Goal: Communication & Community: Answer question/provide support

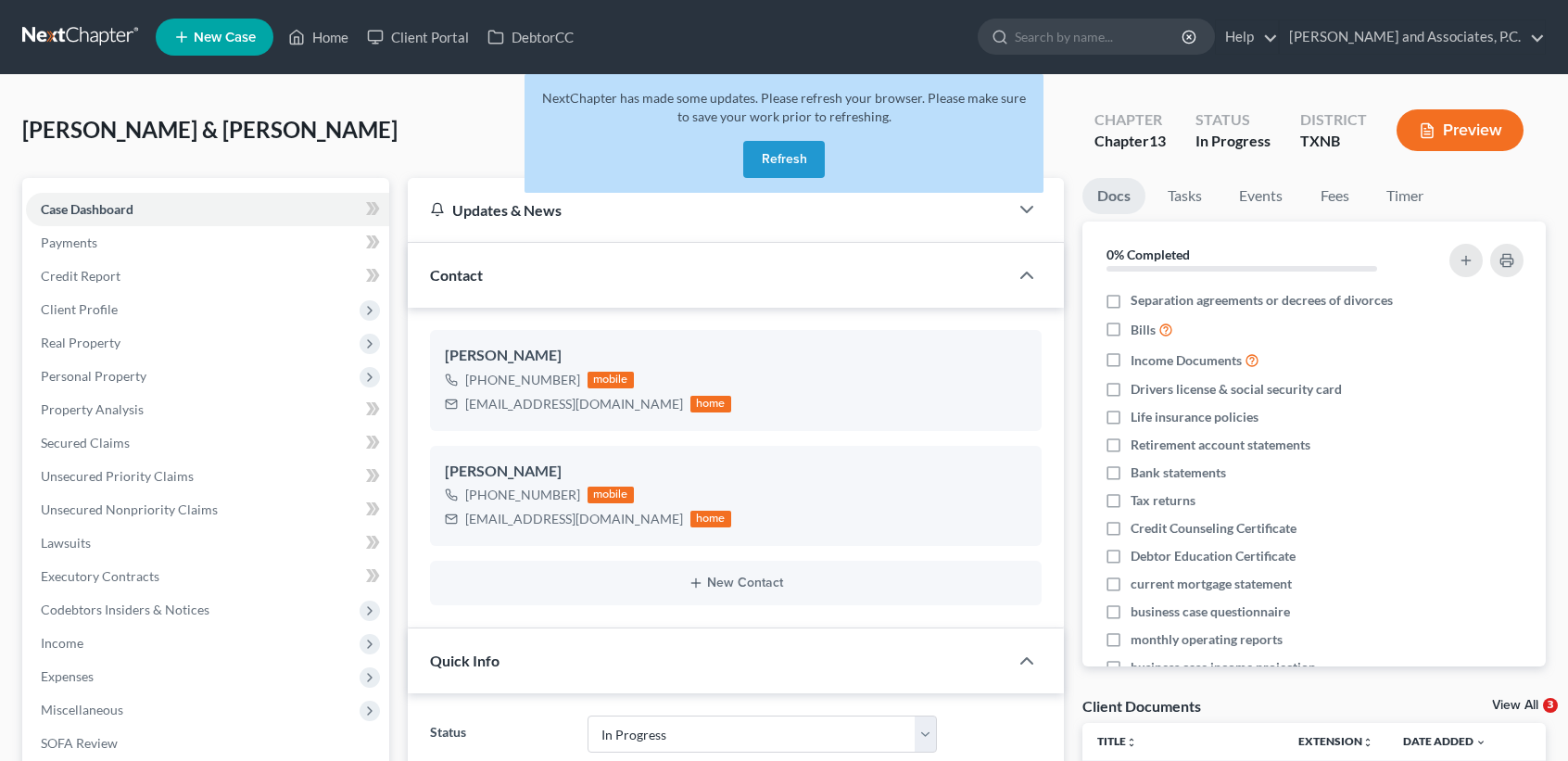
select select "7"
select select "0"
click at [797, 159] on button "Refresh" at bounding box center [784, 160] width 82 height 38
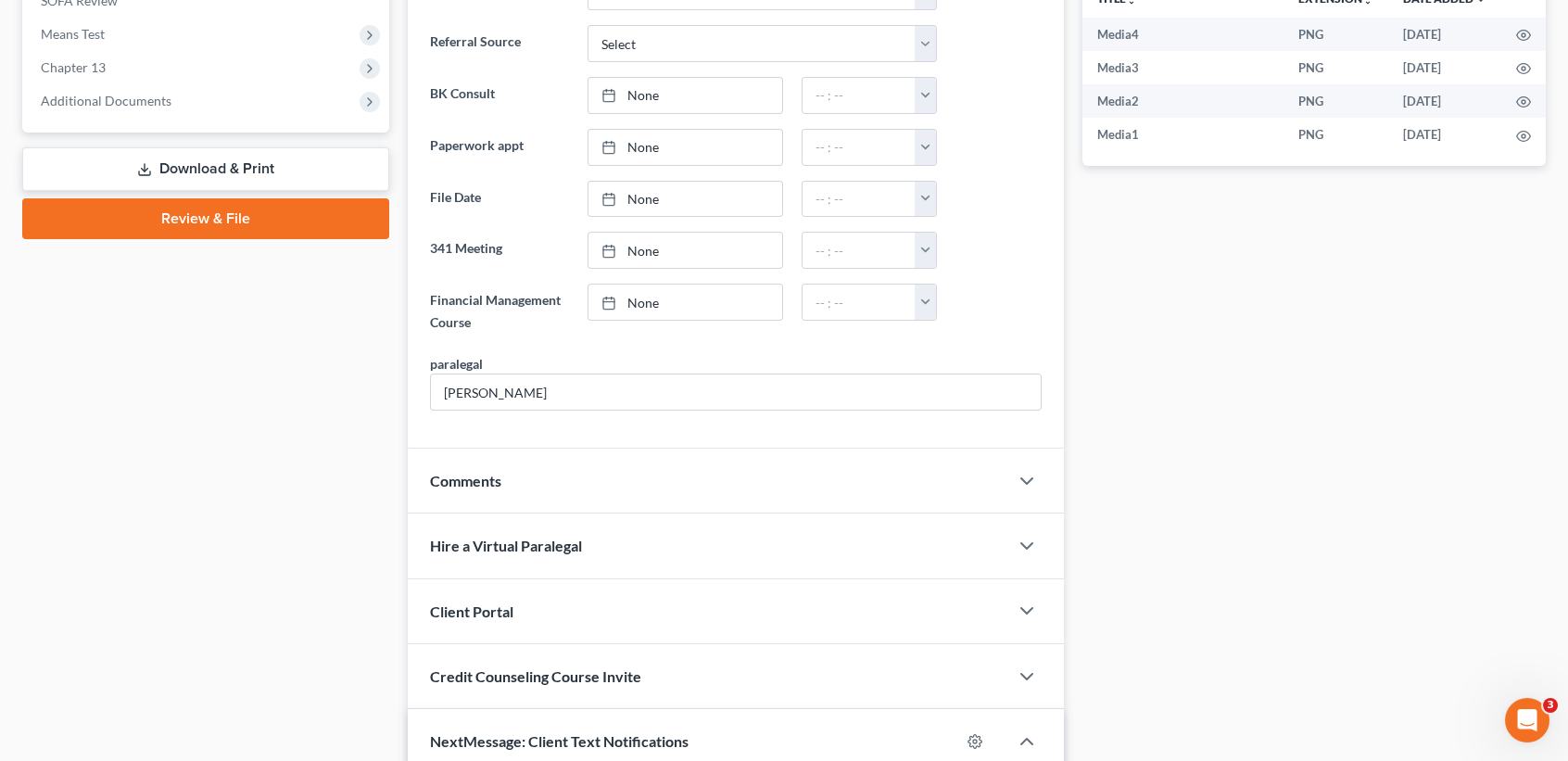
scroll to position [1237, 0]
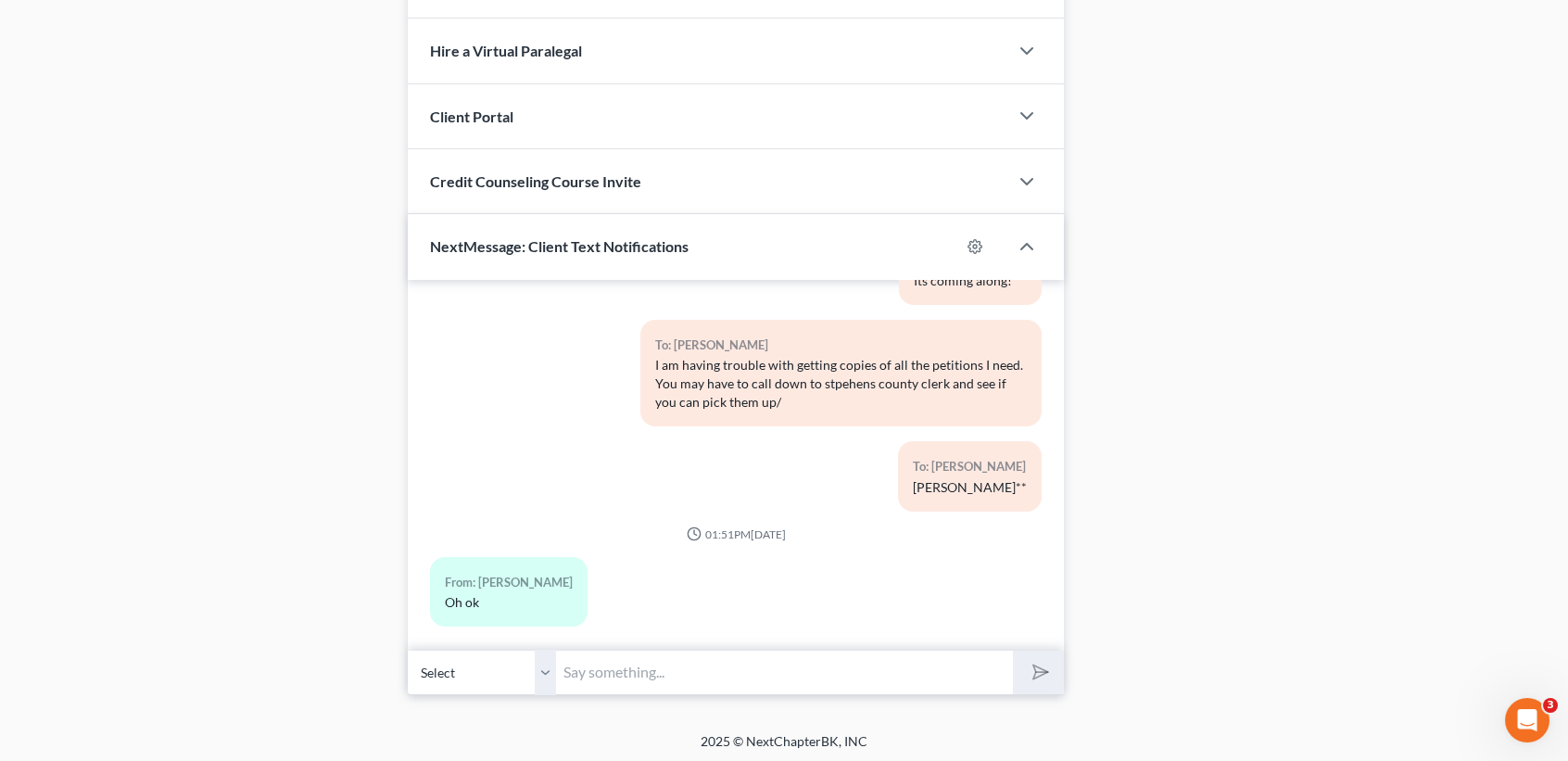
click at [656, 677] on input "text" at bounding box center [784, 672] width 457 height 45
click at [944, 659] on input "text" at bounding box center [784, 672] width 457 height 45
type input "Good morning! Have you checked on the petitions yet?"
click at [1013, 650] on button "submit" at bounding box center [1039, 672] width 51 height 43
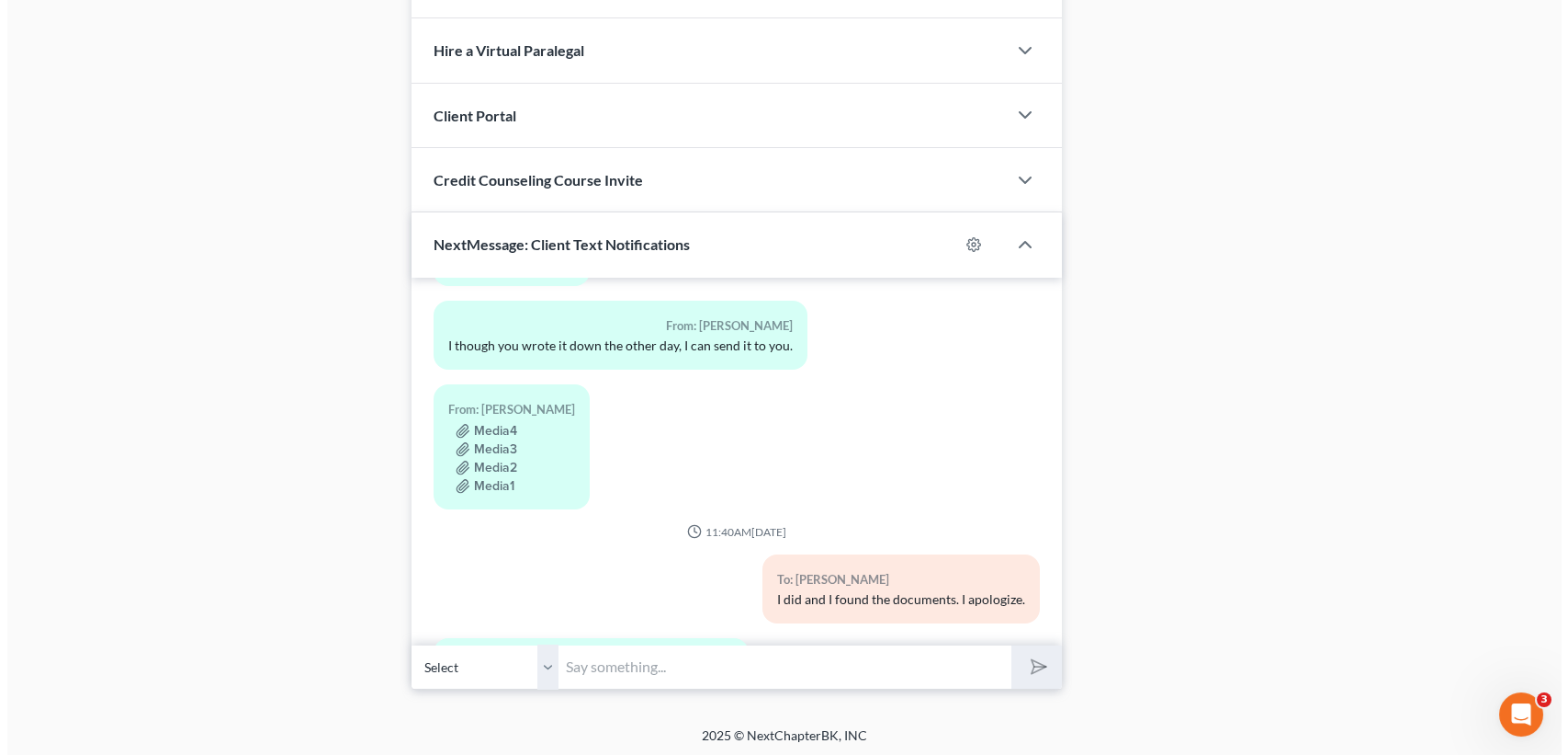
scroll to position [245, 0]
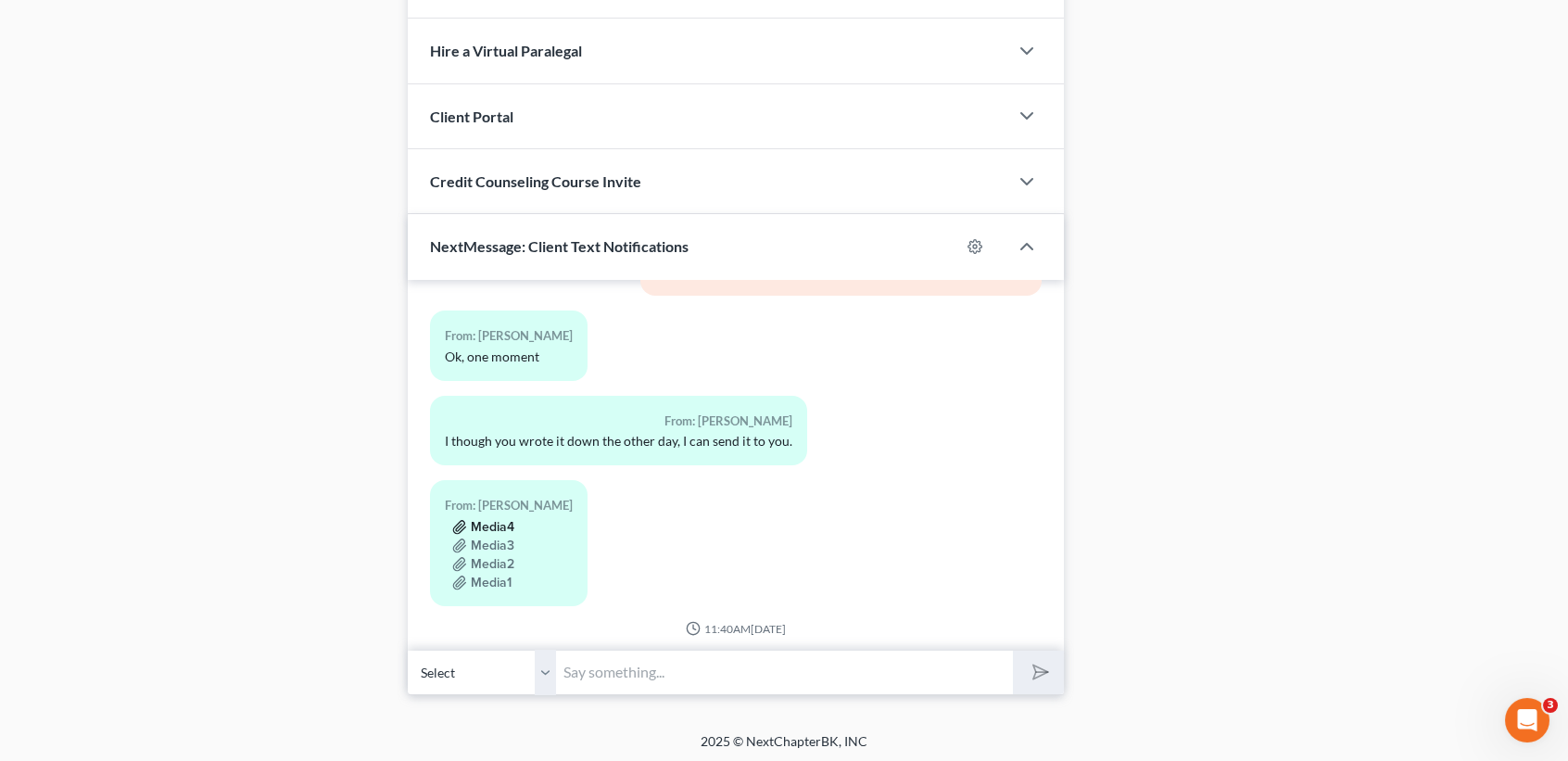
click at [496, 520] on button "Media4" at bounding box center [483, 527] width 62 height 15
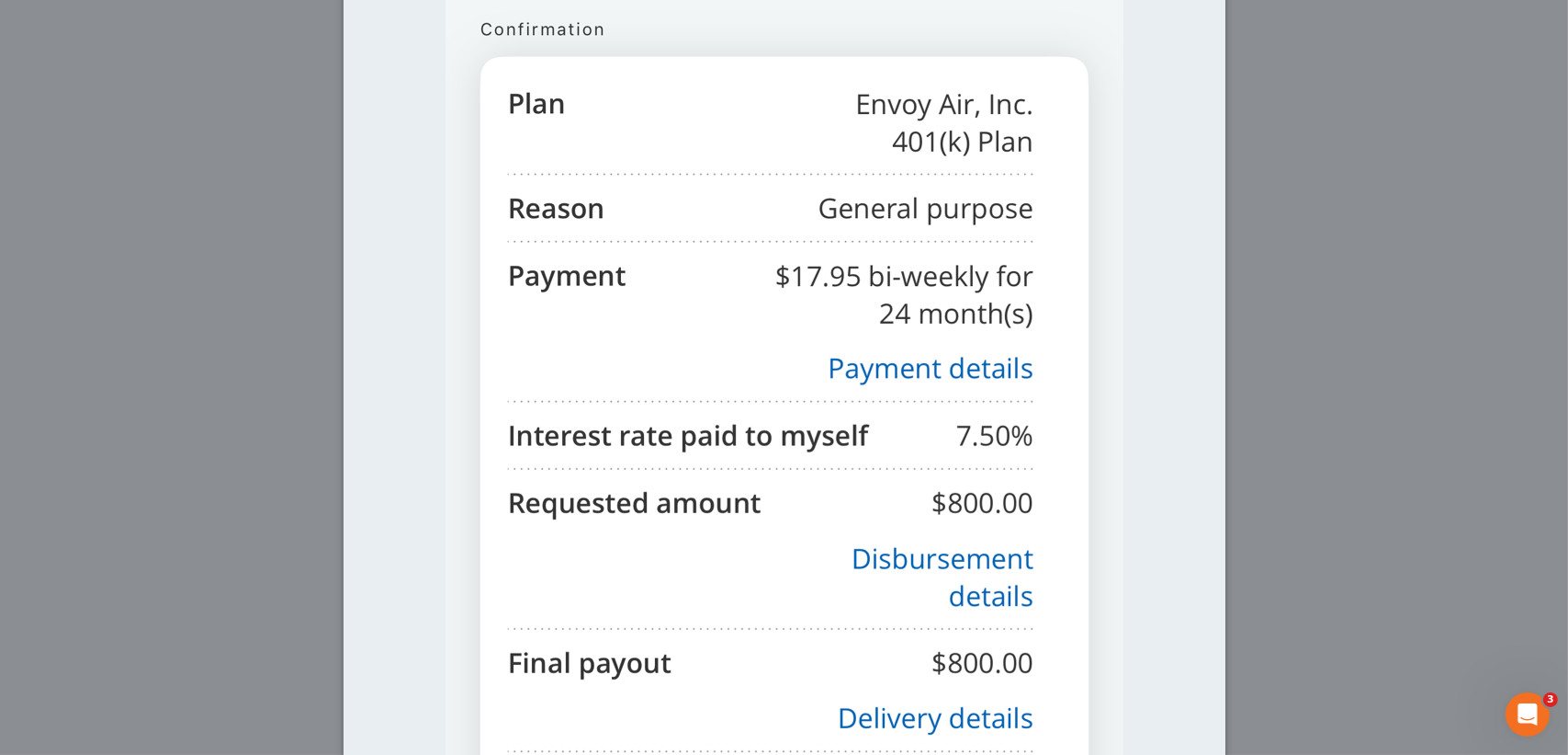
scroll to position [0, 0]
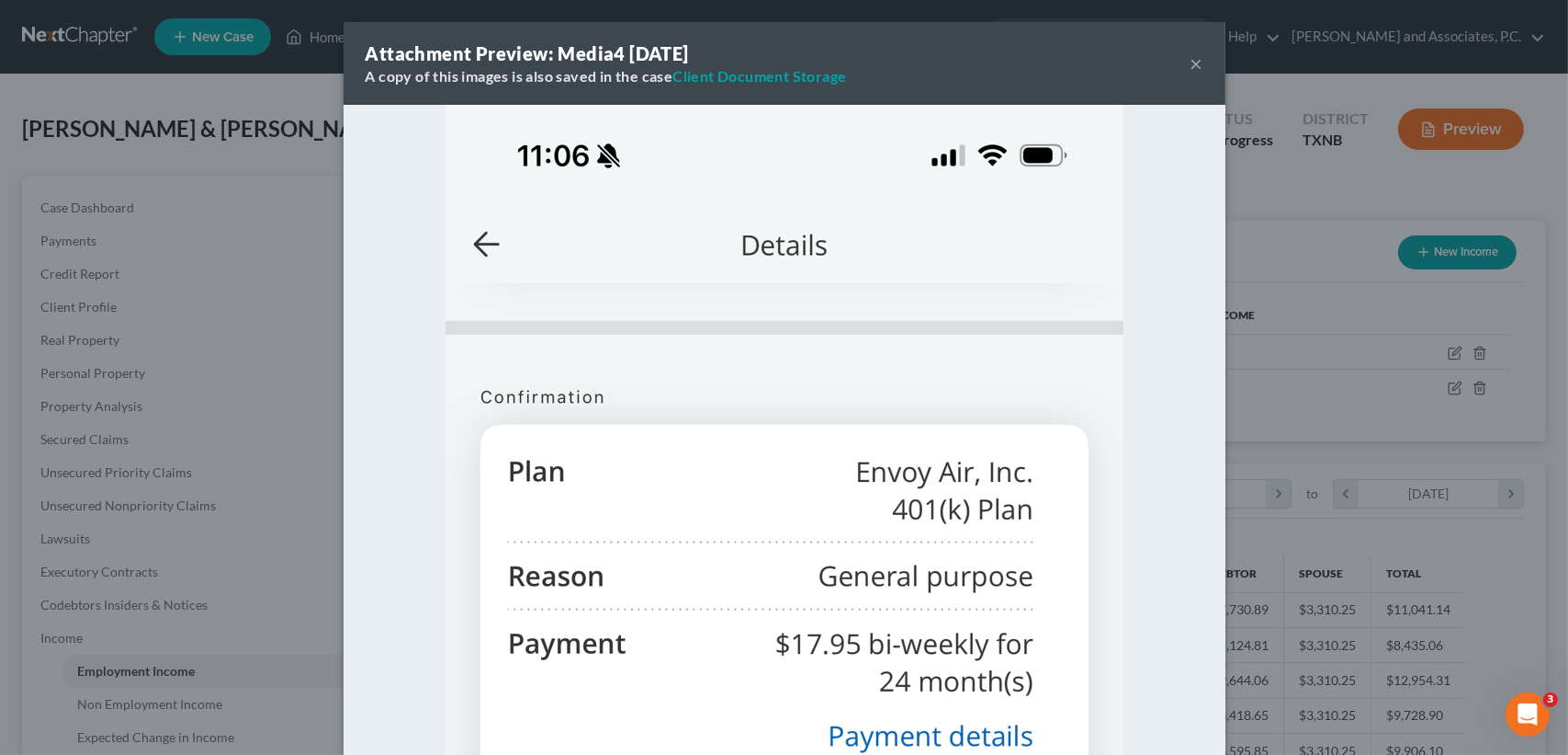
scroll to position [918941, 918185]
click at [1191, 64] on button "×" at bounding box center [1197, 64] width 13 height 23
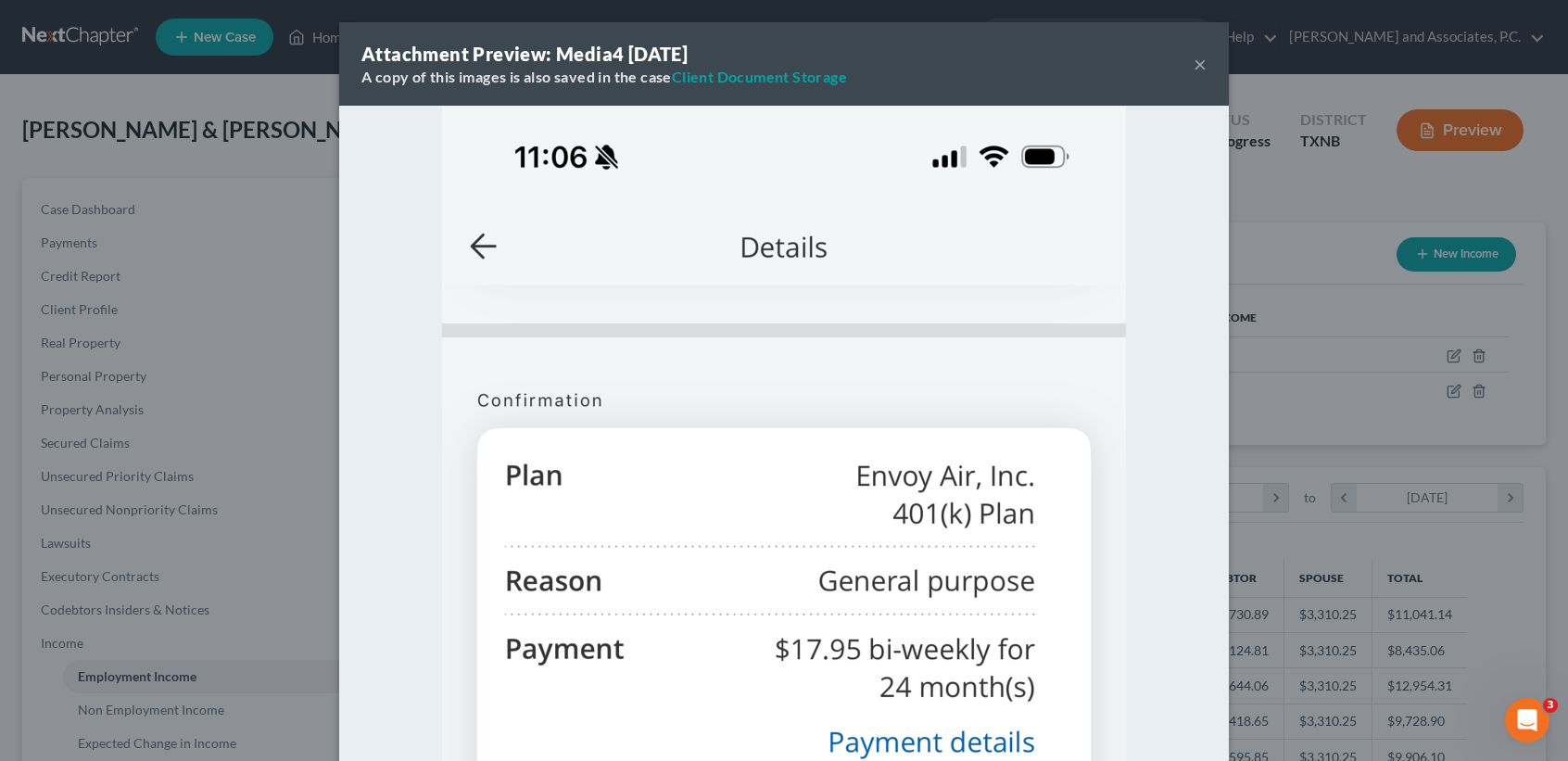
scroll to position [926244, 926286]
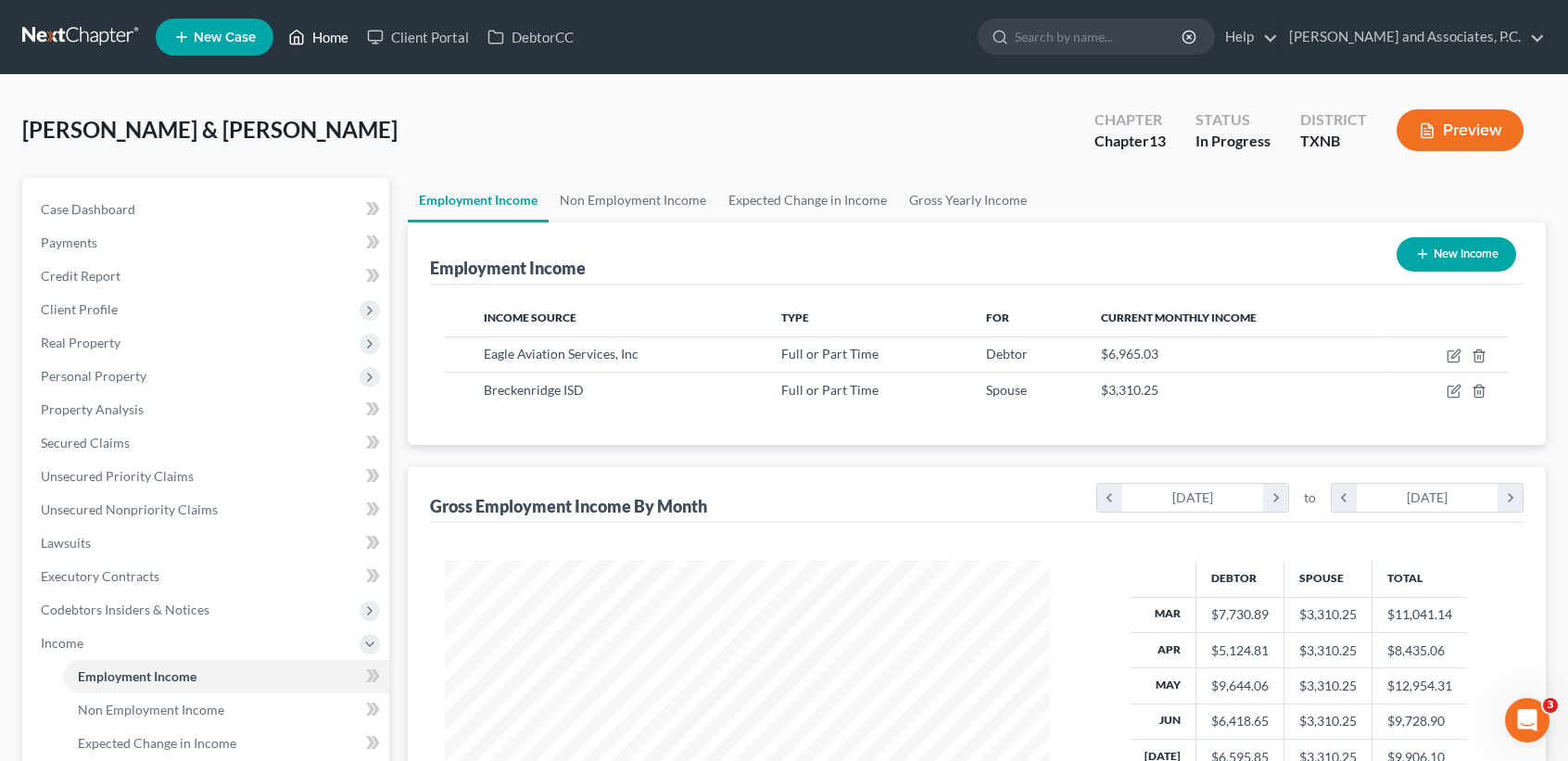
click at [303, 31] on icon at bounding box center [296, 37] width 17 height 23
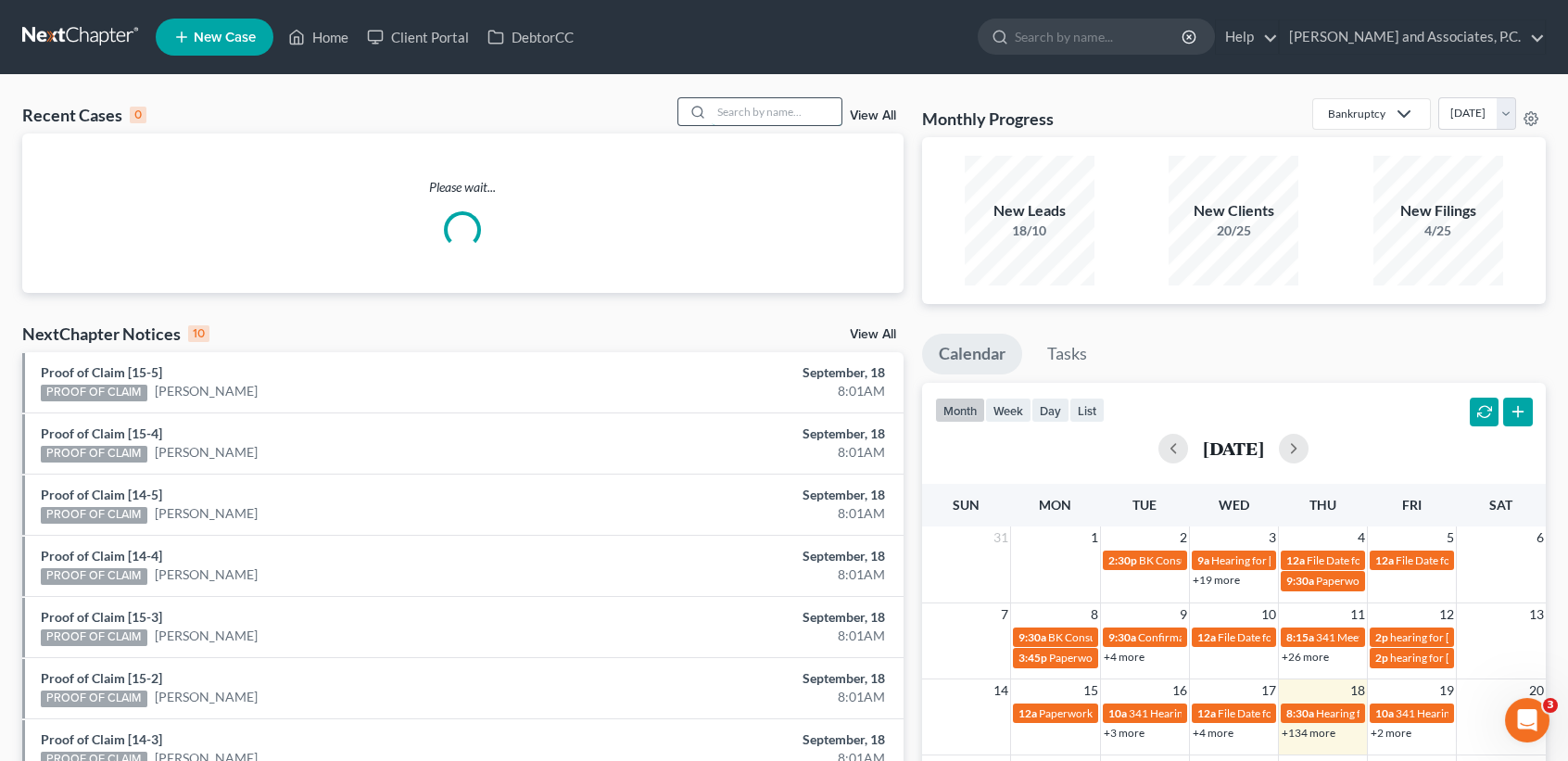
click at [770, 101] on input "search" at bounding box center [776, 112] width 129 height 27
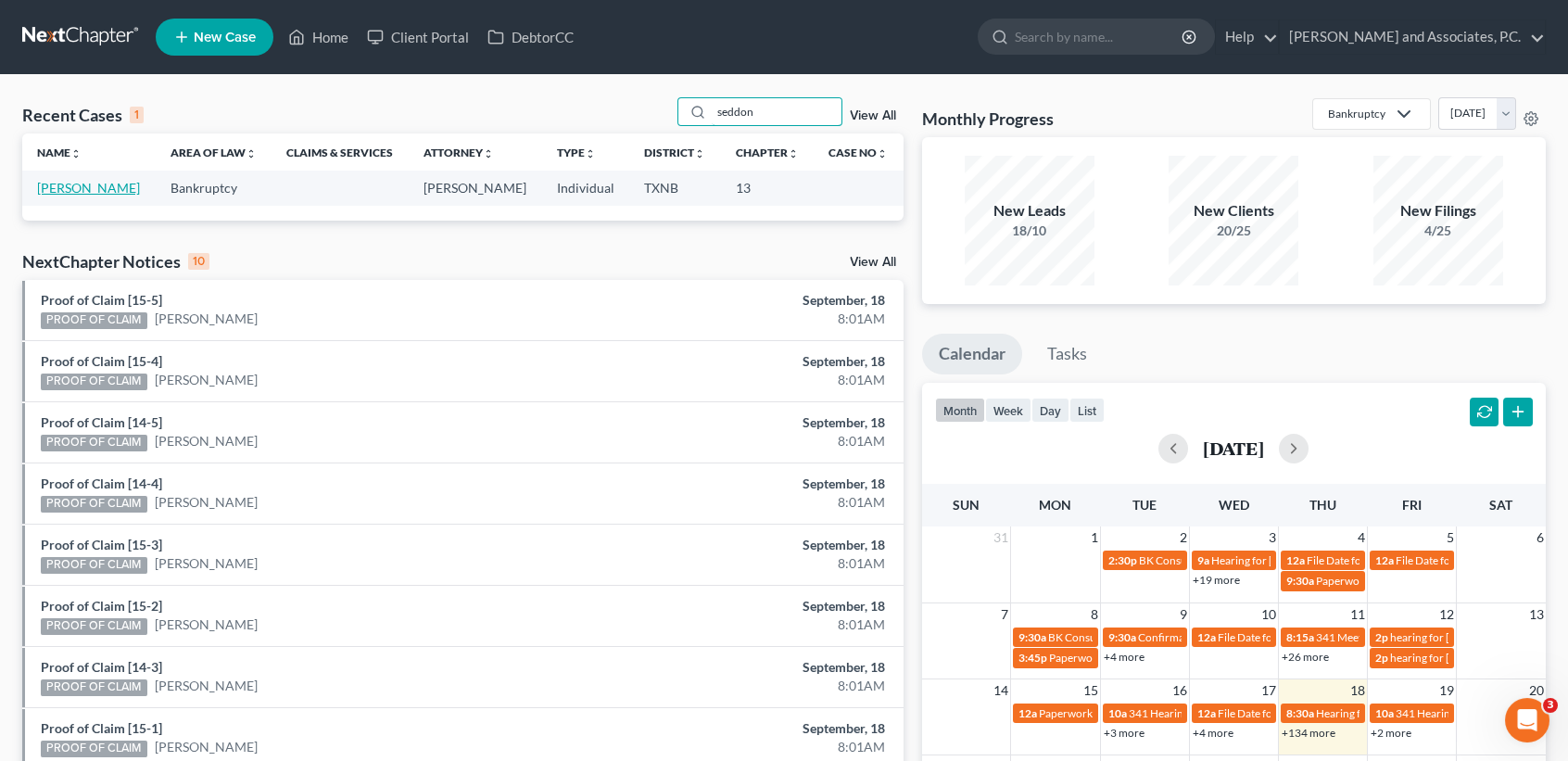
type input "seddon"
click at [86, 188] on link "[PERSON_NAME]" at bounding box center [89, 188] width 103 height 16
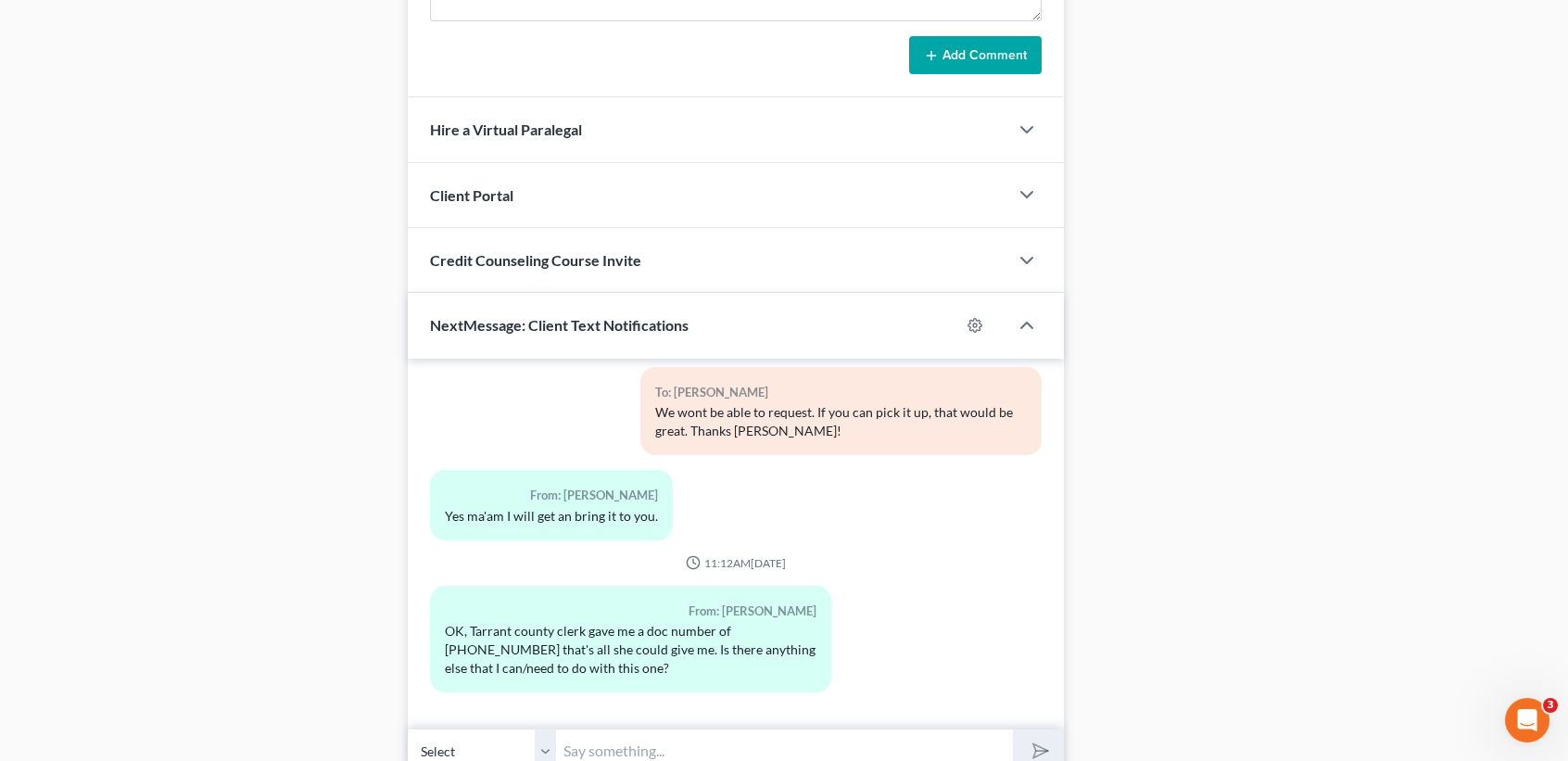
scroll to position [1575, 0]
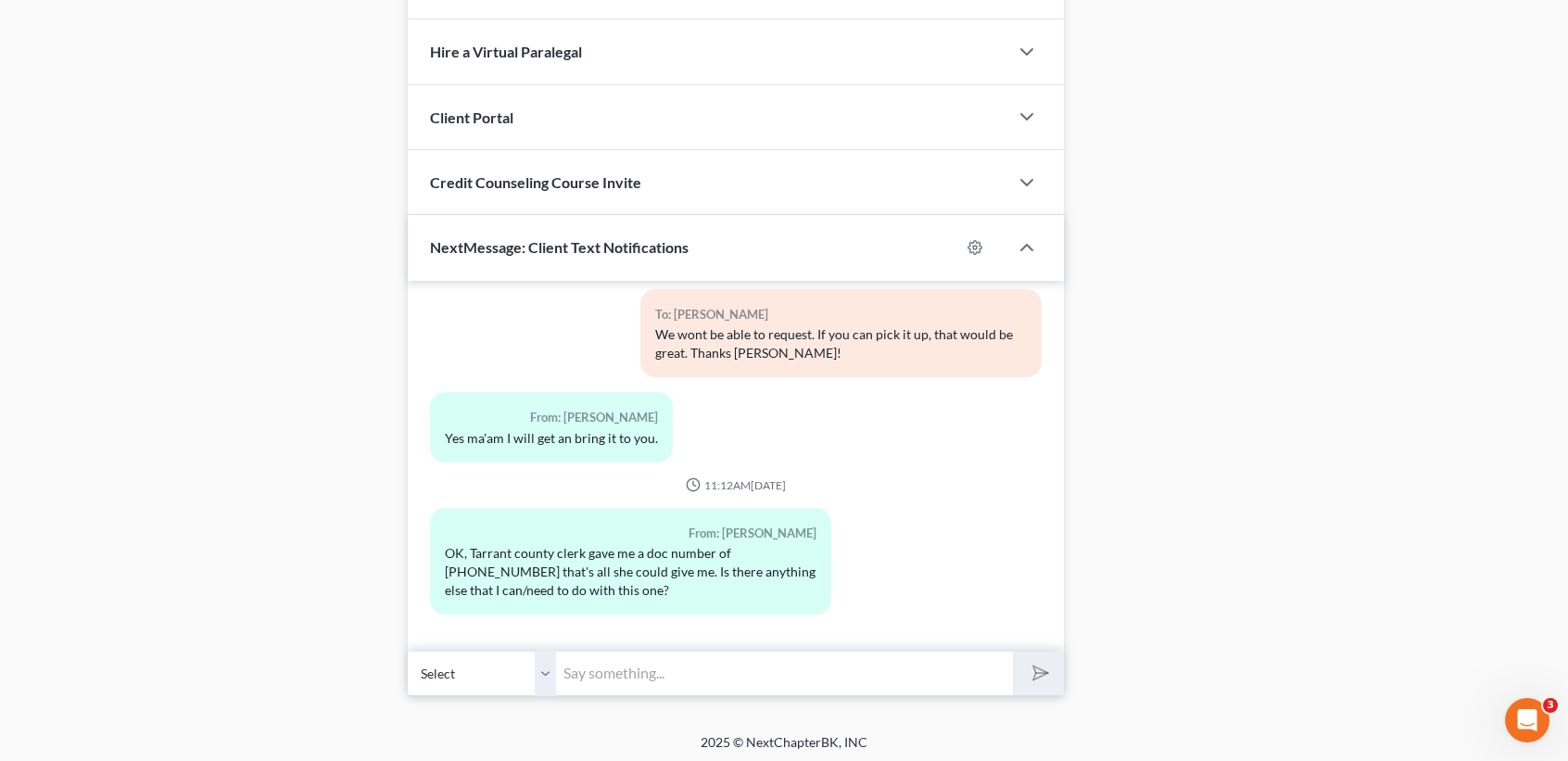
click at [763, 665] on input "text" at bounding box center [784, 673] width 457 height 45
type input "I"
type input "M"
type input "o"
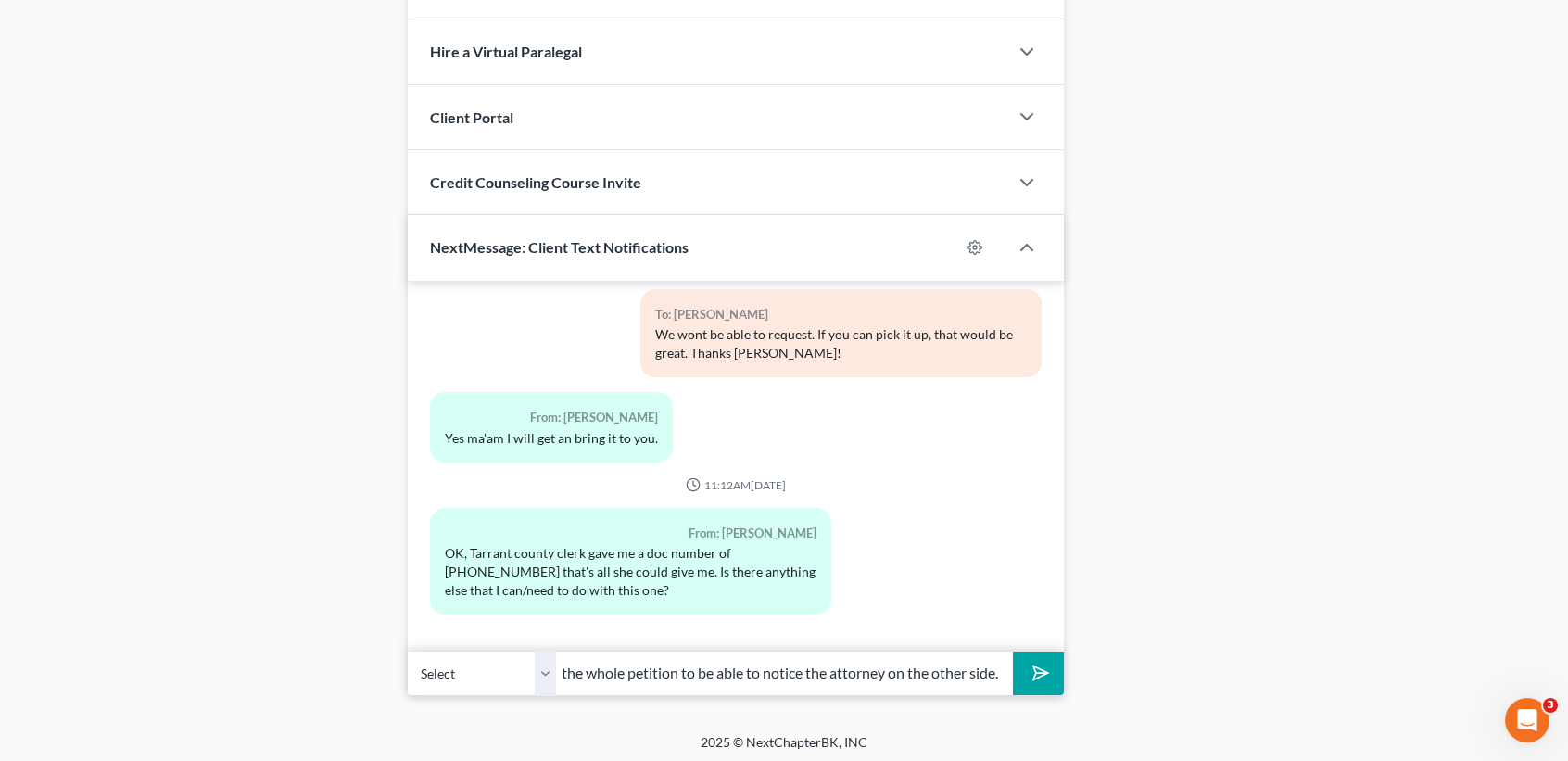
scroll to position [0, 235]
type input "I wont be able to pull a copy. I need the whole petition to be able to notice t…"
click at [1013, 651] on button "submit" at bounding box center [1039, 673] width 51 height 43
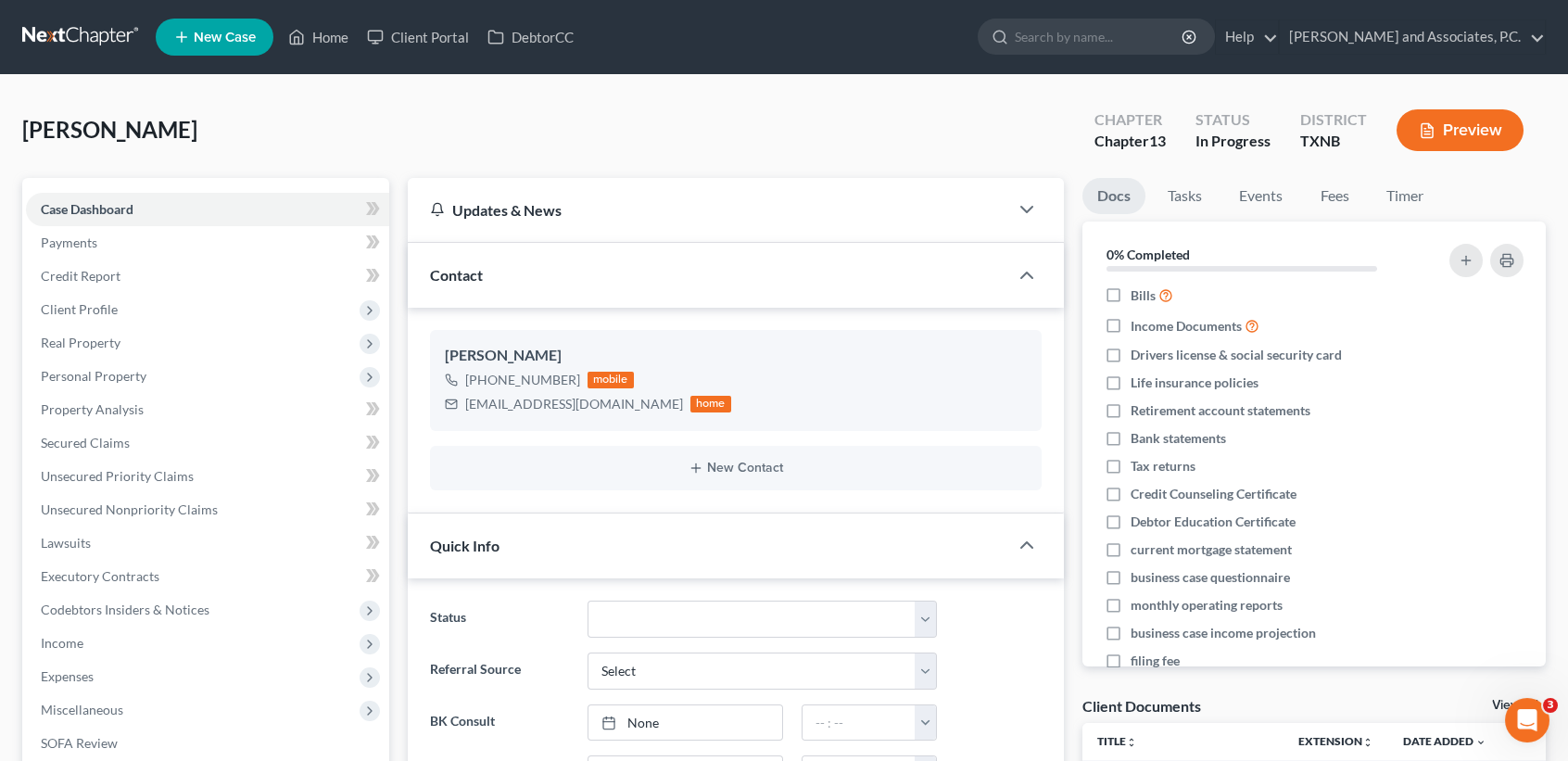
scroll to position [0, 0]
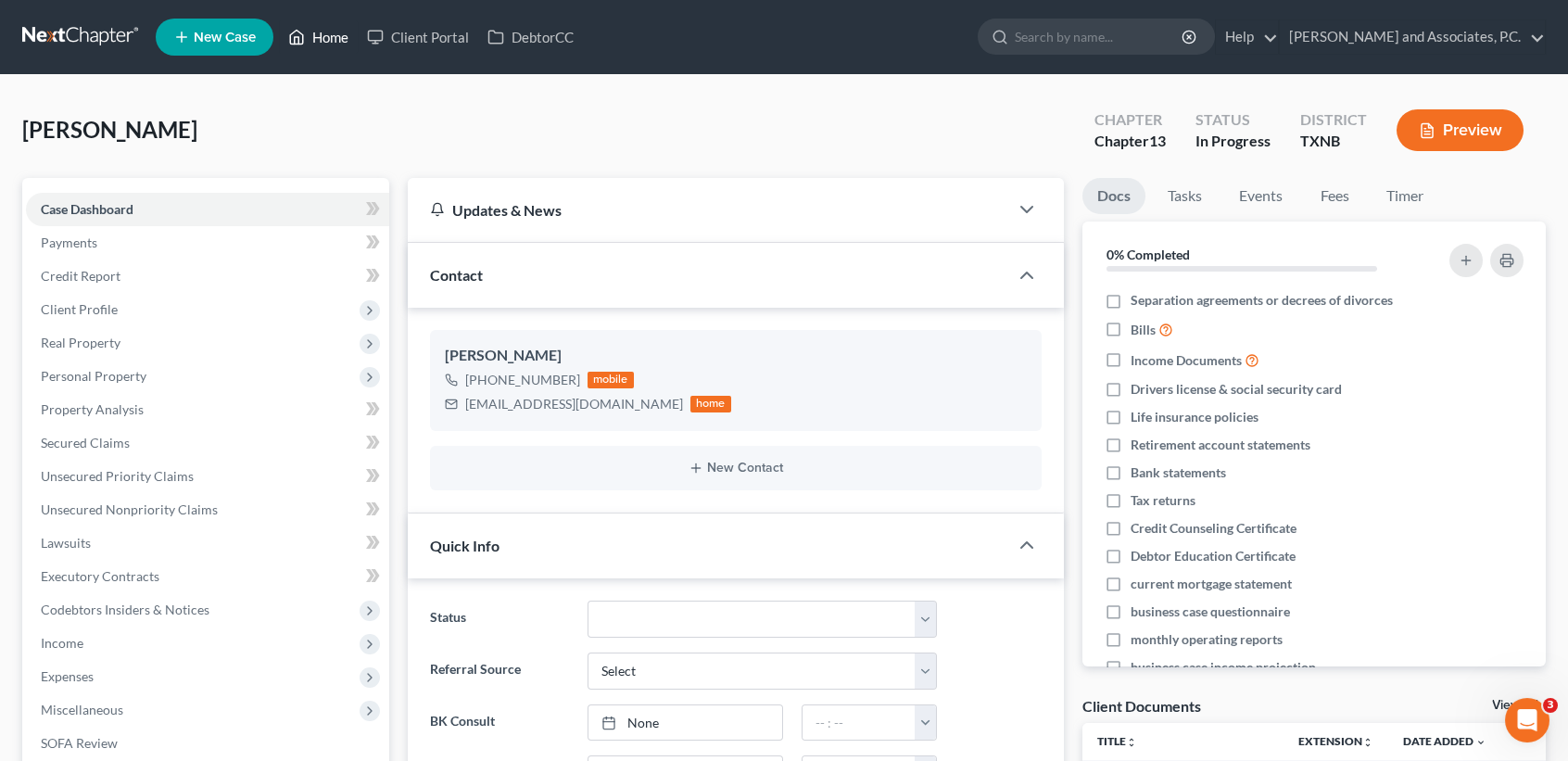
drag, startPoint x: 308, startPoint y: 39, endPoint x: 325, endPoint y: 45, distance: 18.0
click at [308, 39] on link "Home" at bounding box center [319, 38] width 79 height 34
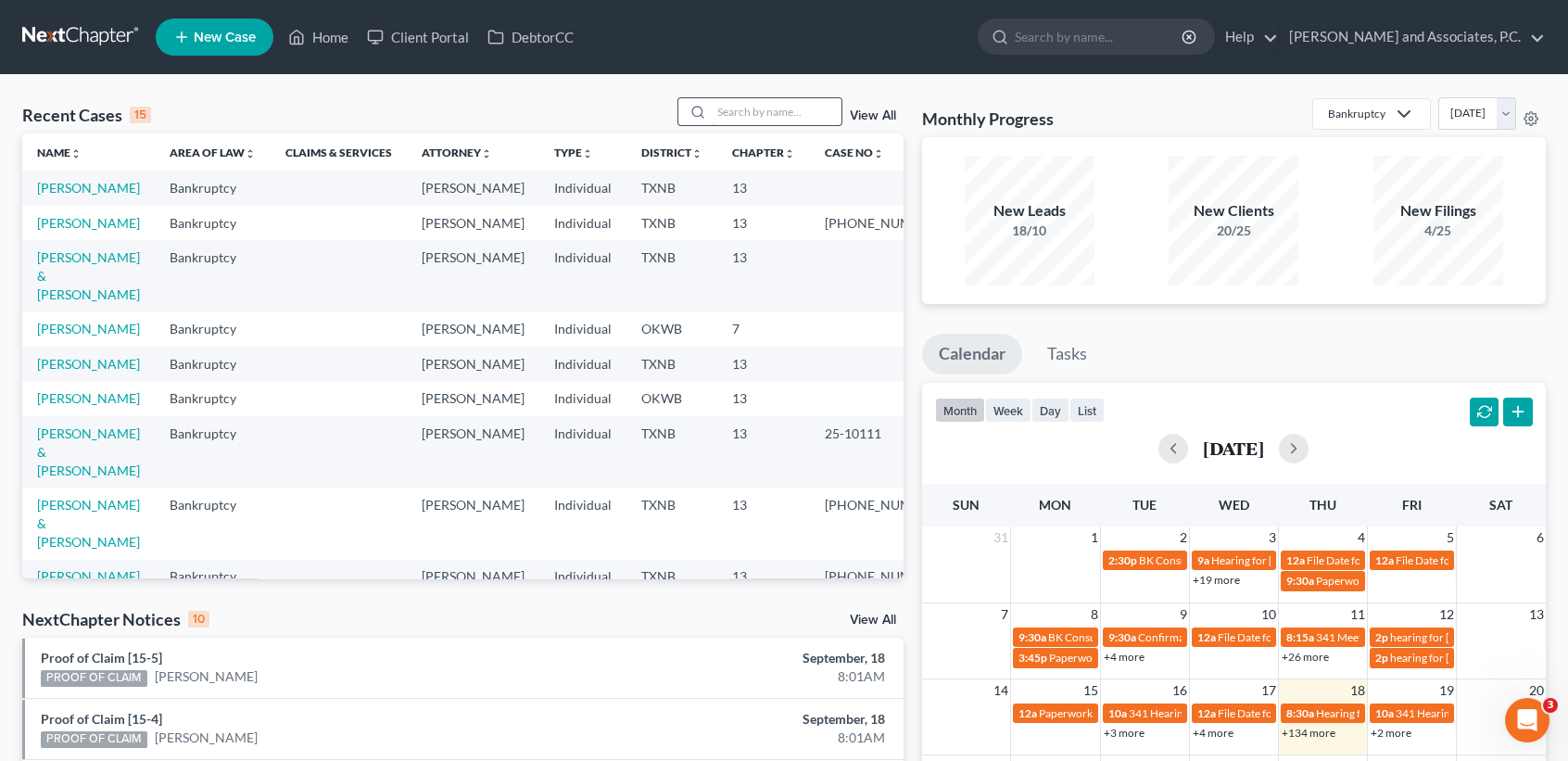
click at [761, 113] on input "search" at bounding box center [776, 112] width 129 height 27
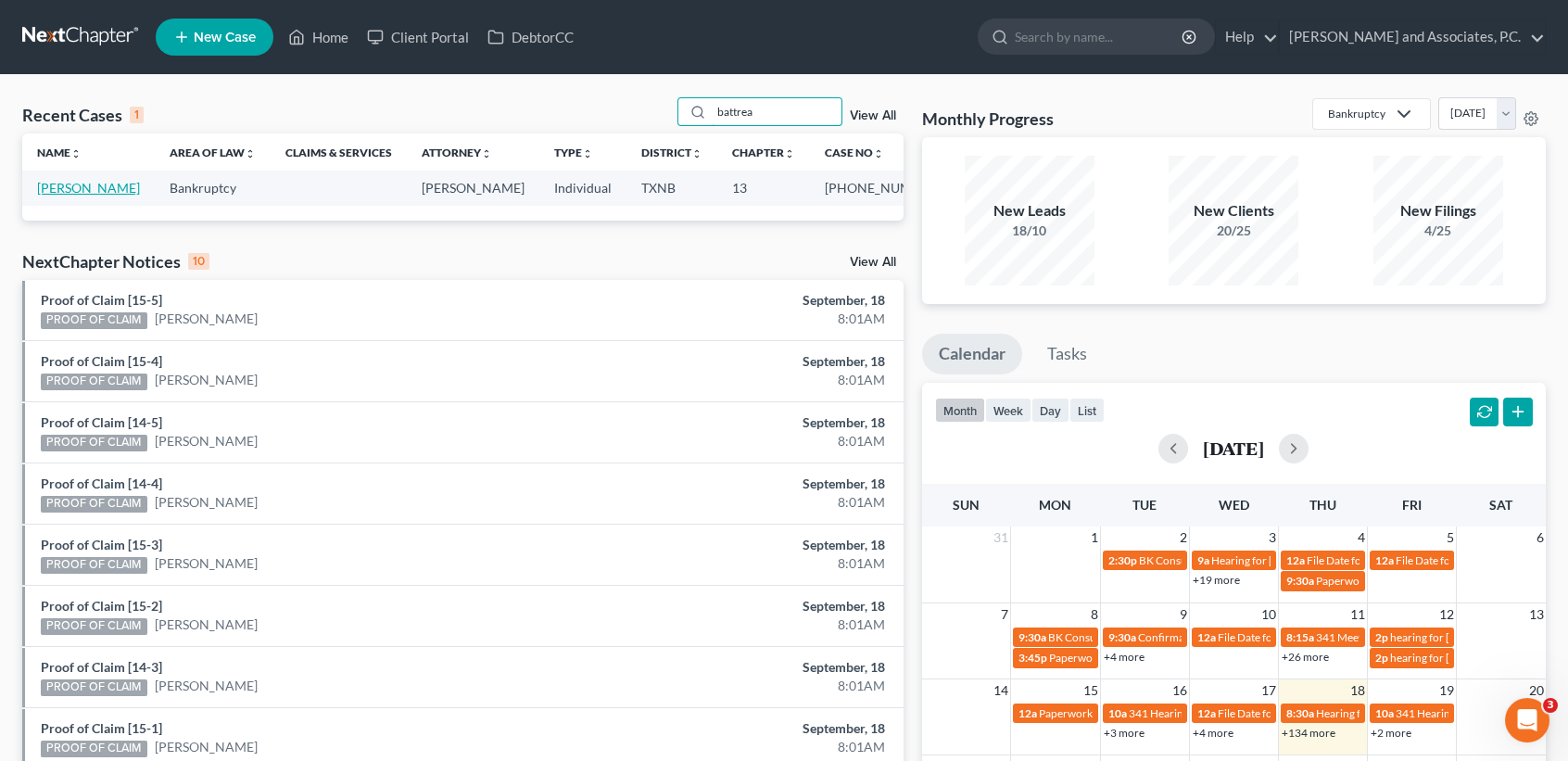
type input "battrea"
click at [73, 190] on link "[PERSON_NAME]" at bounding box center [89, 188] width 103 height 16
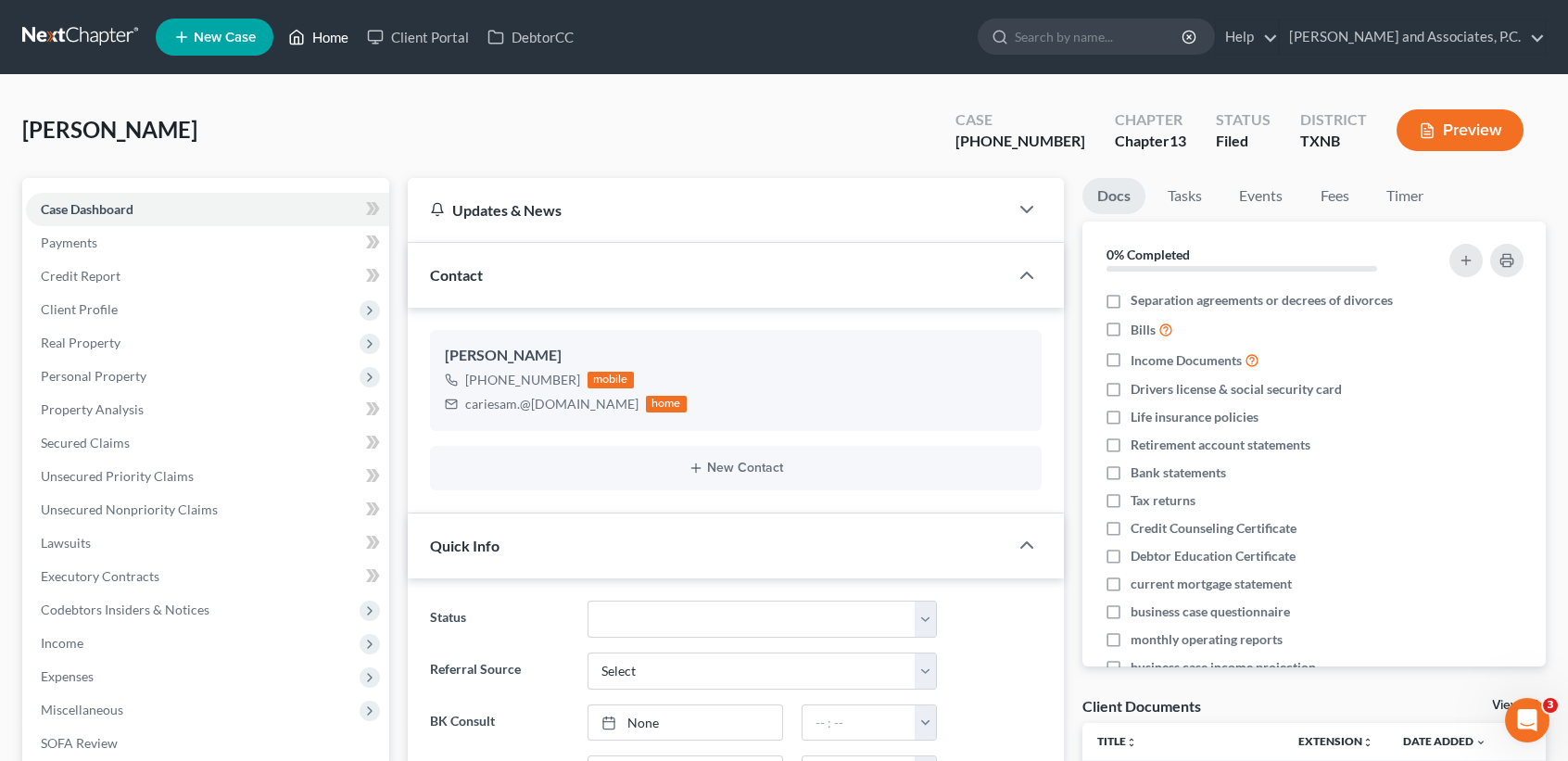
click at [330, 32] on link "Home" at bounding box center [319, 38] width 79 height 34
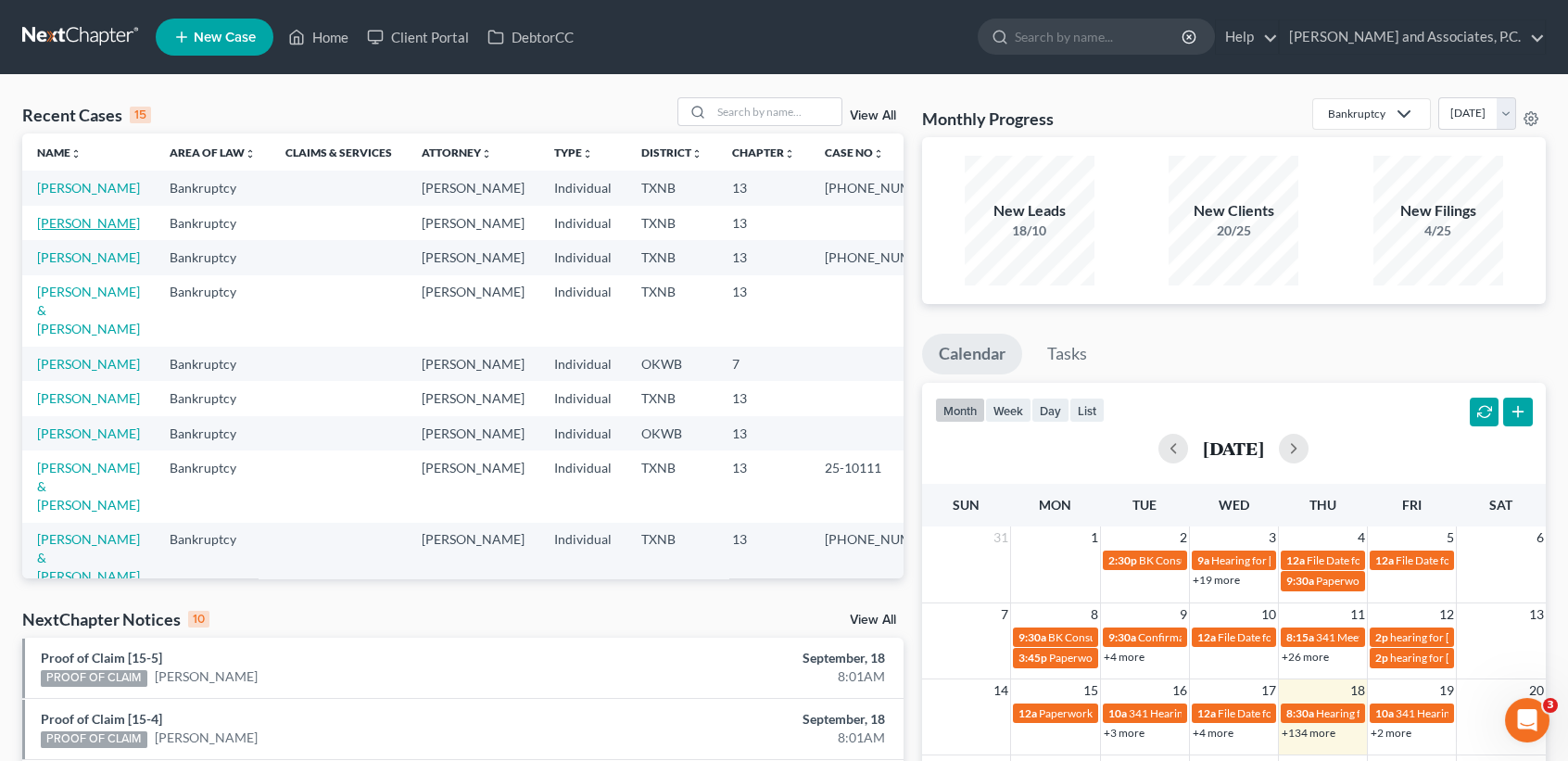
click at [65, 231] on link "[PERSON_NAME]" at bounding box center [89, 223] width 103 height 16
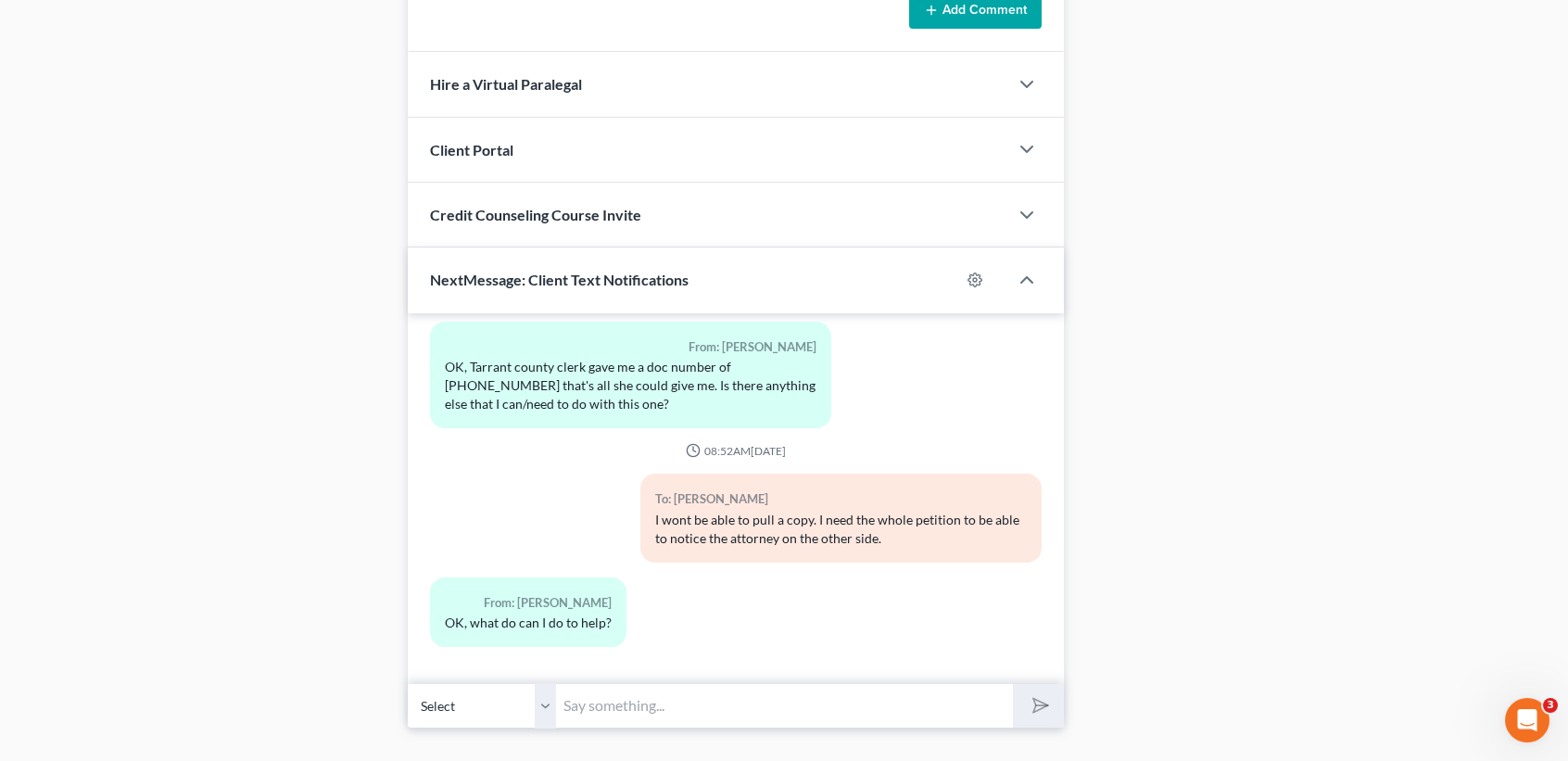
scroll to position [1575, 0]
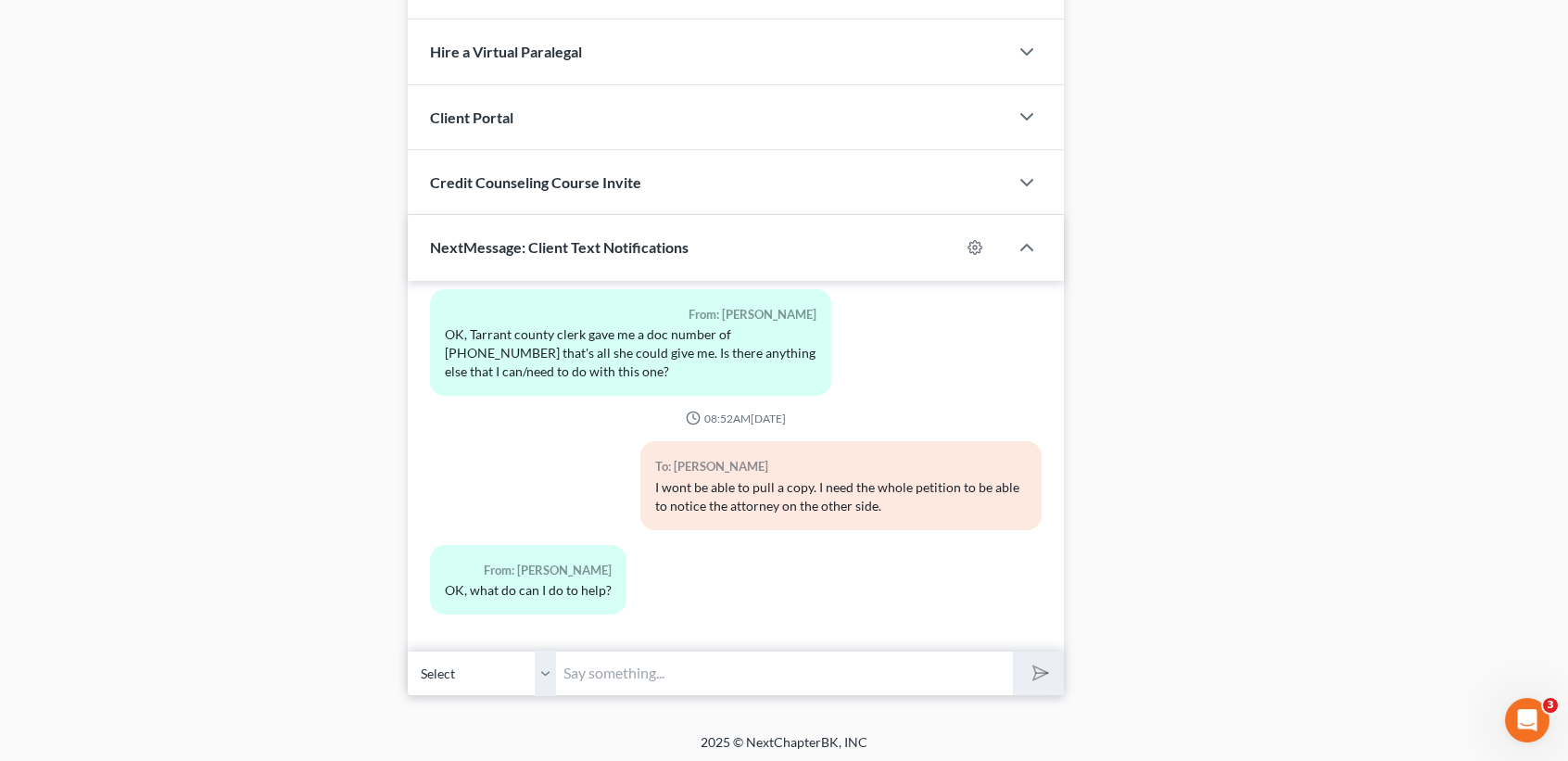
click at [614, 664] on input "text" at bounding box center [784, 673] width 457 height 45
drag, startPoint x: 1541, startPoint y: 532, endPoint x: 1513, endPoint y: 540, distance: 29.1
drag, startPoint x: 890, startPoint y: 695, endPoint x: 917, endPoint y: 672, distance: 35.5
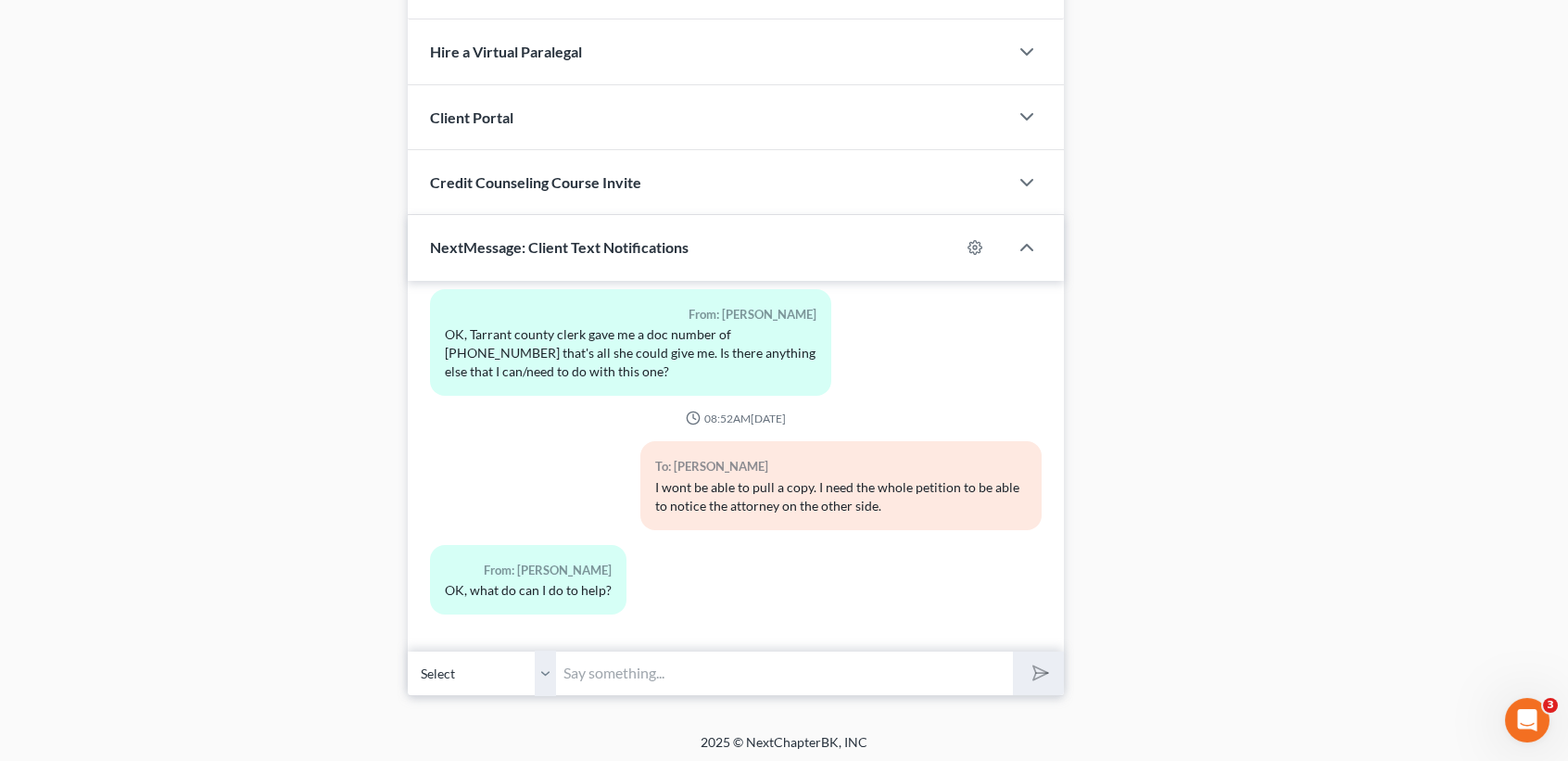
click at [923, 669] on input "text" at bounding box center [784, 673] width 457 height 45
type input "maybe can you call her back and see if she will give you the attorney name and …"
click at [1036, 659] on icon "submit" at bounding box center [1037, 672] width 26 height 26
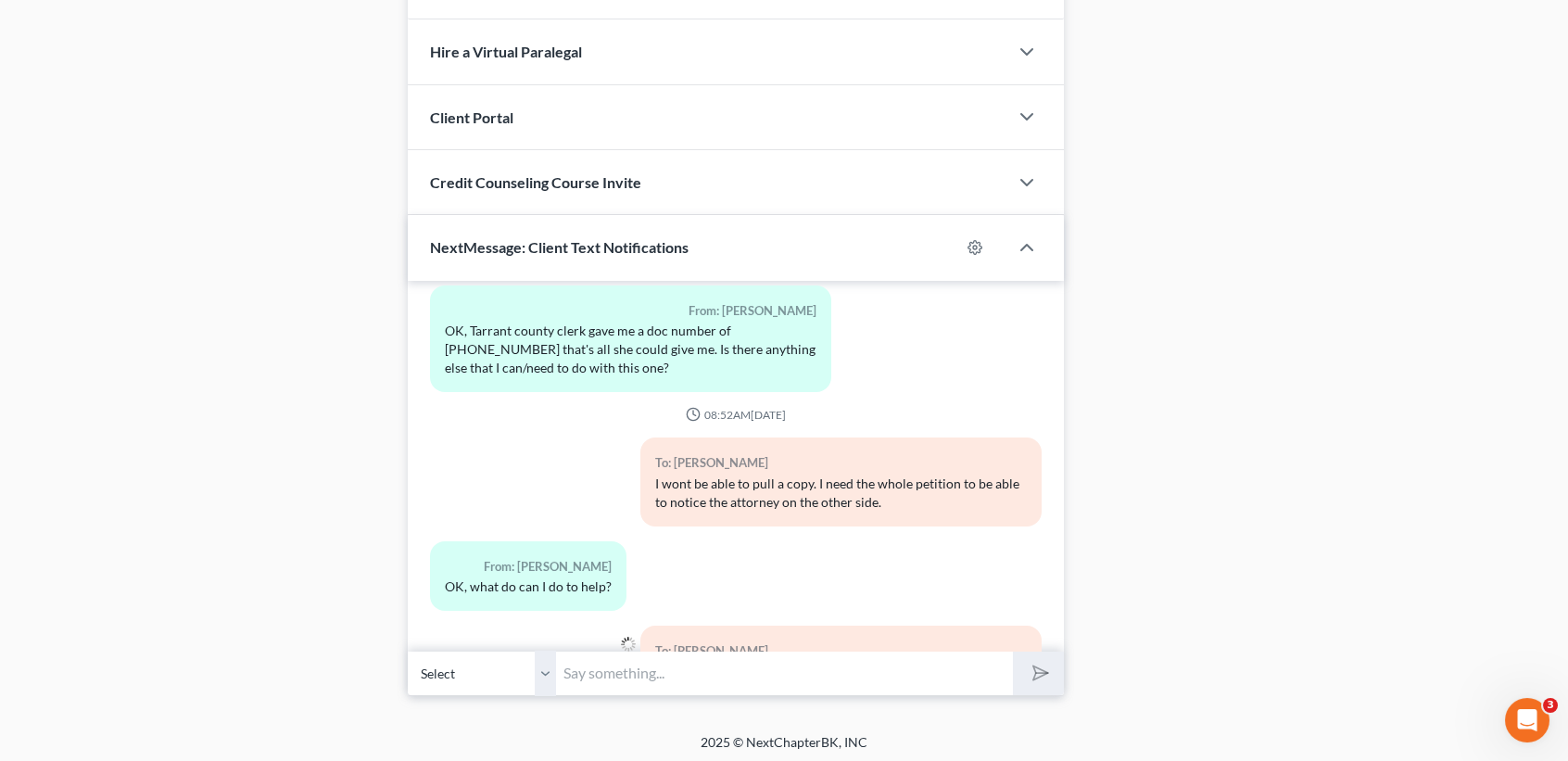
scroll to position [576, 0]
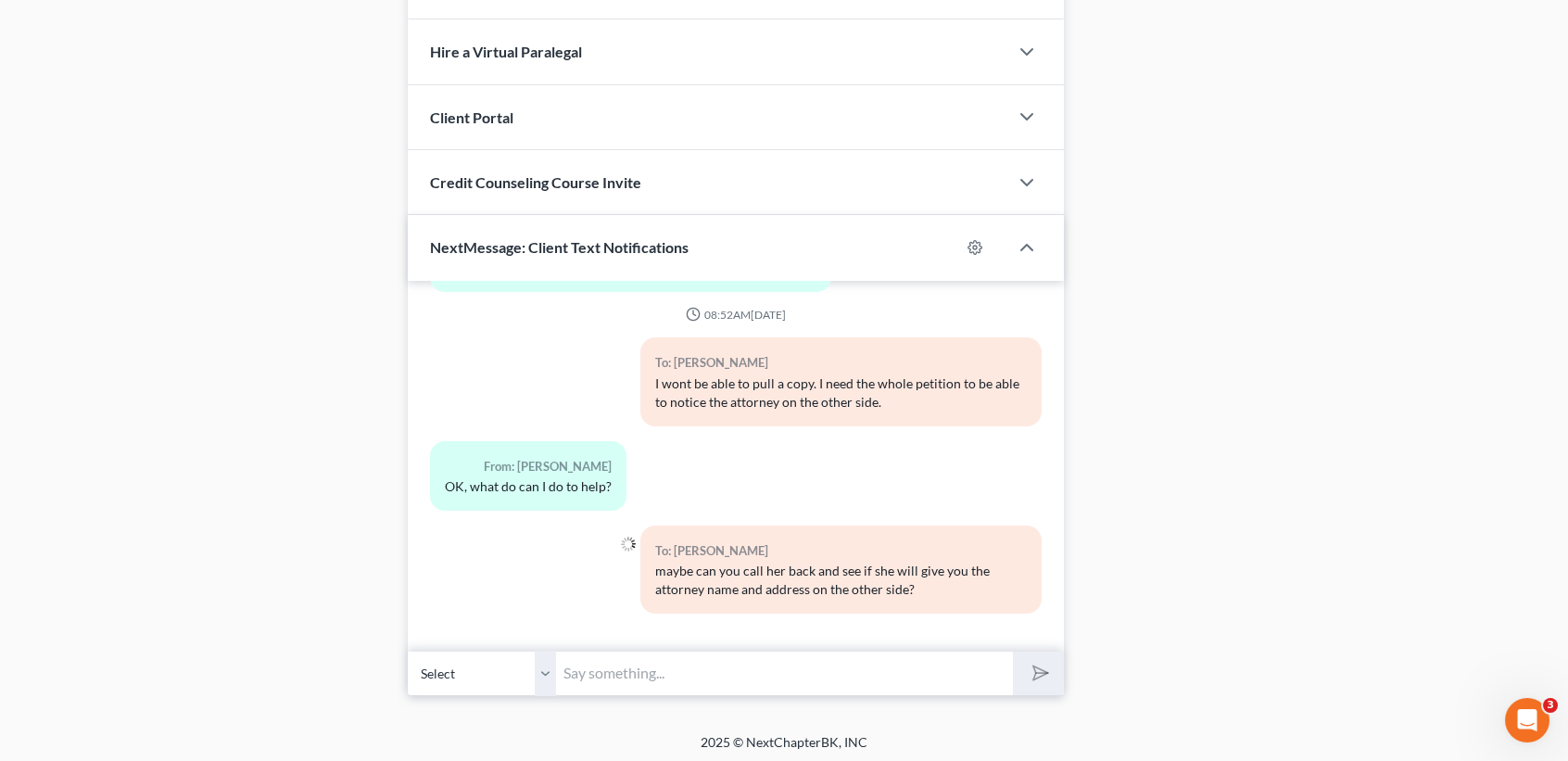
click at [874, 654] on input "text" at bounding box center [784, 673] width 457 height 45
click at [905, 663] on input "text" at bounding box center [784, 673] width 457 height 45
click at [891, 670] on input "text" at bounding box center [784, 673] width 457 height 45
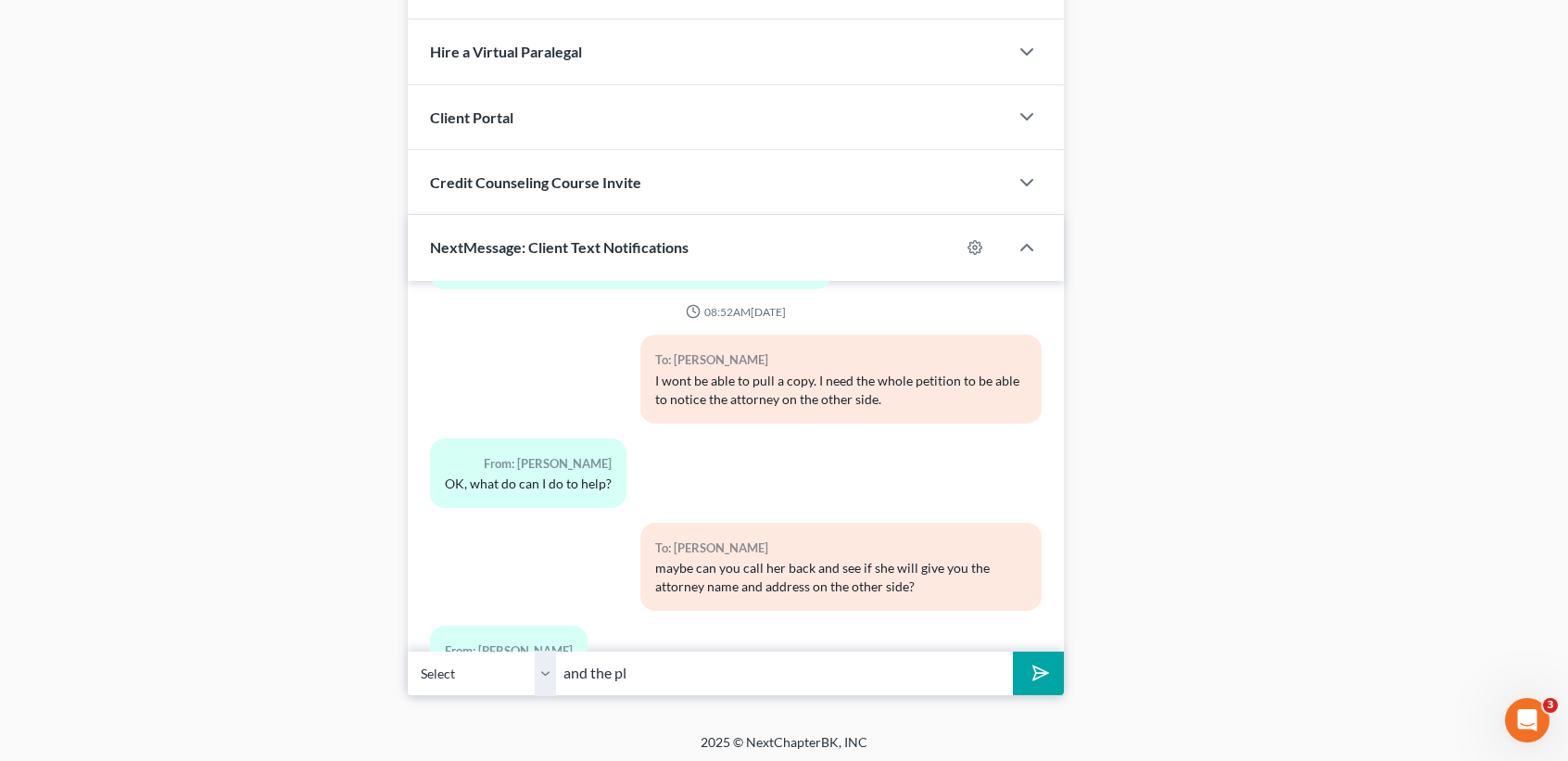
scroll to position [661, 0]
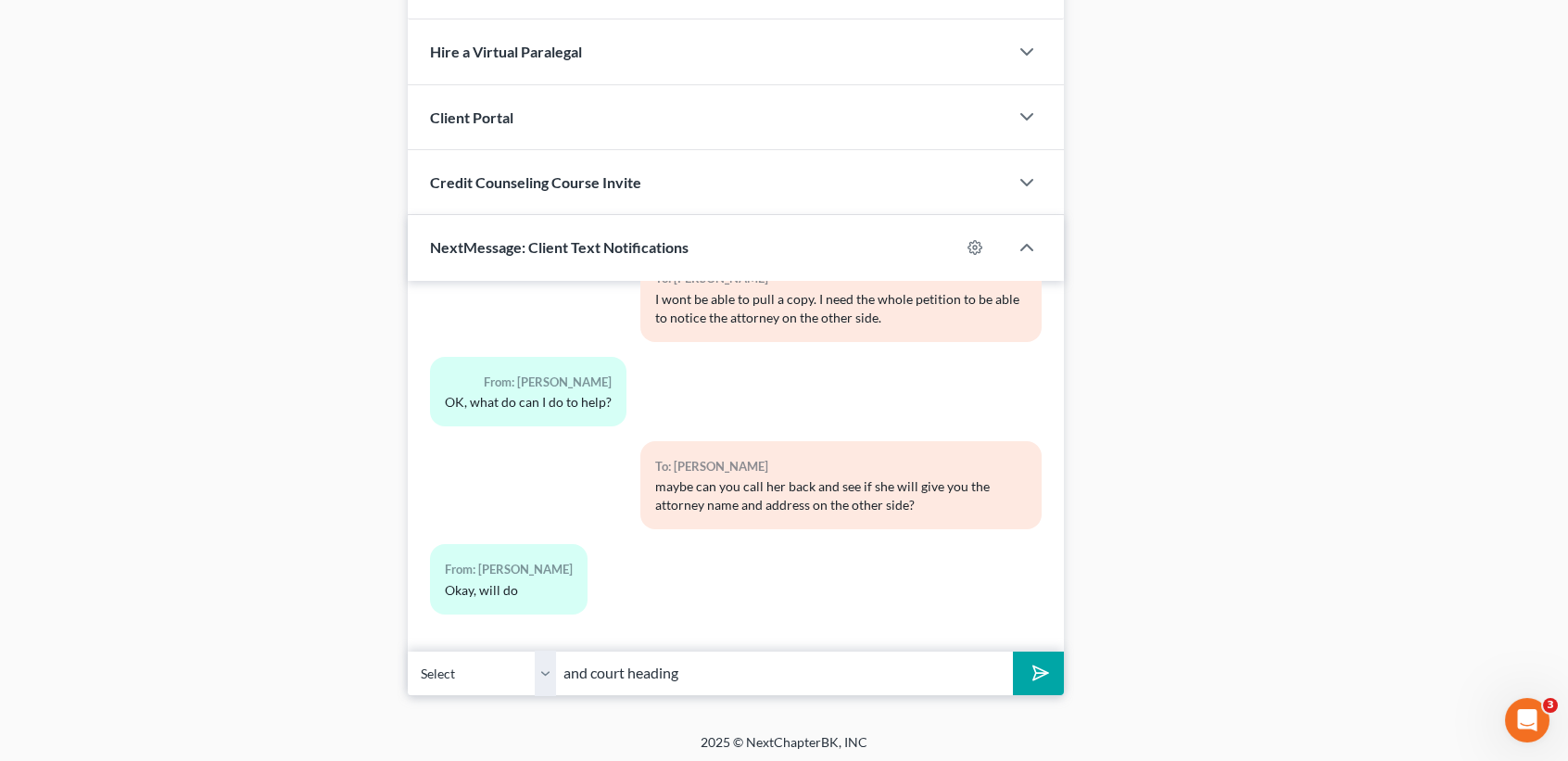
type input "and court heading"
click at [1013, 651] on button "submit" at bounding box center [1039, 673] width 51 height 43
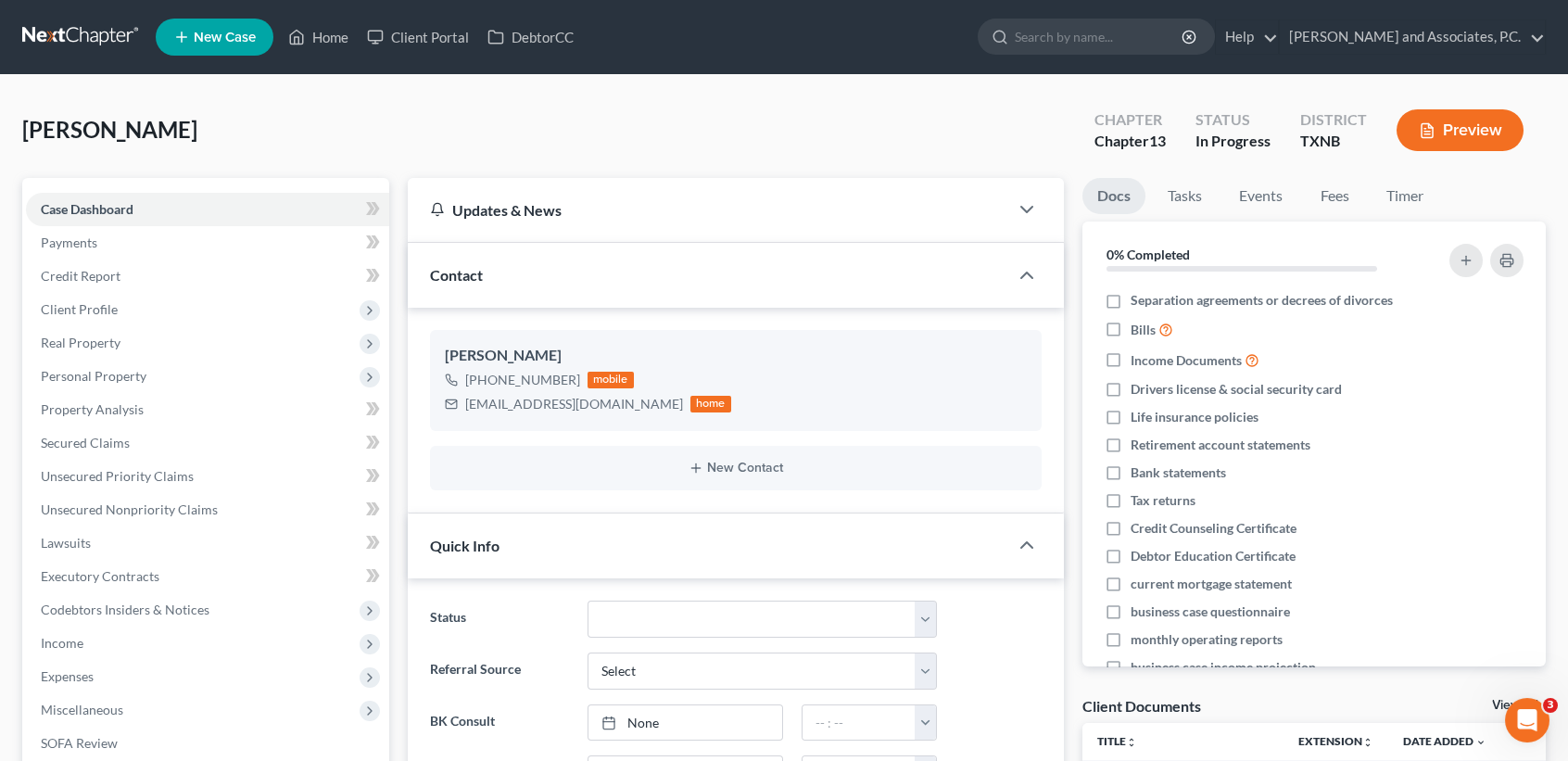
scroll to position [830, 0]
click at [329, 44] on link "Home" at bounding box center [319, 38] width 79 height 34
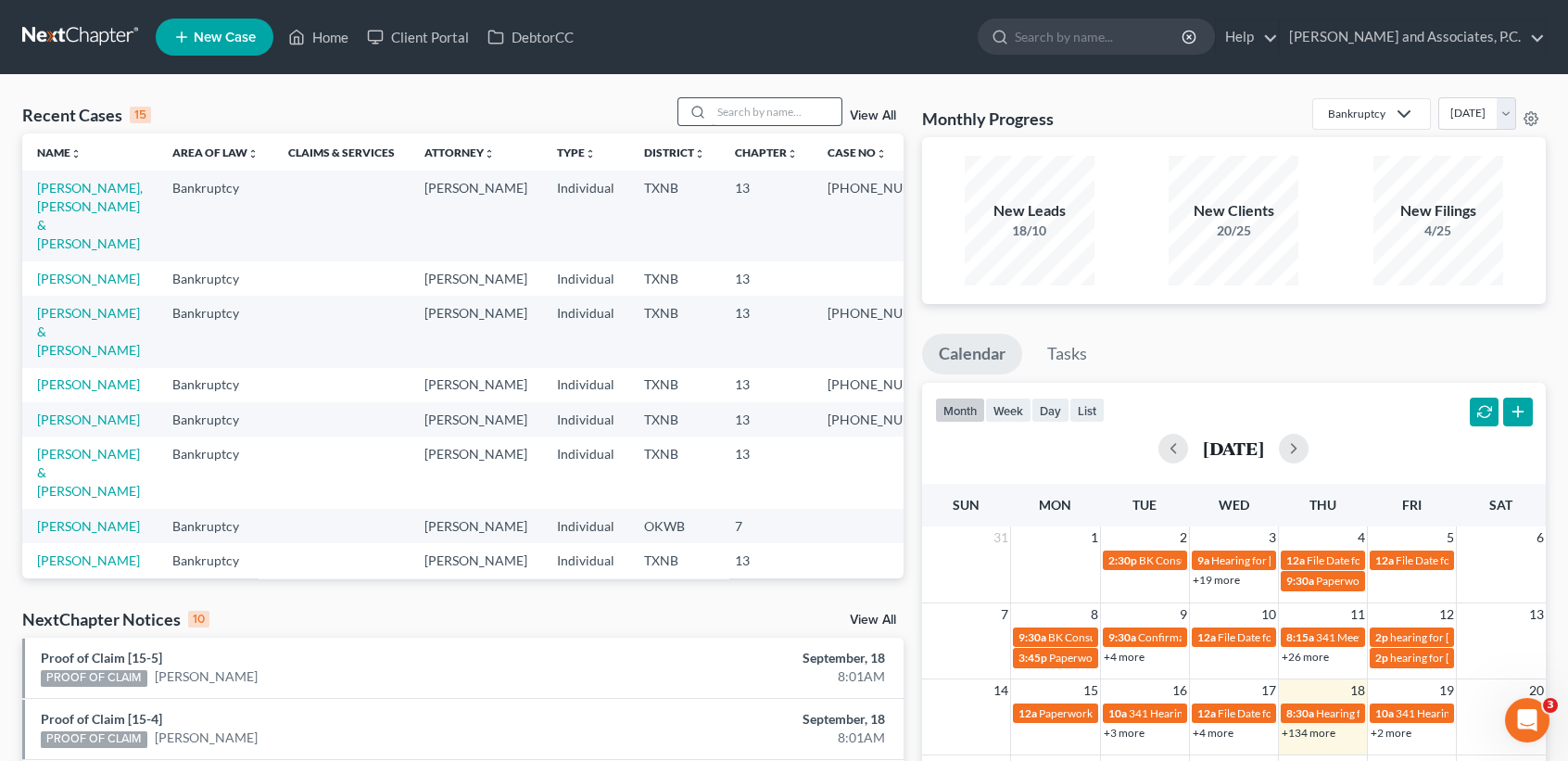
click at [774, 104] on input "search" at bounding box center [776, 112] width 129 height 27
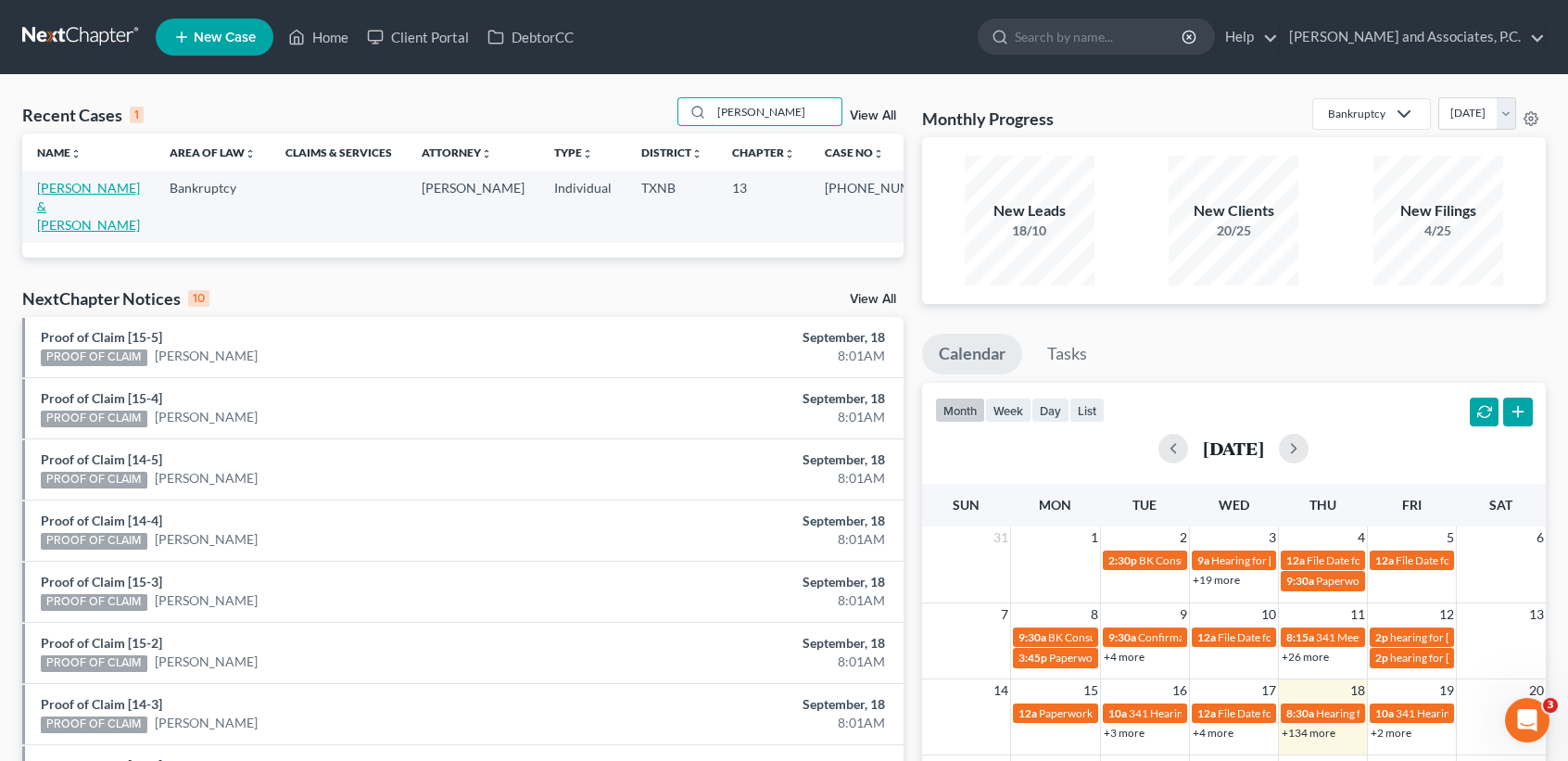
type input "[PERSON_NAME]"
click at [73, 202] on link "[PERSON_NAME] & [PERSON_NAME]" at bounding box center [89, 206] width 103 height 53
select select "6"
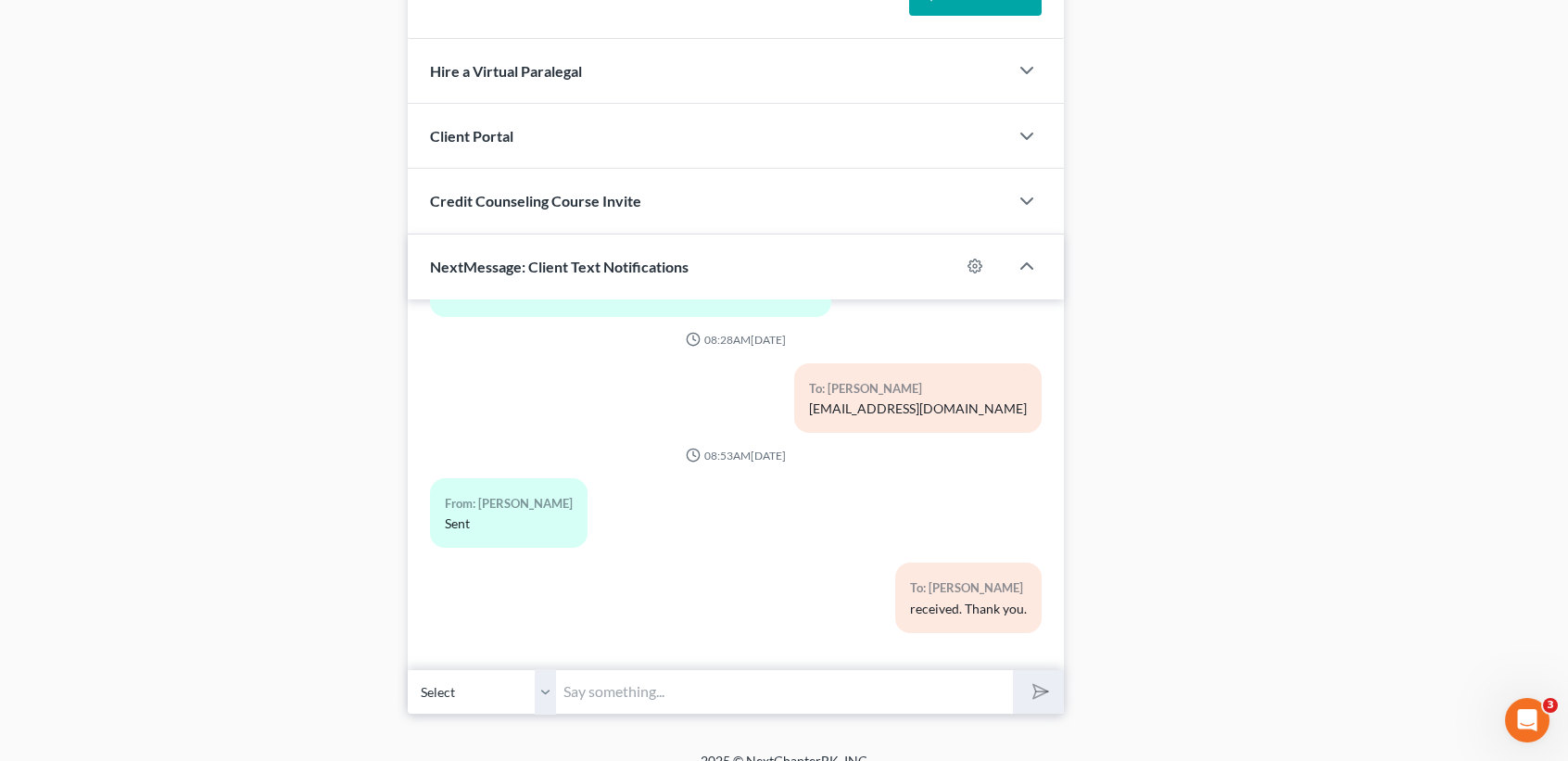
scroll to position [1767, 0]
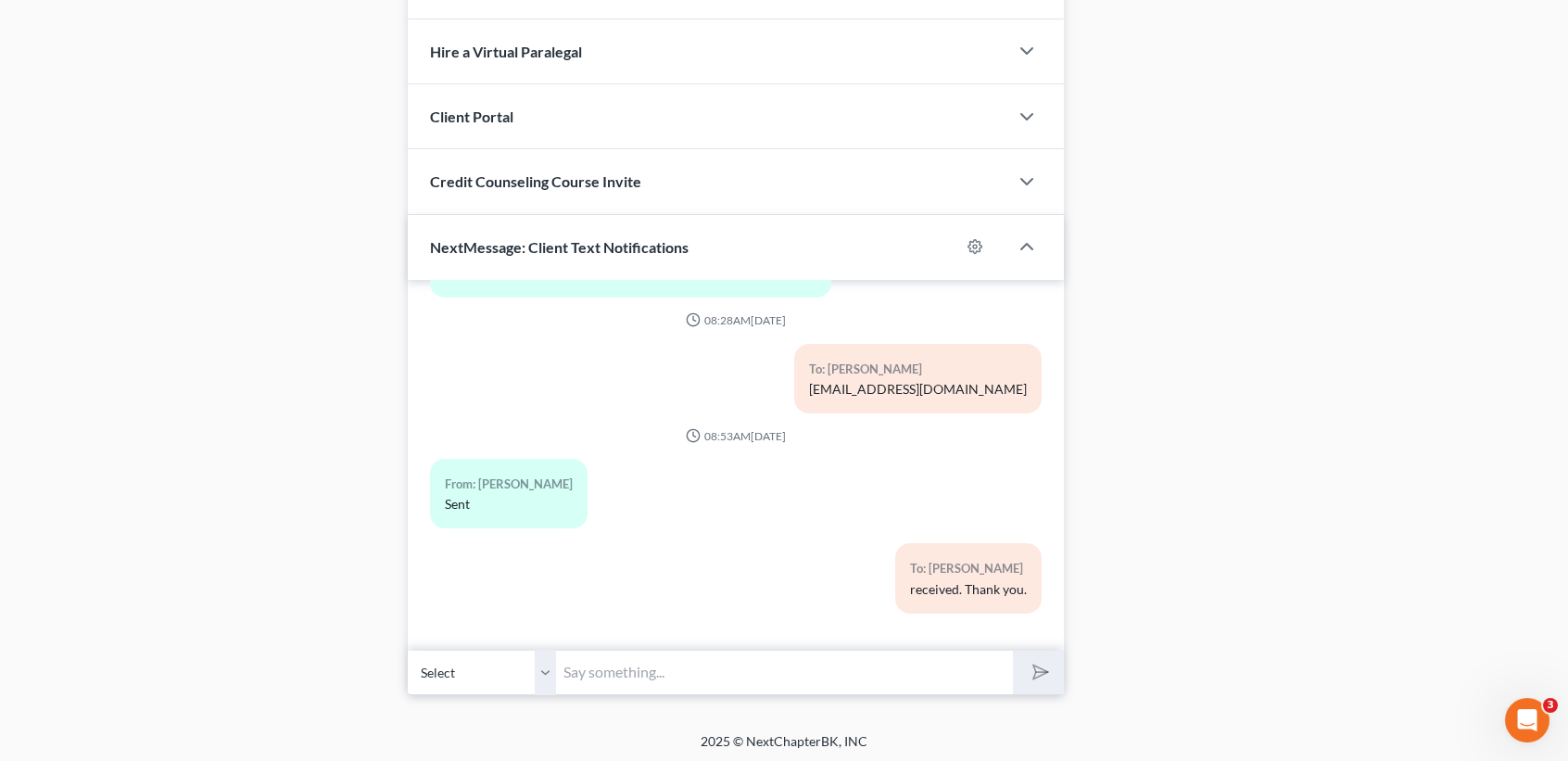
drag, startPoint x: 541, startPoint y: 672, endPoint x: 540, endPoint y: 683, distance: 11.0
click at [541, 672] on select "Select [PHONE_NUMBER] - [PERSON_NAME] [PHONE_NUMBER] - [PERSON_NAME]" at bounding box center [482, 672] width 148 height 45
select select "1"
click at [408, 649] on select "Select [PHONE_NUMBER] - [PERSON_NAME] [PHONE_NUMBER] - [PERSON_NAME]" at bounding box center [482, 672] width 148 height 45
click at [614, 670] on input "text" at bounding box center [784, 672] width 457 height 45
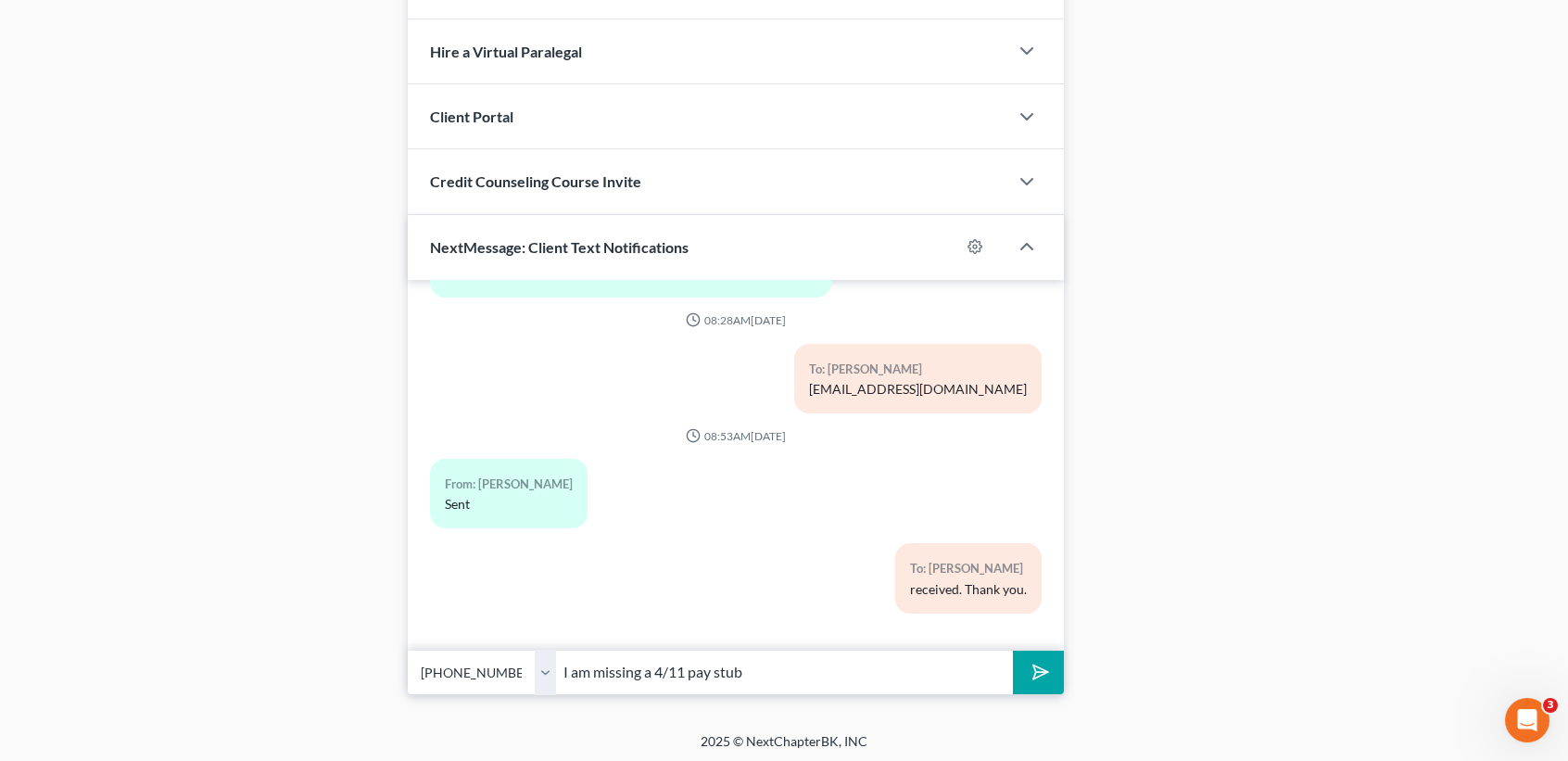
type input "I am missing a 4/11 pay stub"
click at [1013, 650] on button "submit" at bounding box center [1039, 672] width 51 height 43
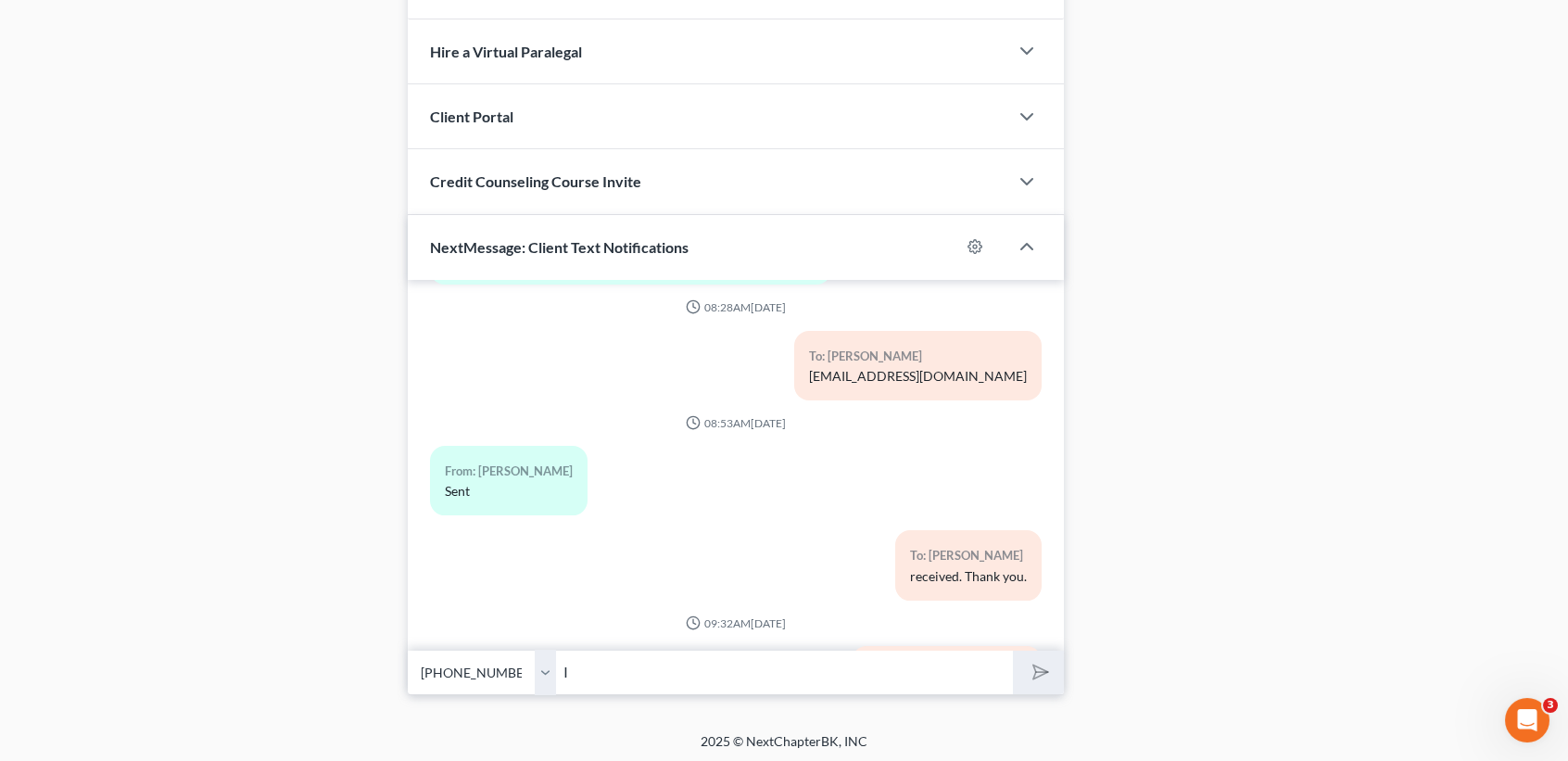
scroll to position [2619, 0]
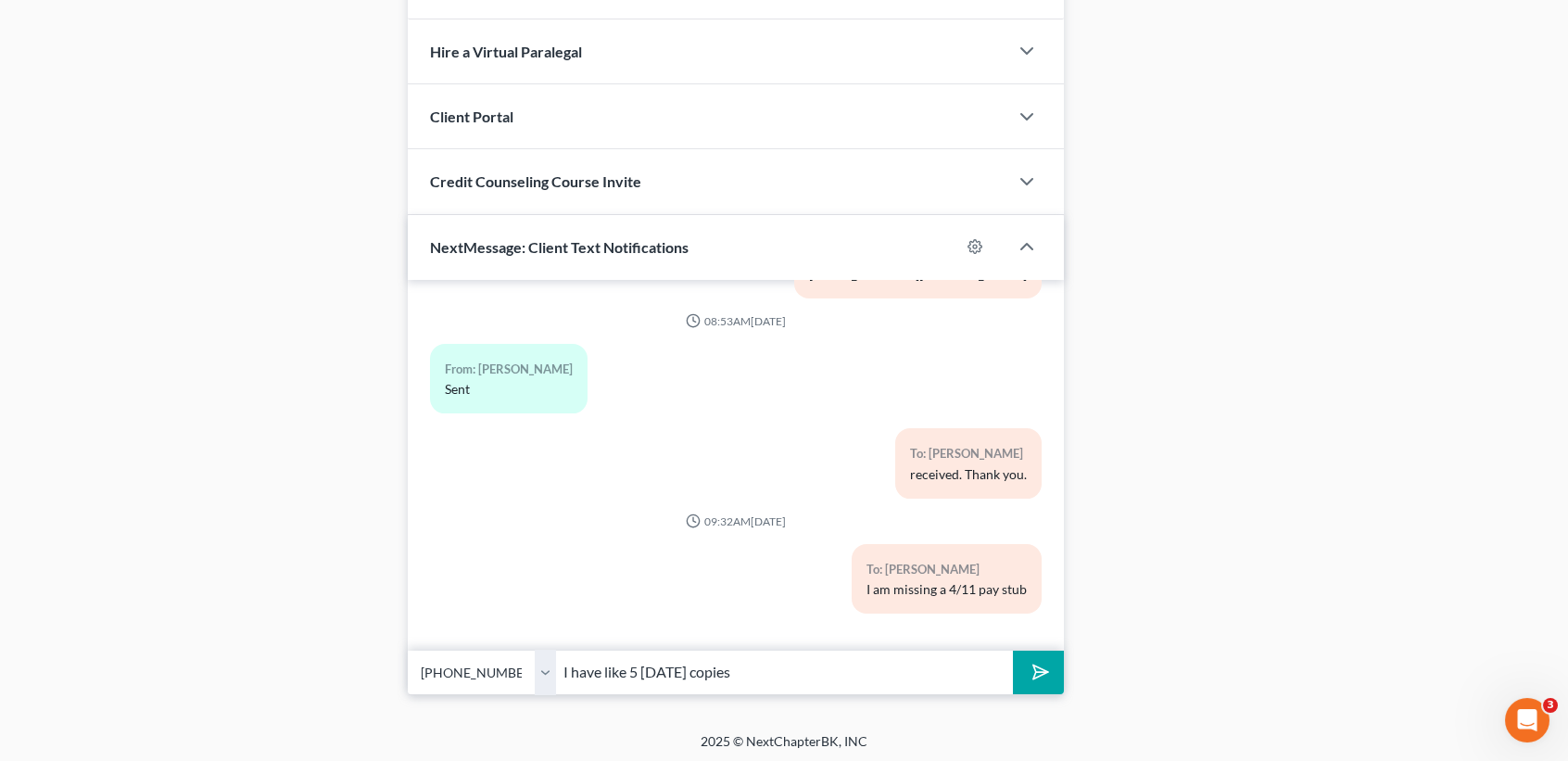
type input "I have like 5 [DATE] copies"
click at [1013, 650] on button "submit" at bounding box center [1039, 672] width 51 height 43
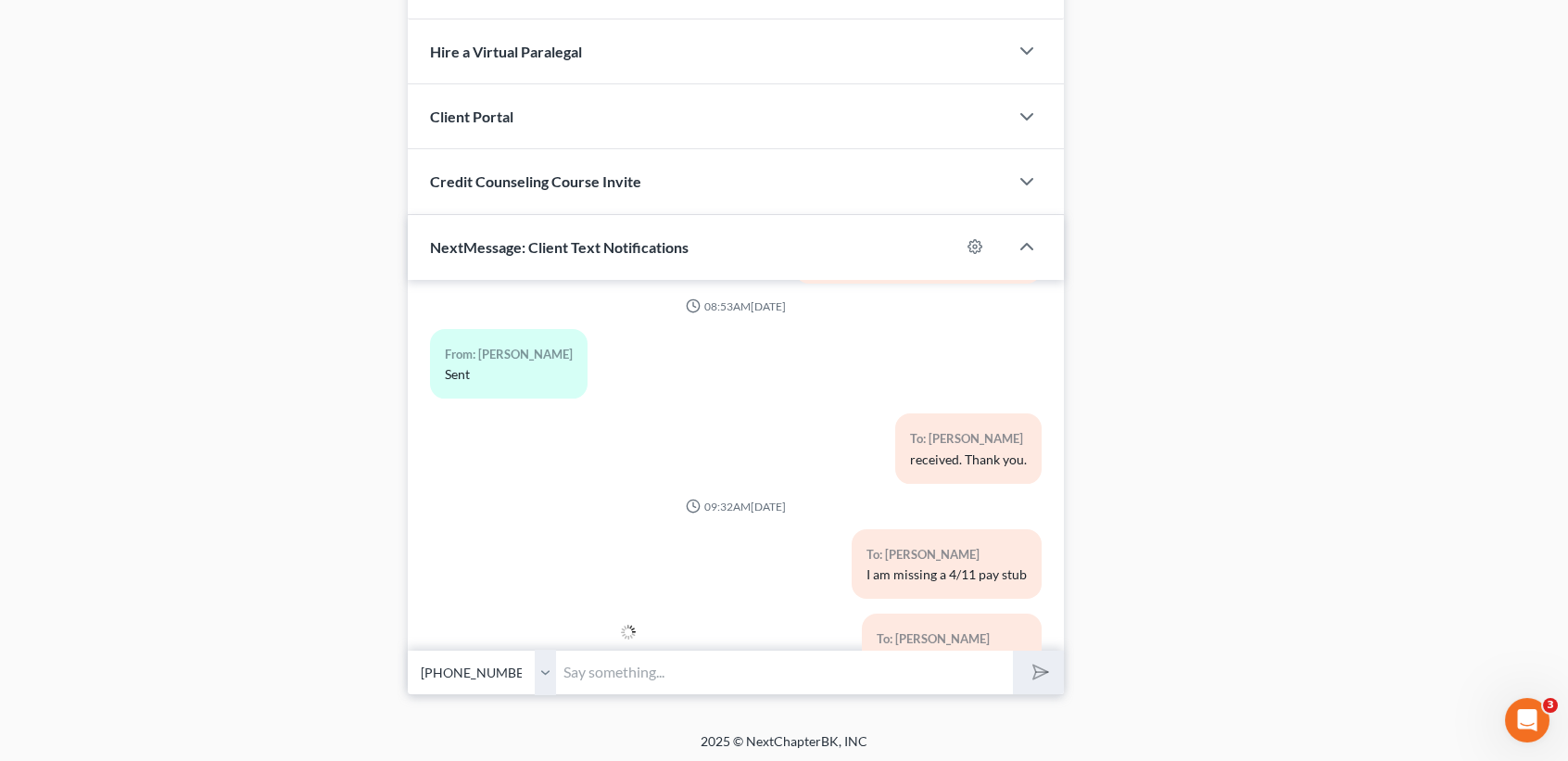
scroll to position [2702, 0]
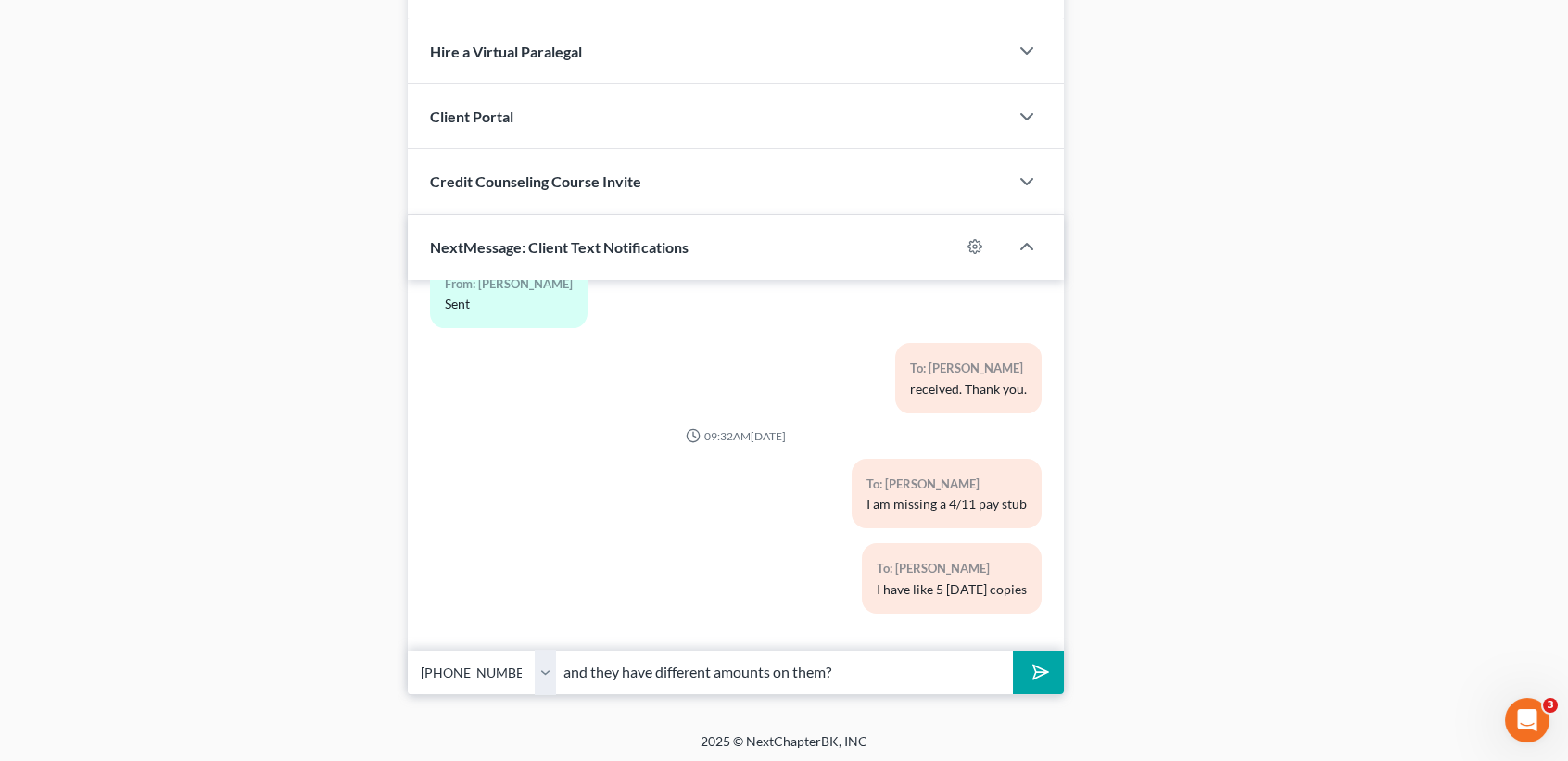
type input "and they have different amounts on them?"
click at [1013, 650] on button "submit" at bounding box center [1039, 672] width 51 height 43
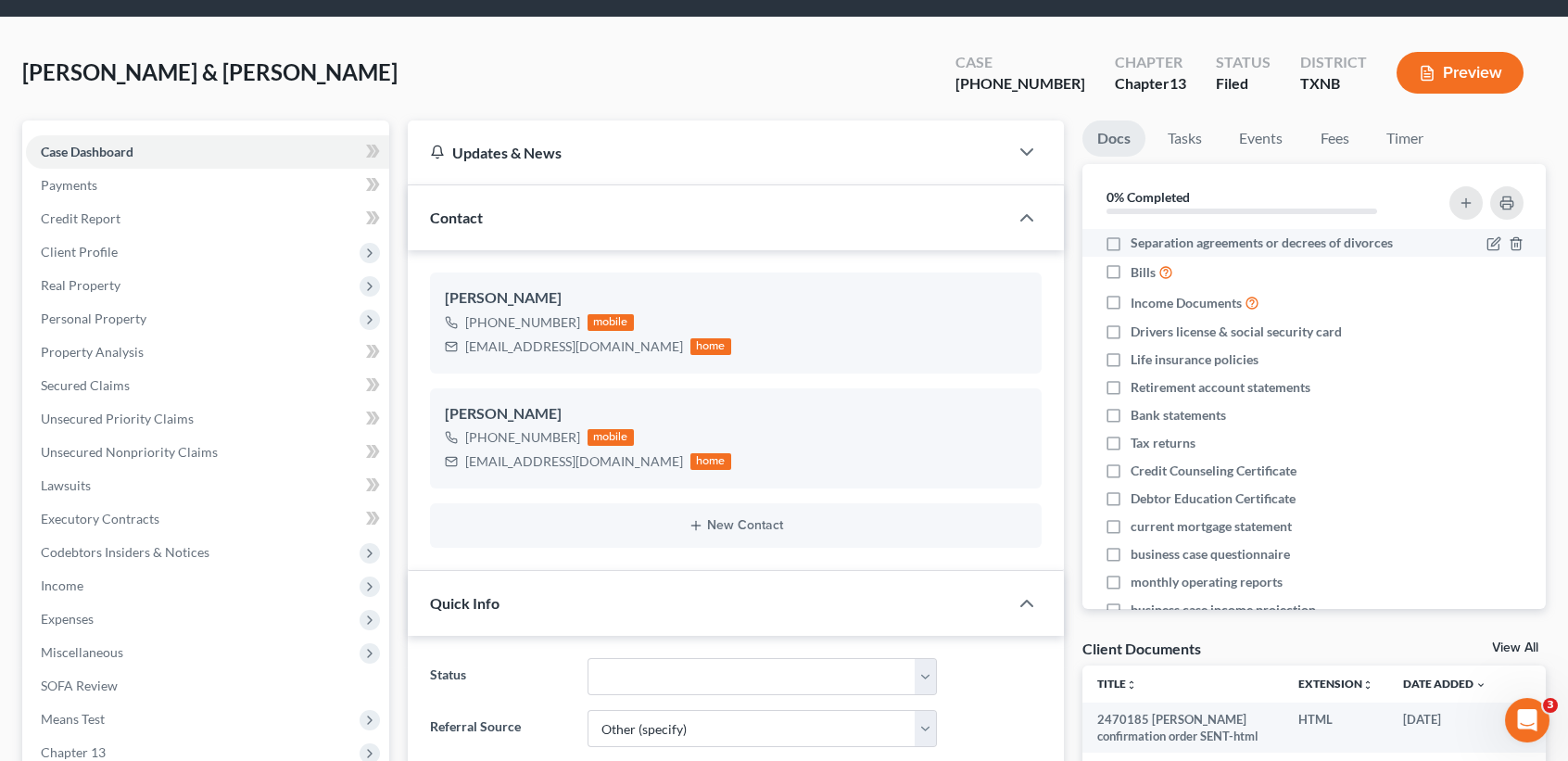
scroll to position [0, 0]
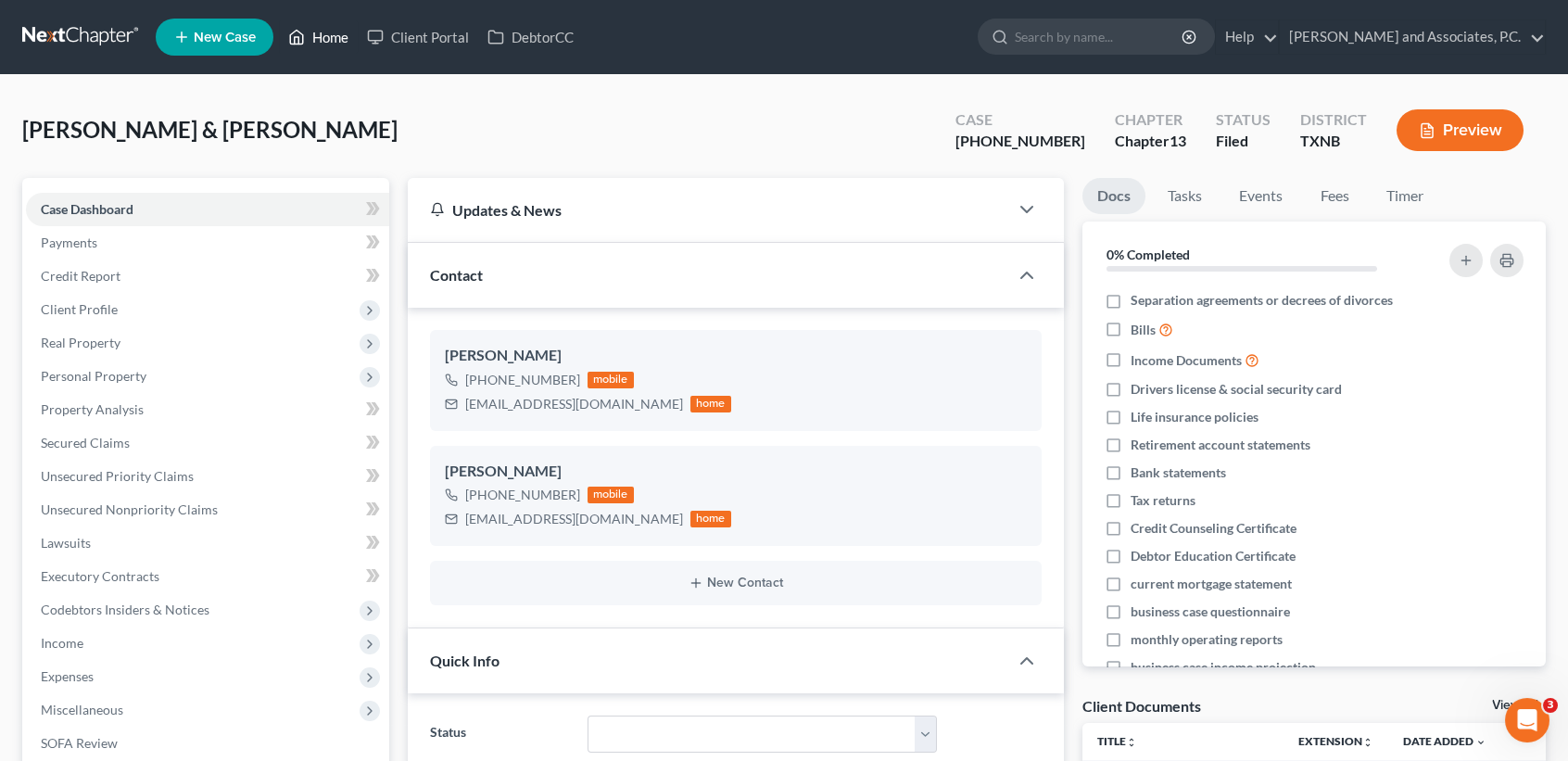
click at [311, 34] on link "Home" at bounding box center [319, 38] width 79 height 34
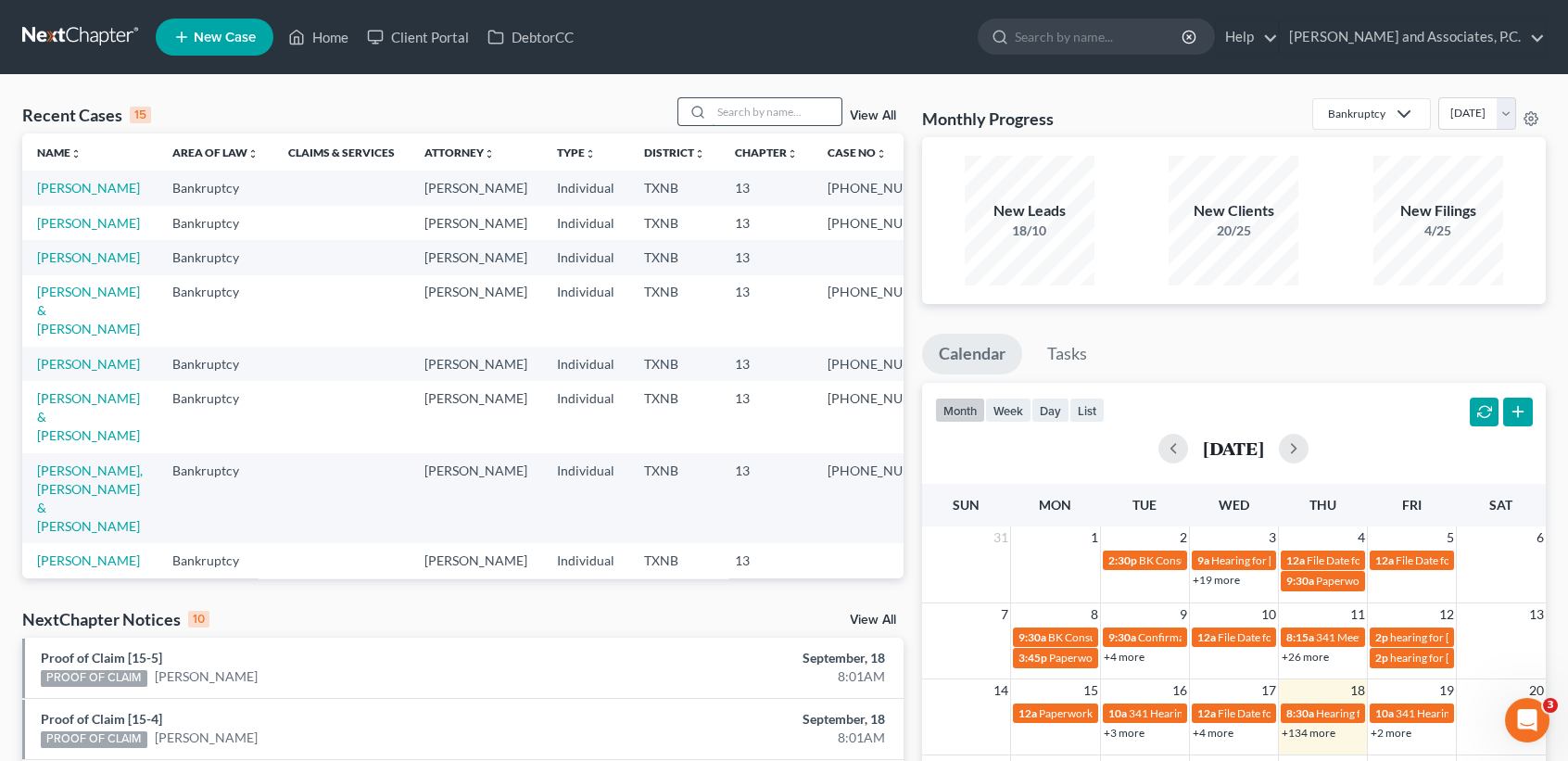
click at [779, 123] on input "search" at bounding box center [776, 112] width 129 height 27
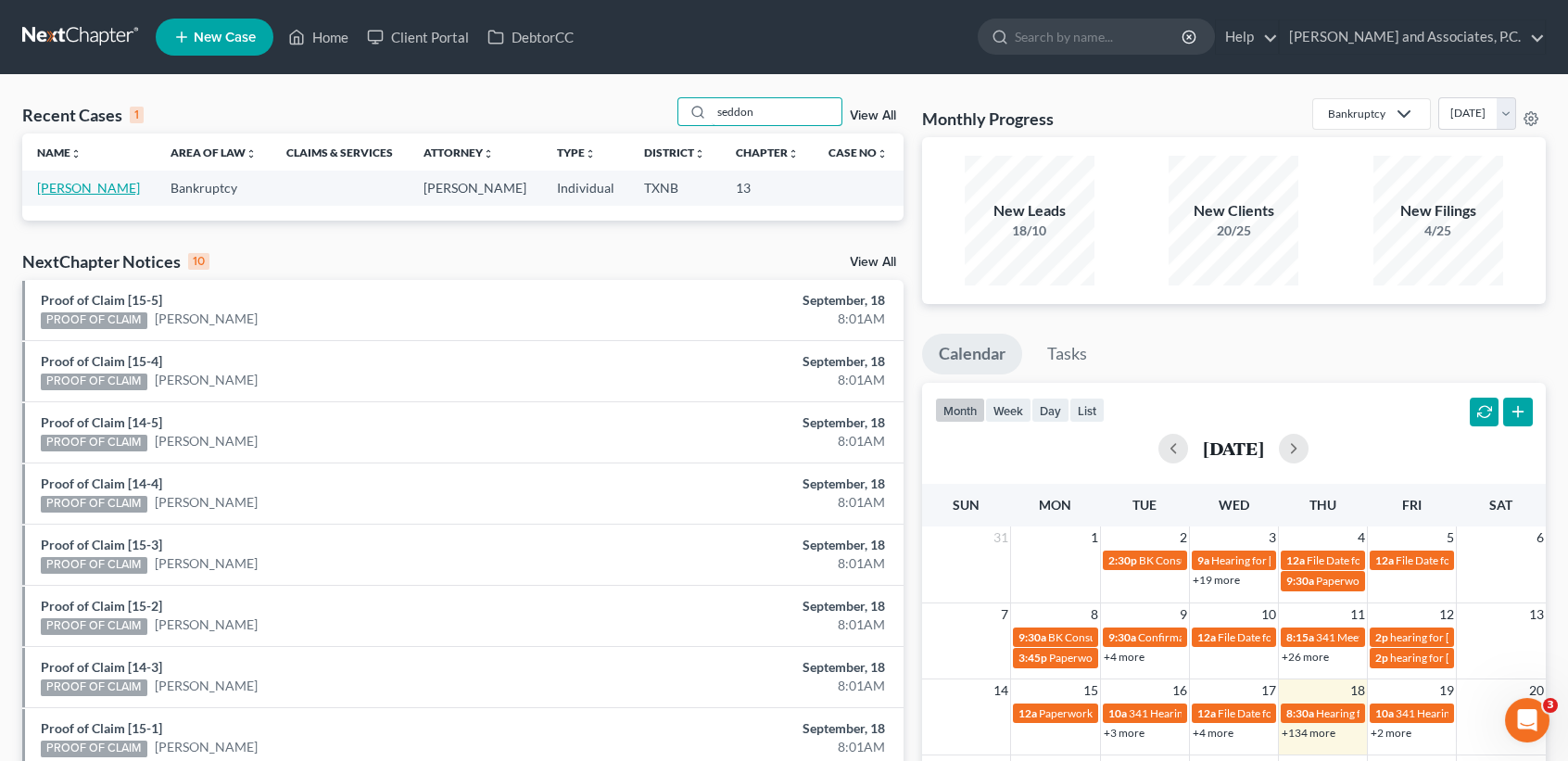
type input "seddon"
click at [113, 188] on link "[PERSON_NAME]" at bounding box center [89, 188] width 103 height 16
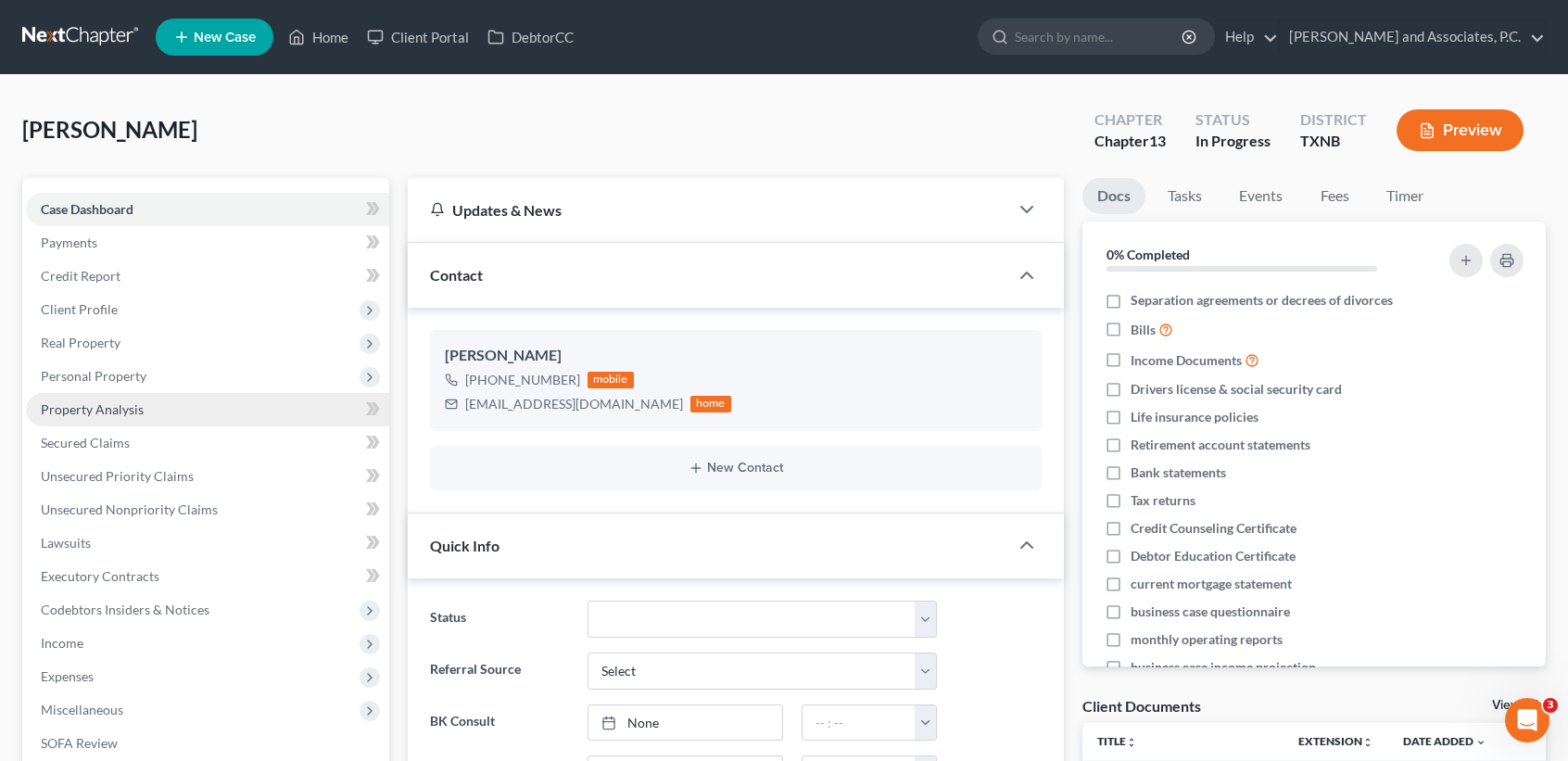
scroll to position [1022, 0]
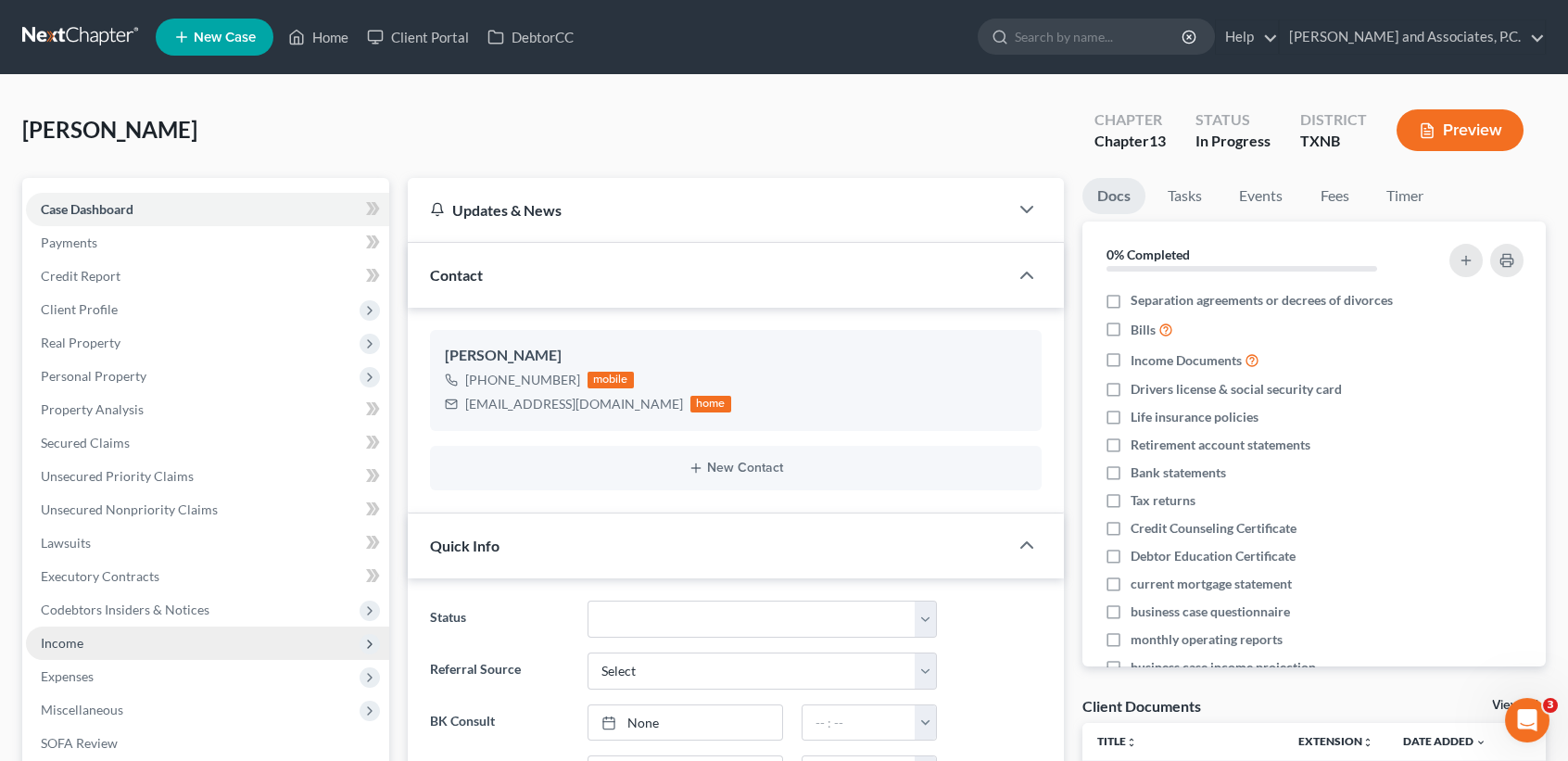
click at [113, 643] on span "Income" at bounding box center [207, 644] width 363 height 34
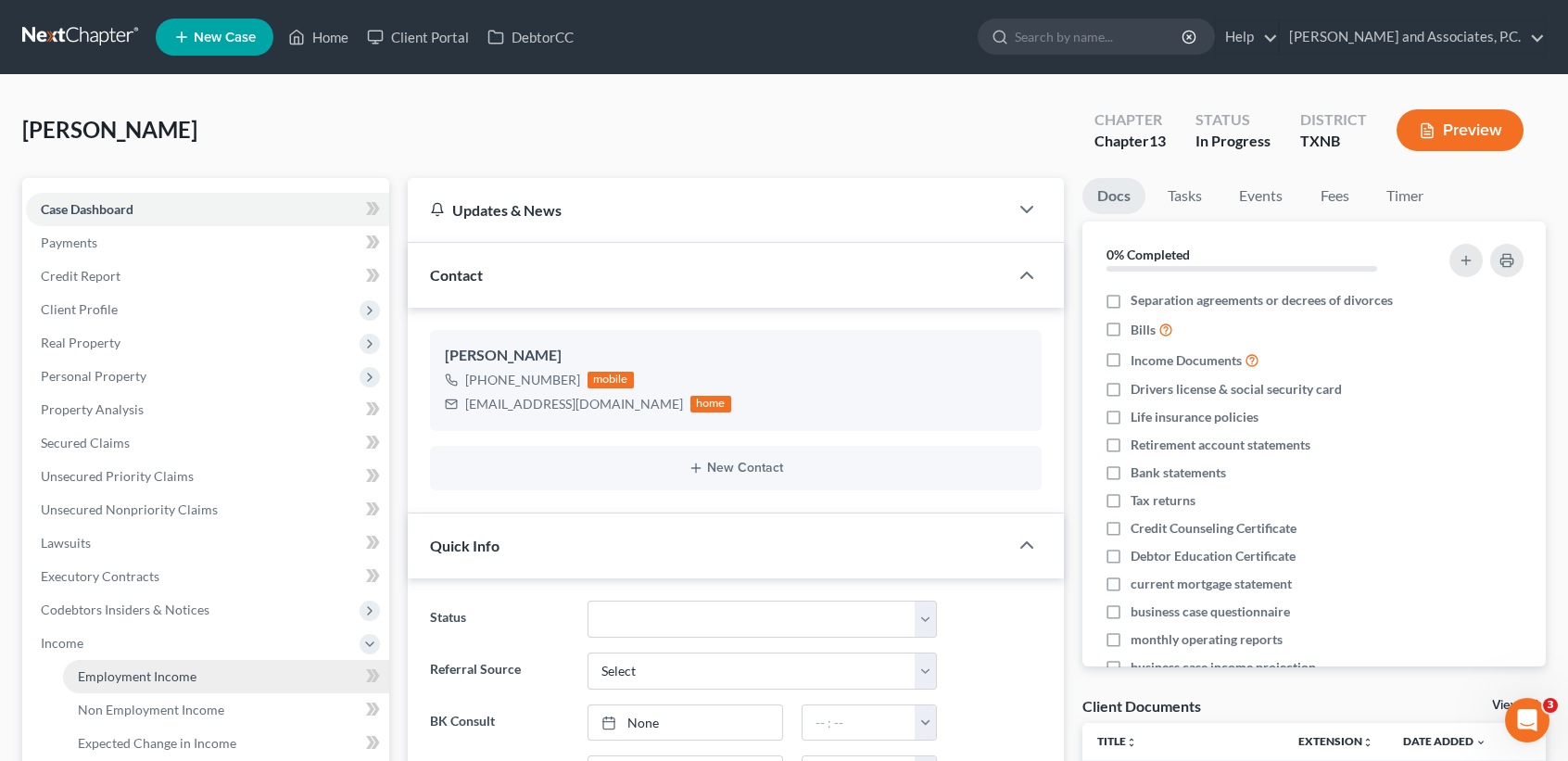
click at [107, 680] on span "Employment Income" at bounding box center [137, 676] width 118 height 16
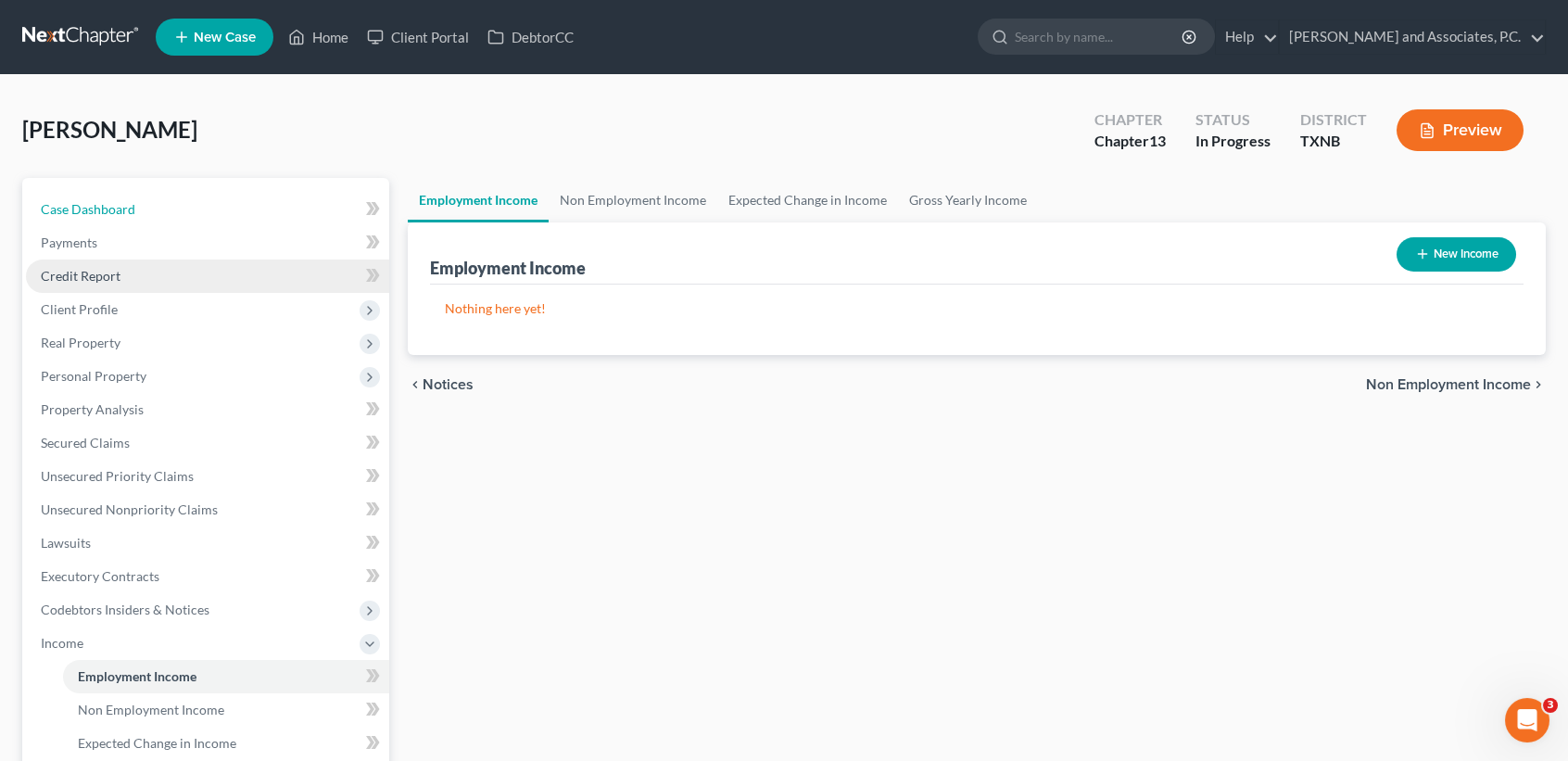
drag, startPoint x: 66, startPoint y: 206, endPoint x: 128, endPoint y: 269, distance: 88.4
click at [66, 206] on span "Case Dashboard" at bounding box center [88, 209] width 95 height 16
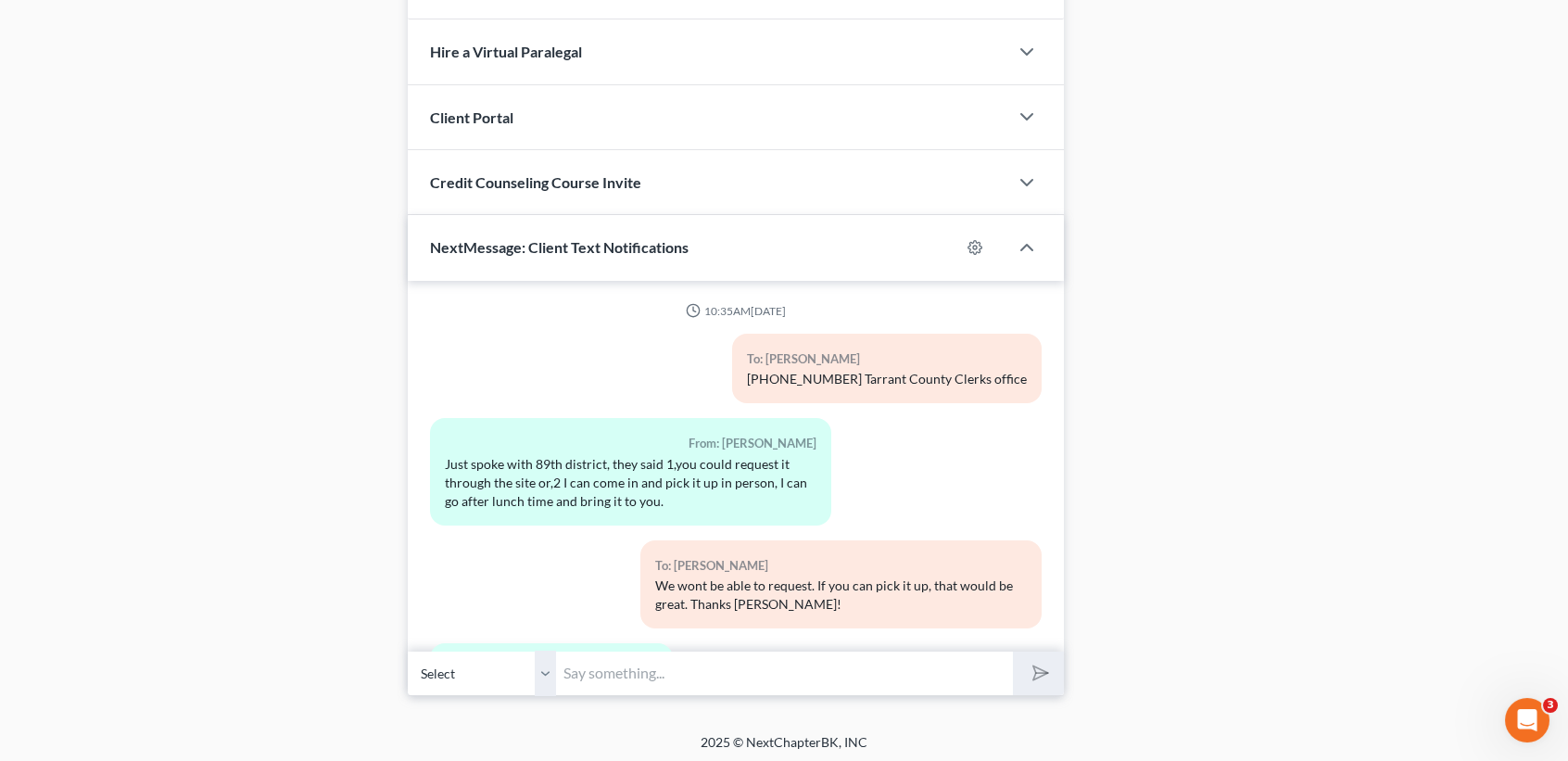
scroll to position [1022, 0]
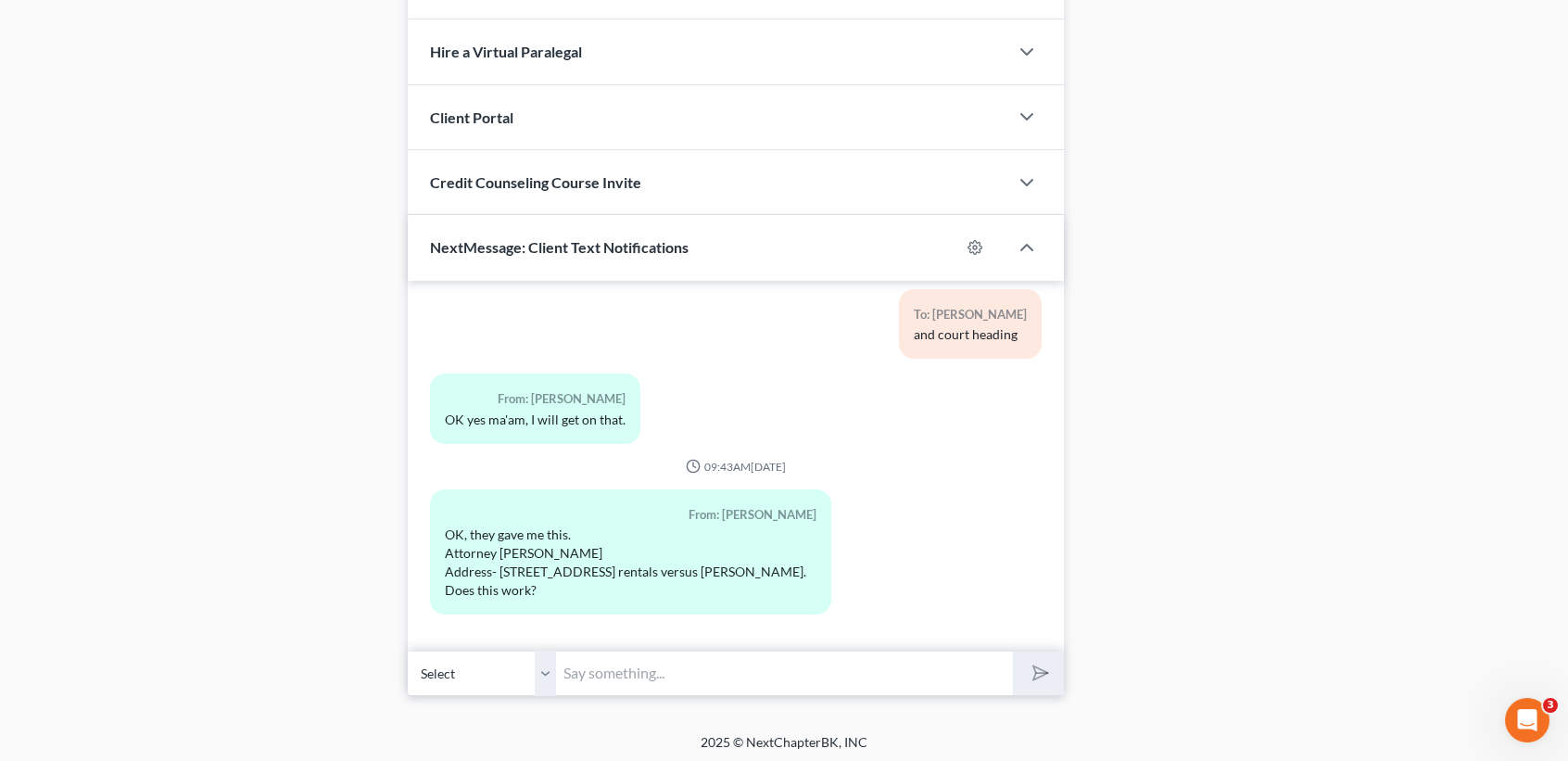
click at [811, 683] on input "text" at bounding box center [784, 673] width 457 height 45
click at [1013, 651] on button "submit" at bounding box center [1039, 673] width 51 height 43
type input "Thank you!Don"
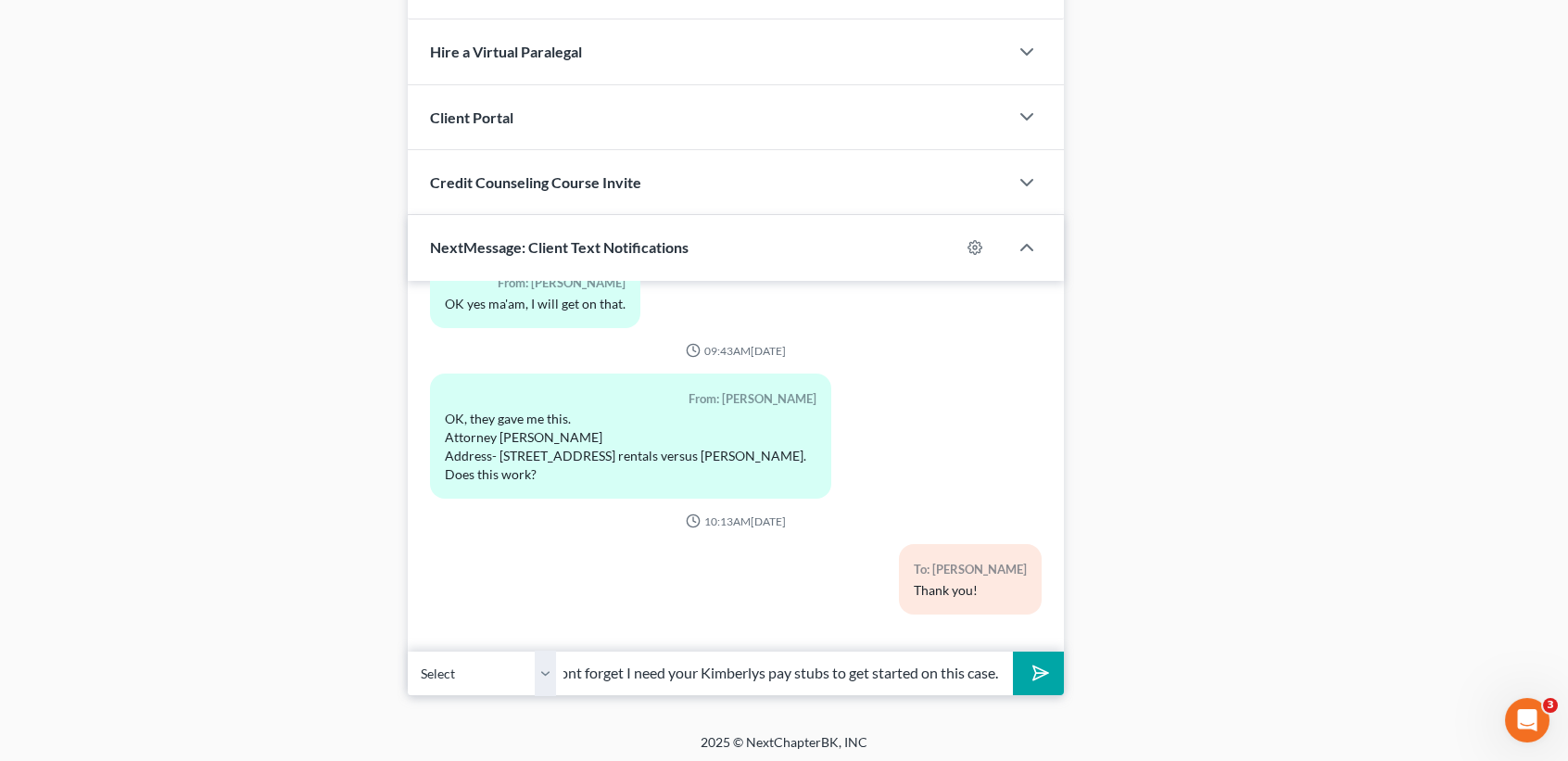
scroll to position [0, 23]
type input "Dont forget I need your Kimberlys pay stubs to get started on this case."
click at [1013, 651] on button "submit" at bounding box center [1039, 673] width 51 height 43
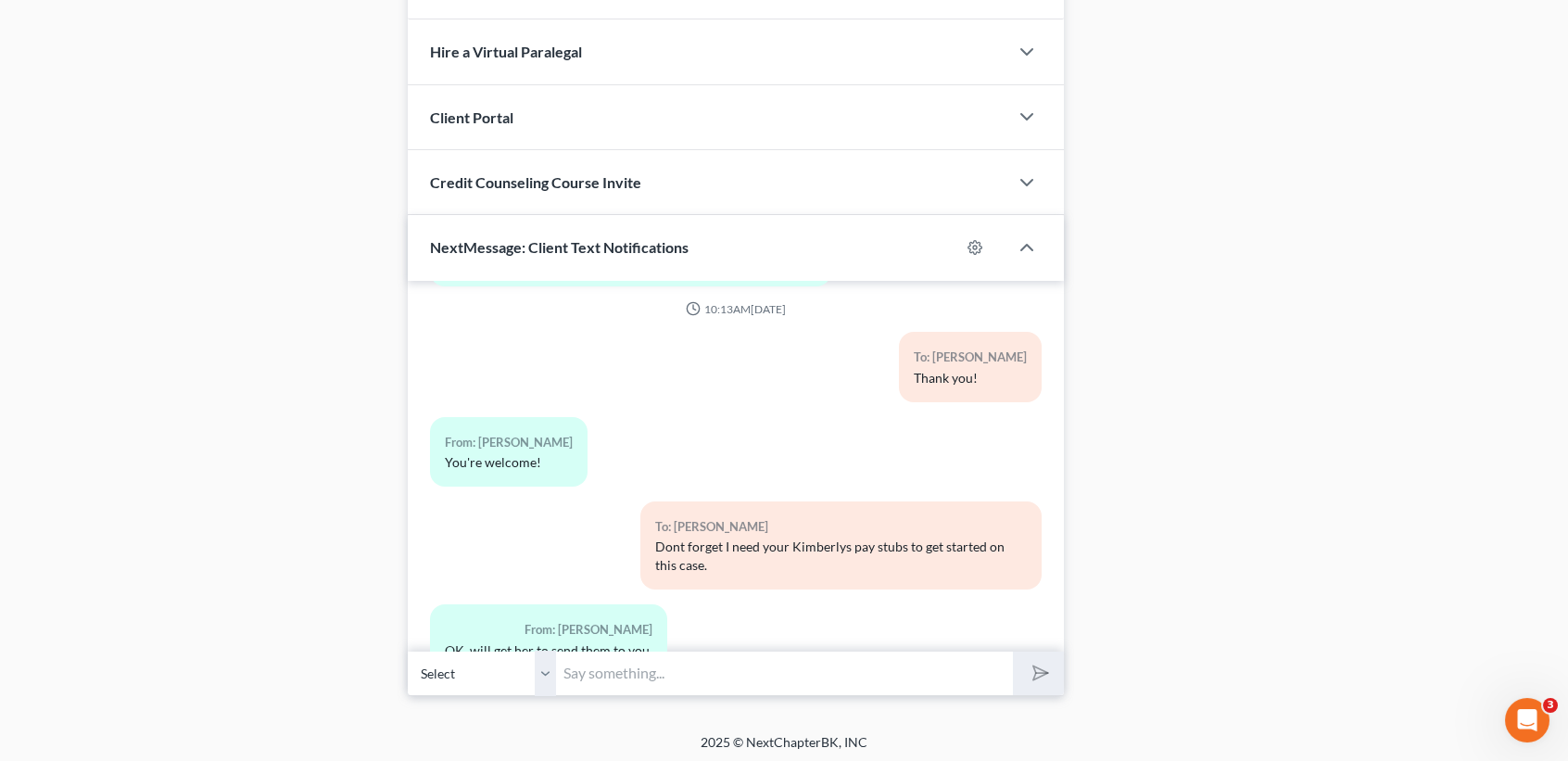
scroll to position [1410, 0]
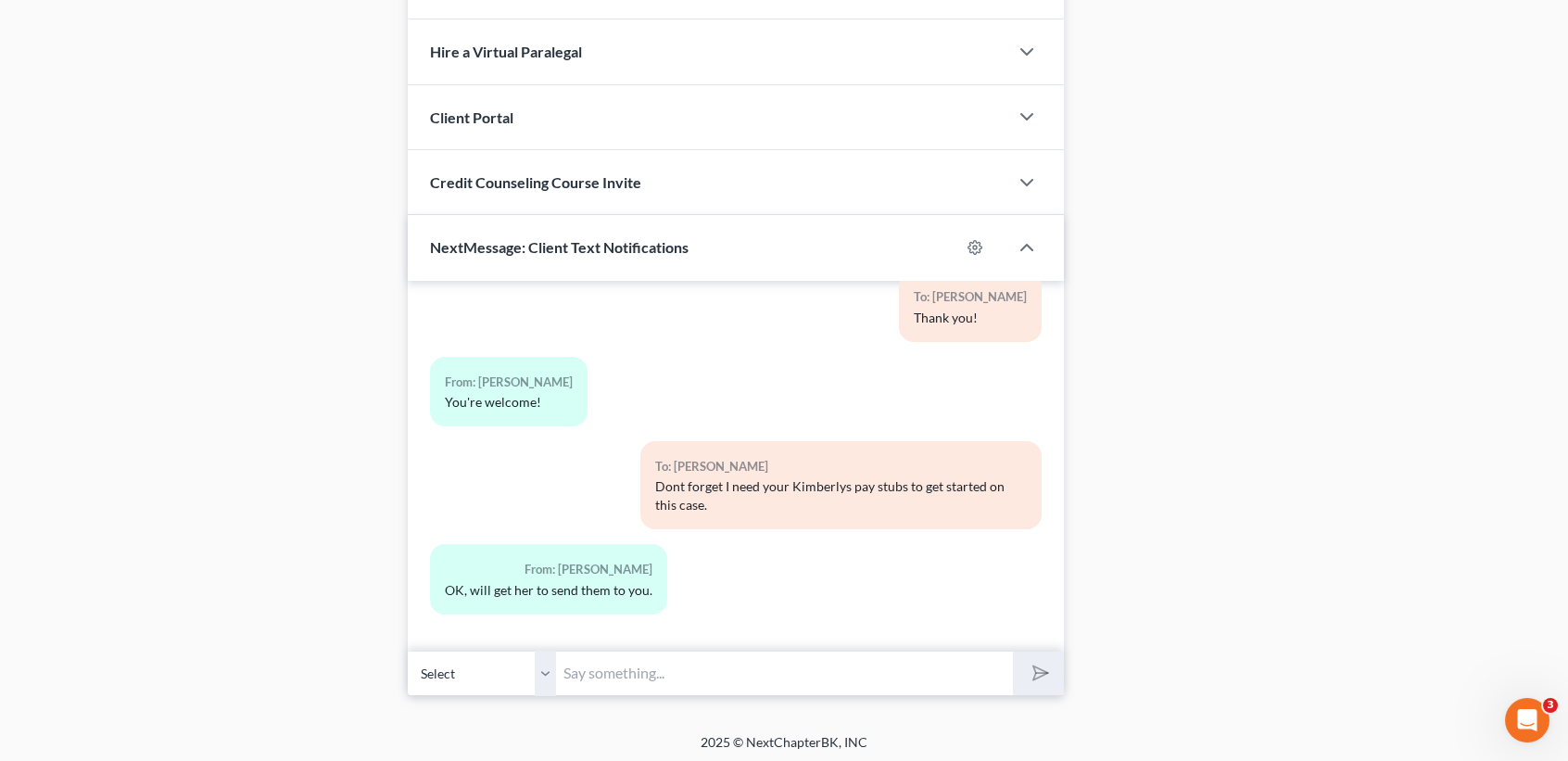
click at [970, 675] on input "text" at bounding box center [784, 673] width 457 height 45
type input "Thanks."
click at [1013, 651] on button "submit" at bounding box center [1039, 673] width 51 height 43
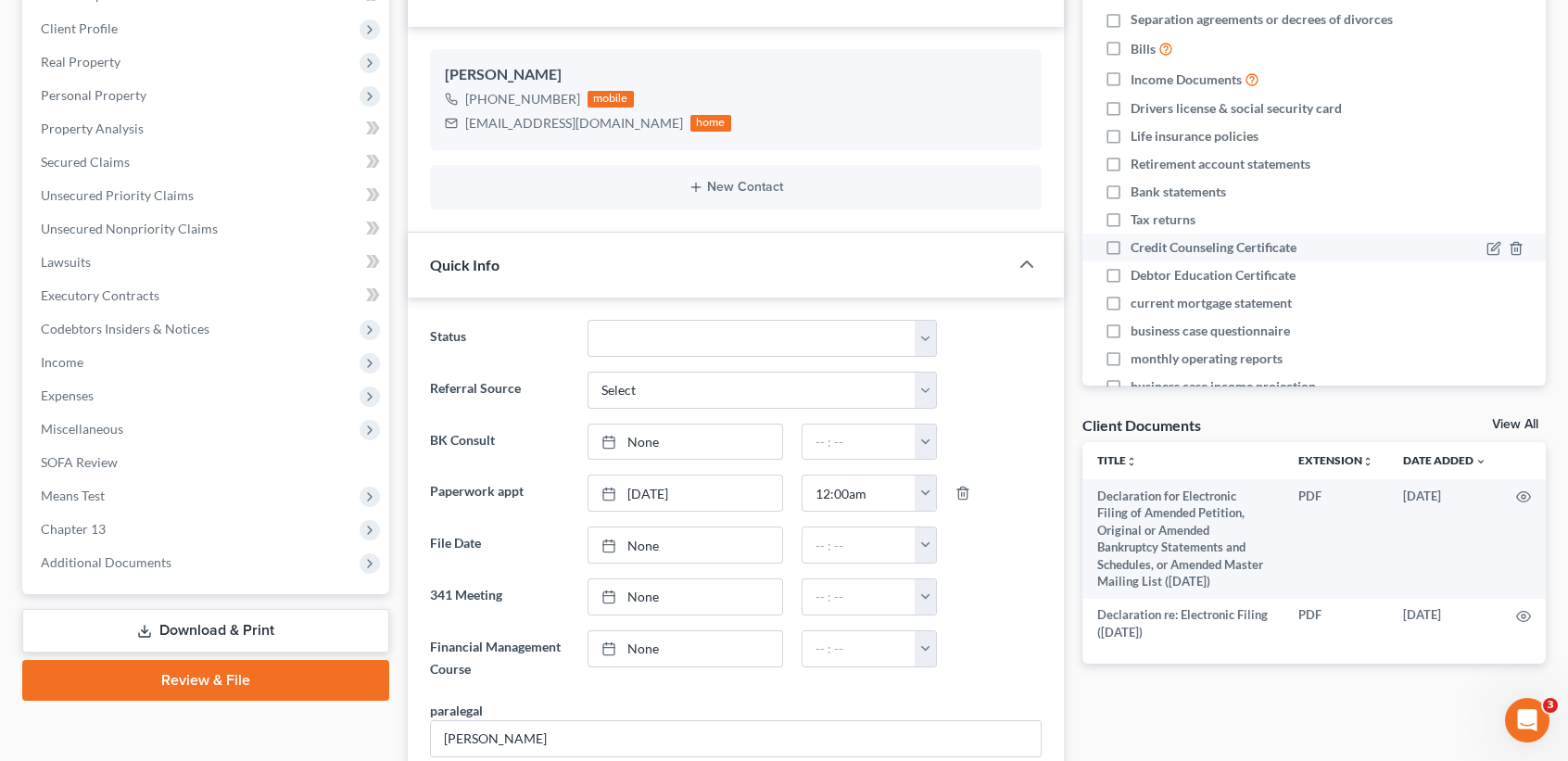
scroll to position [0, 0]
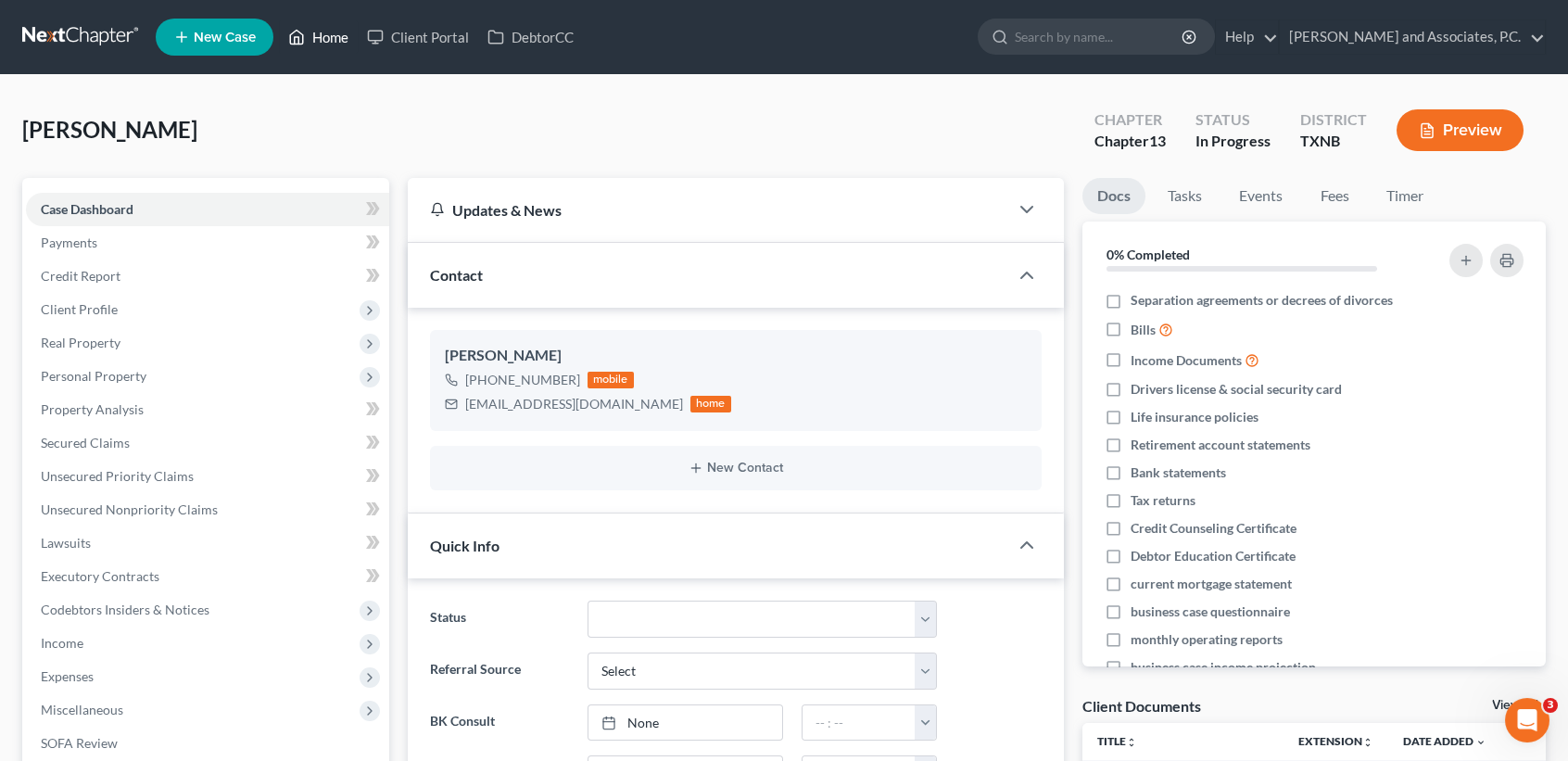
click at [328, 38] on link "Home" at bounding box center [319, 38] width 79 height 34
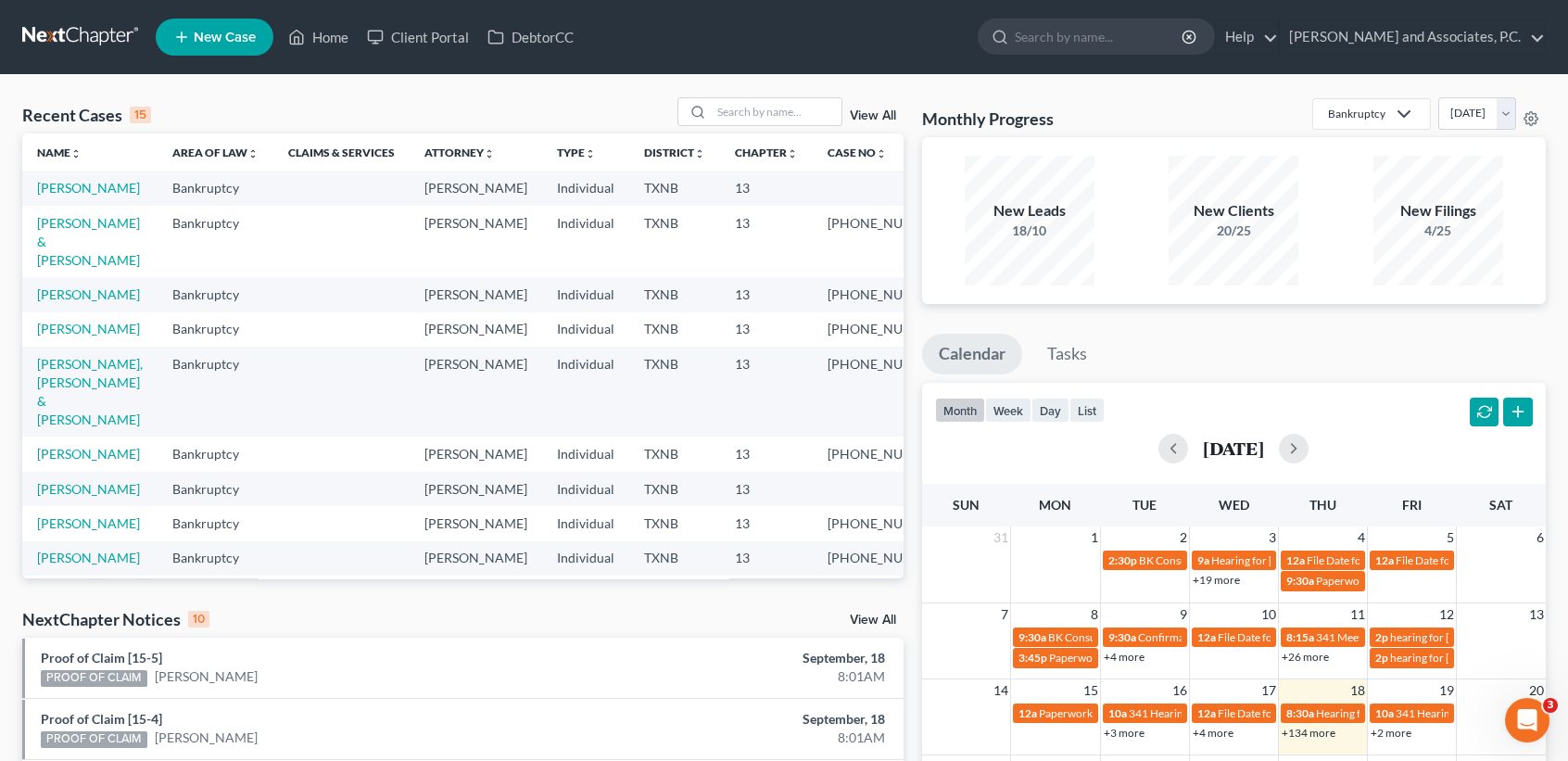
click at [99, 198] on td "[PERSON_NAME]" at bounding box center [90, 188] width 135 height 35
click at [99, 195] on link "[PERSON_NAME]" at bounding box center [89, 188] width 103 height 16
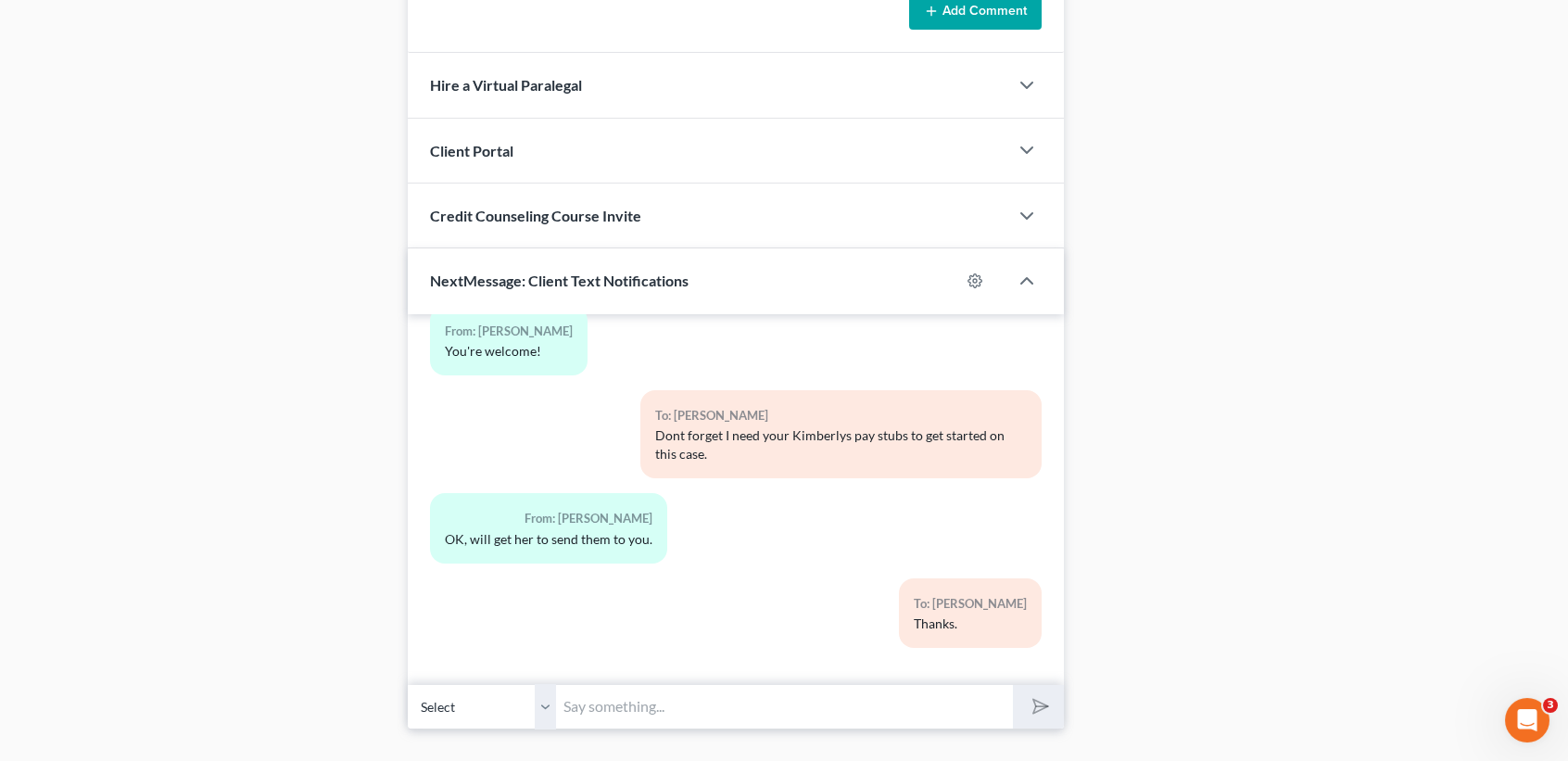
scroll to position [1575, 0]
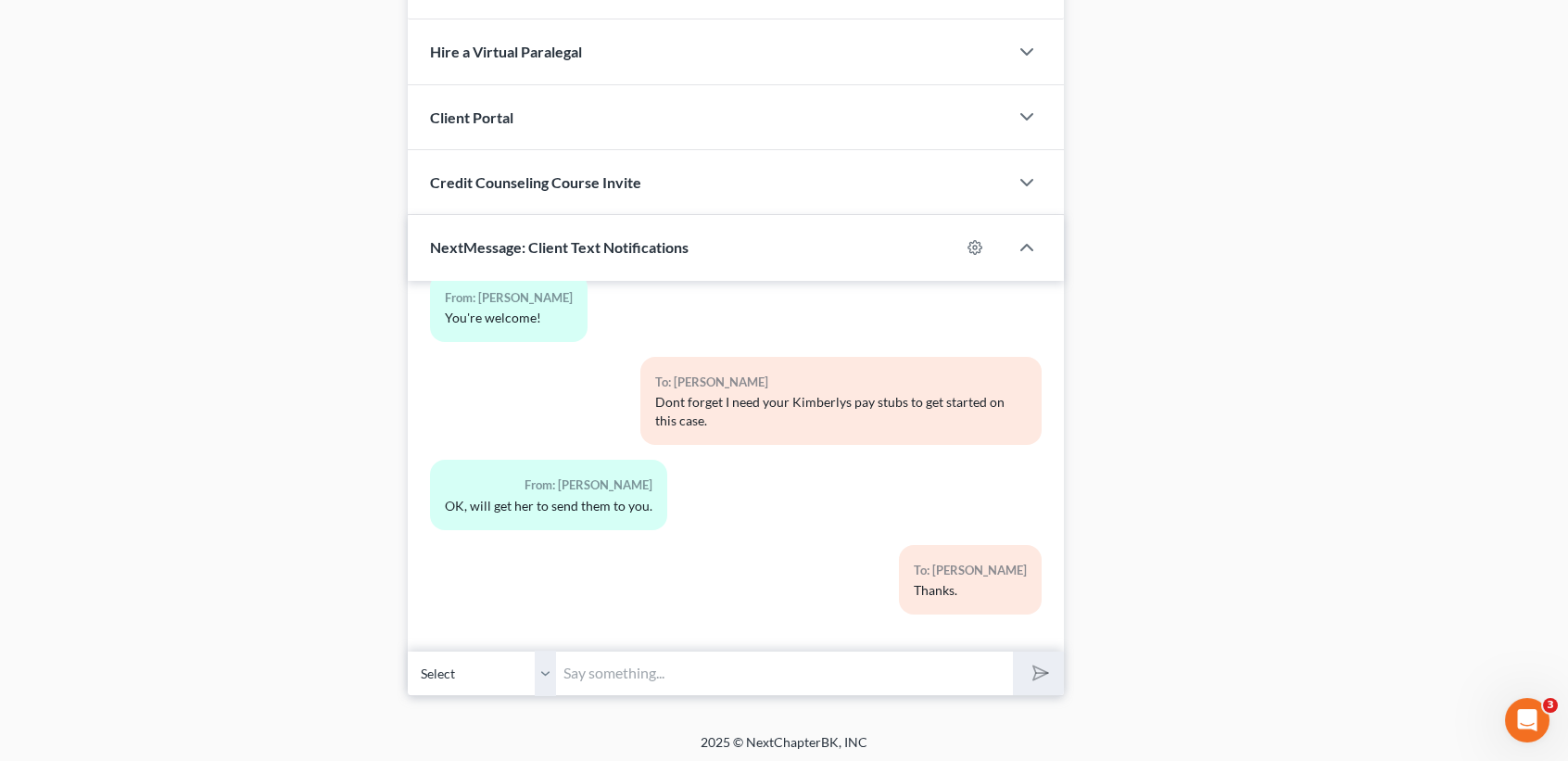
click at [743, 622] on div "To: [PERSON_NAME] Thanks." at bounding box center [840, 586] width 420 height 84
click at [733, 647] on div "10:35AM[DATE] To: [PERSON_NAME] [PHONE_NUMBER] Tarrant County Clerks office Fro…" at bounding box center [736, 488] width 657 height 415
click at [733, 650] on input "text" at bounding box center [784, 673] width 457 height 45
click at [726, 653] on input "text" at bounding box center [784, 673] width 457 height 45
type input "[DATE]-current"
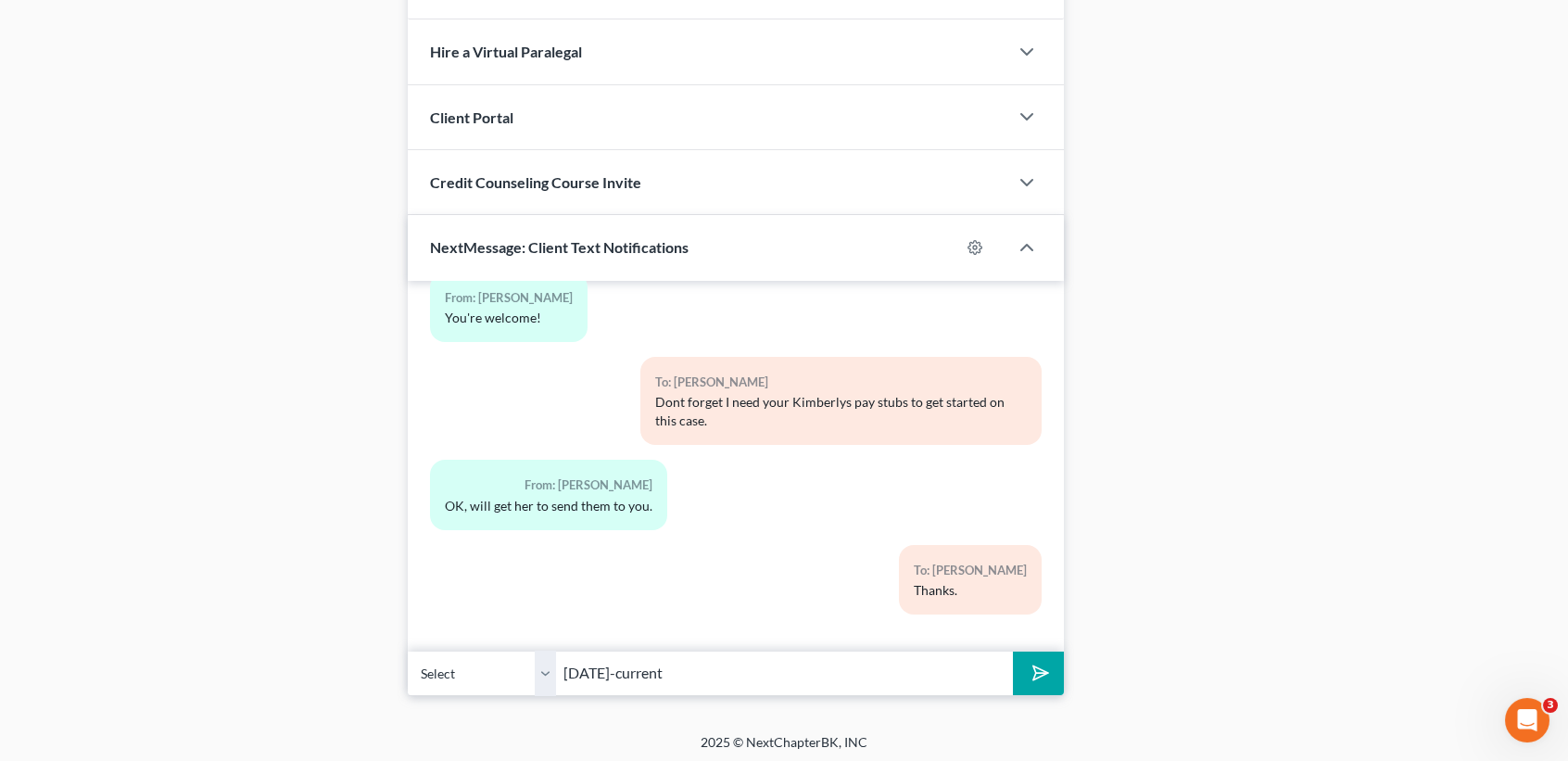
click at [1013, 651] on button "submit" at bounding box center [1039, 673] width 51 height 43
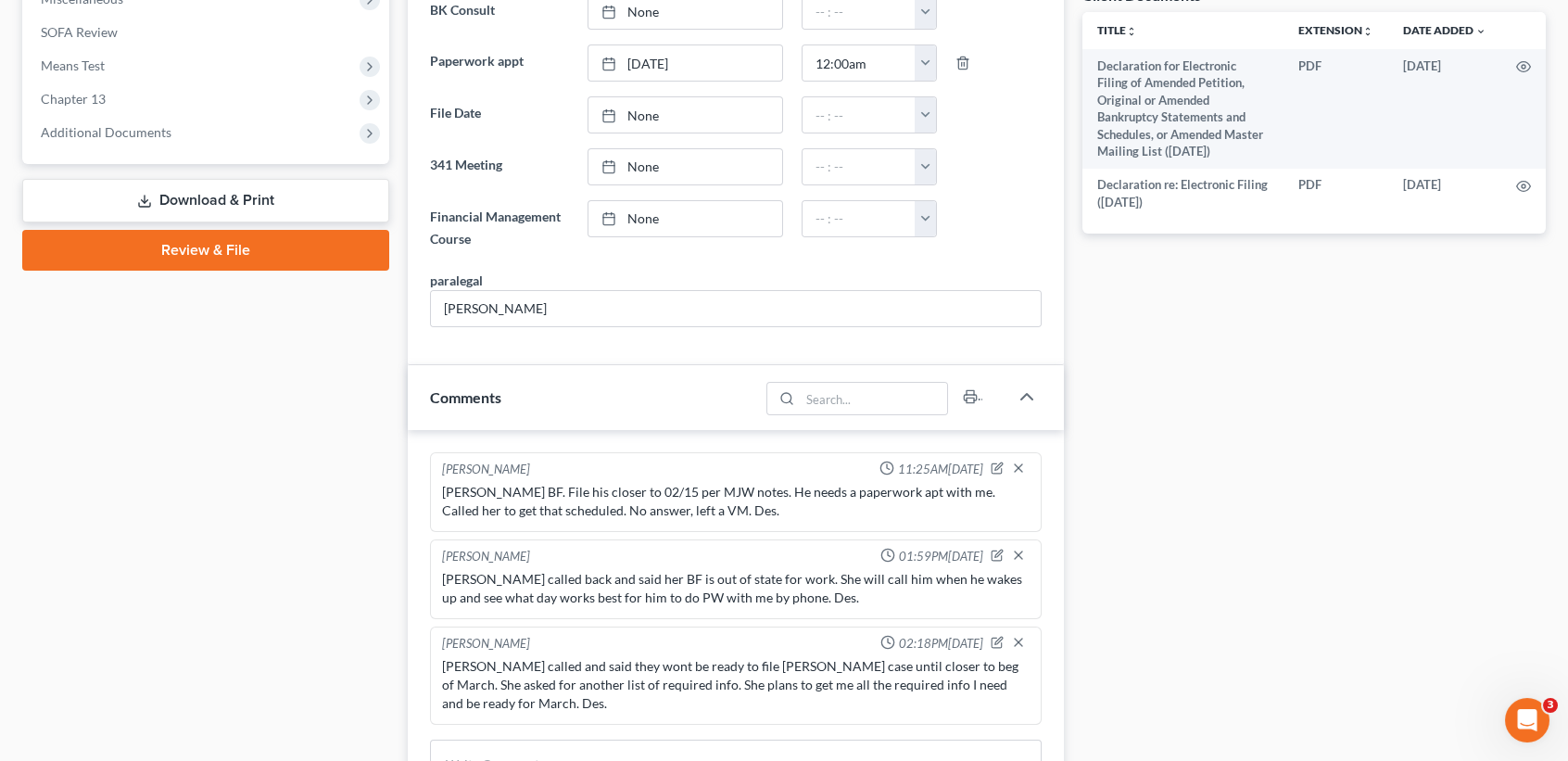
scroll to position [0, 0]
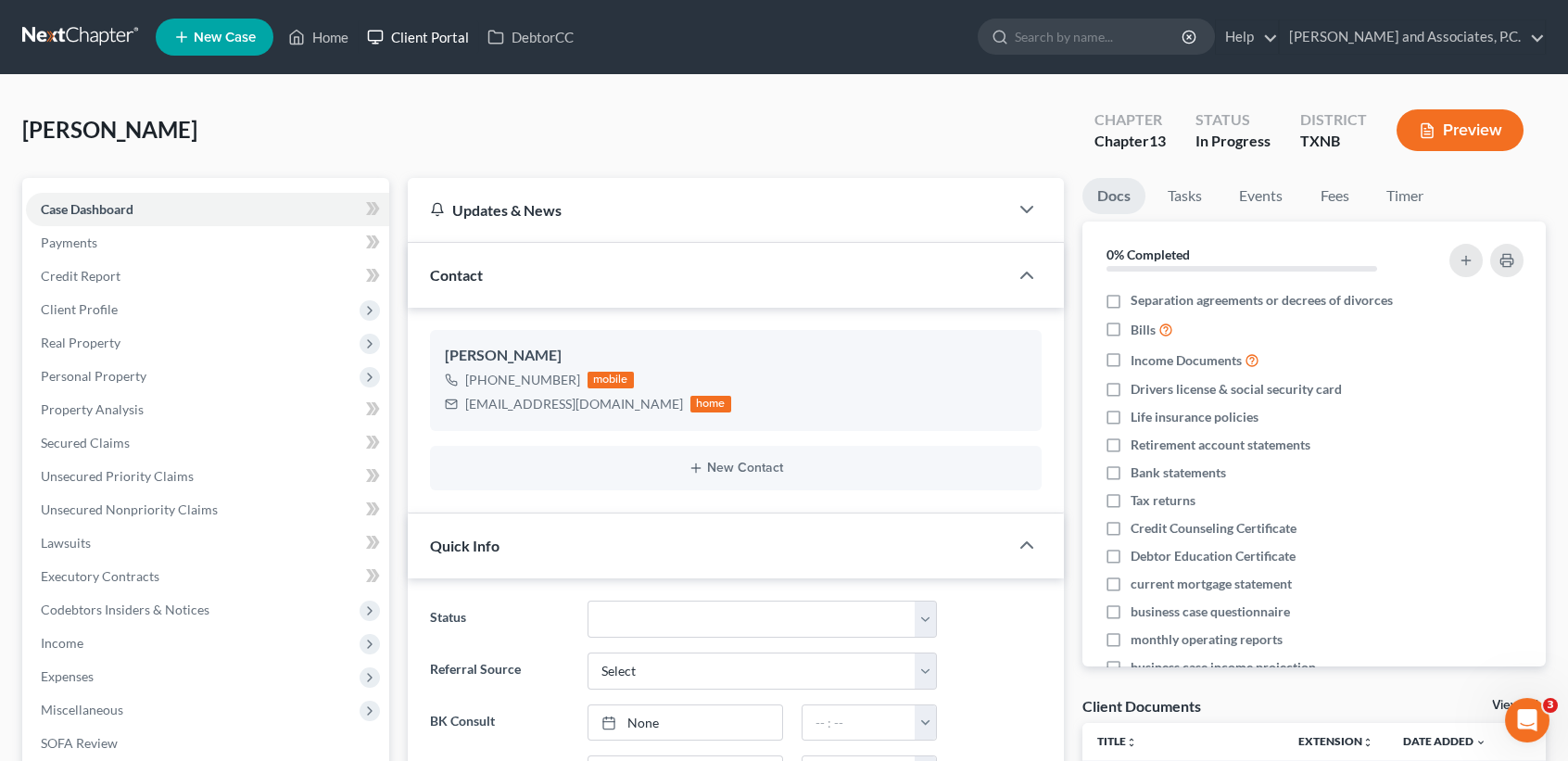
click at [364, 29] on link "Client Portal" at bounding box center [418, 38] width 120 height 34
click at [347, 34] on link "Home" at bounding box center [319, 38] width 79 height 34
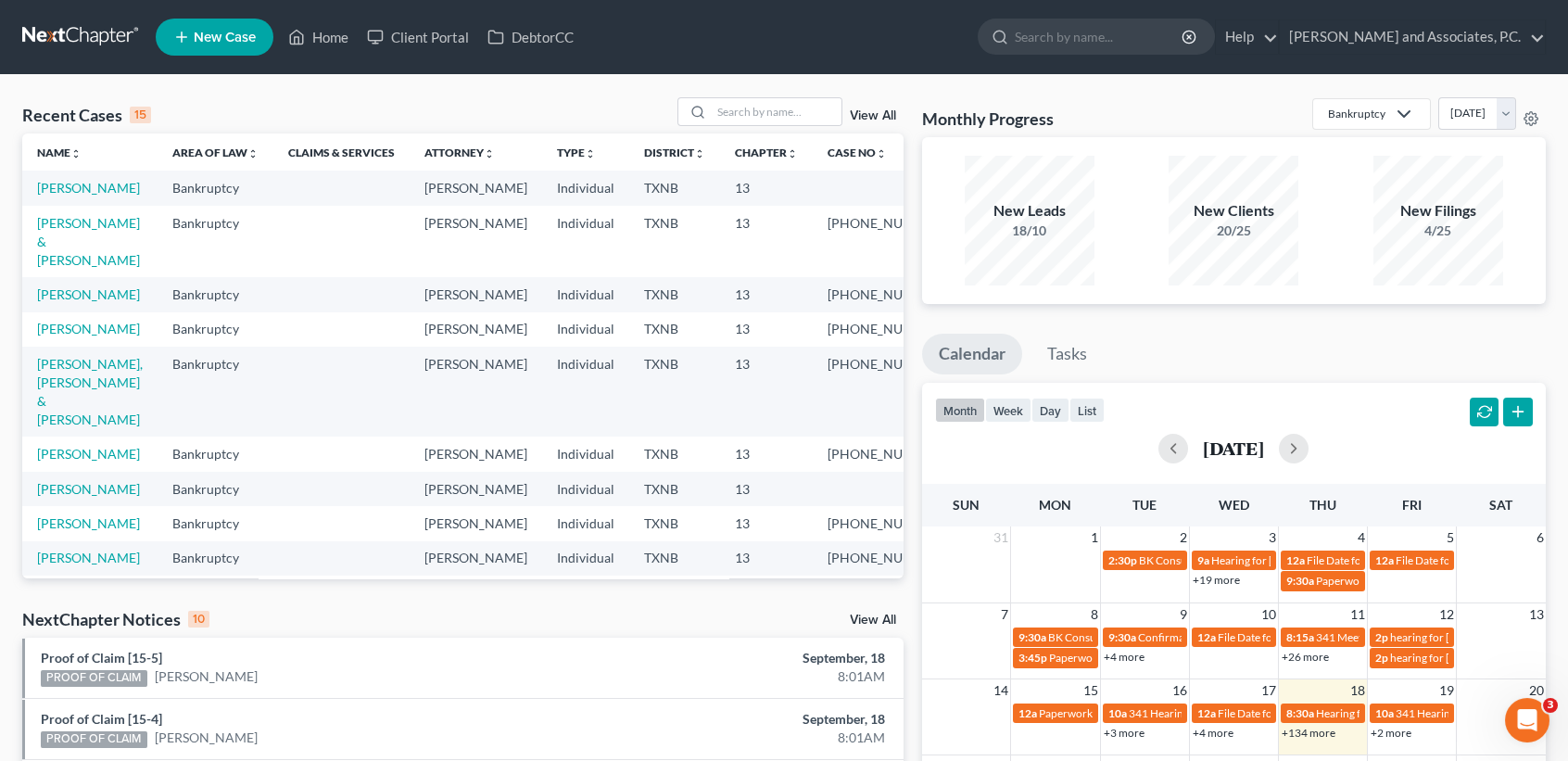
click at [99, 182] on td "[PERSON_NAME]" at bounding box center [90, 188] width 135 height 35
click at [96, 183] on link "[PERSON_NAME]" at bounding box center [89, 188] width 103 height 16
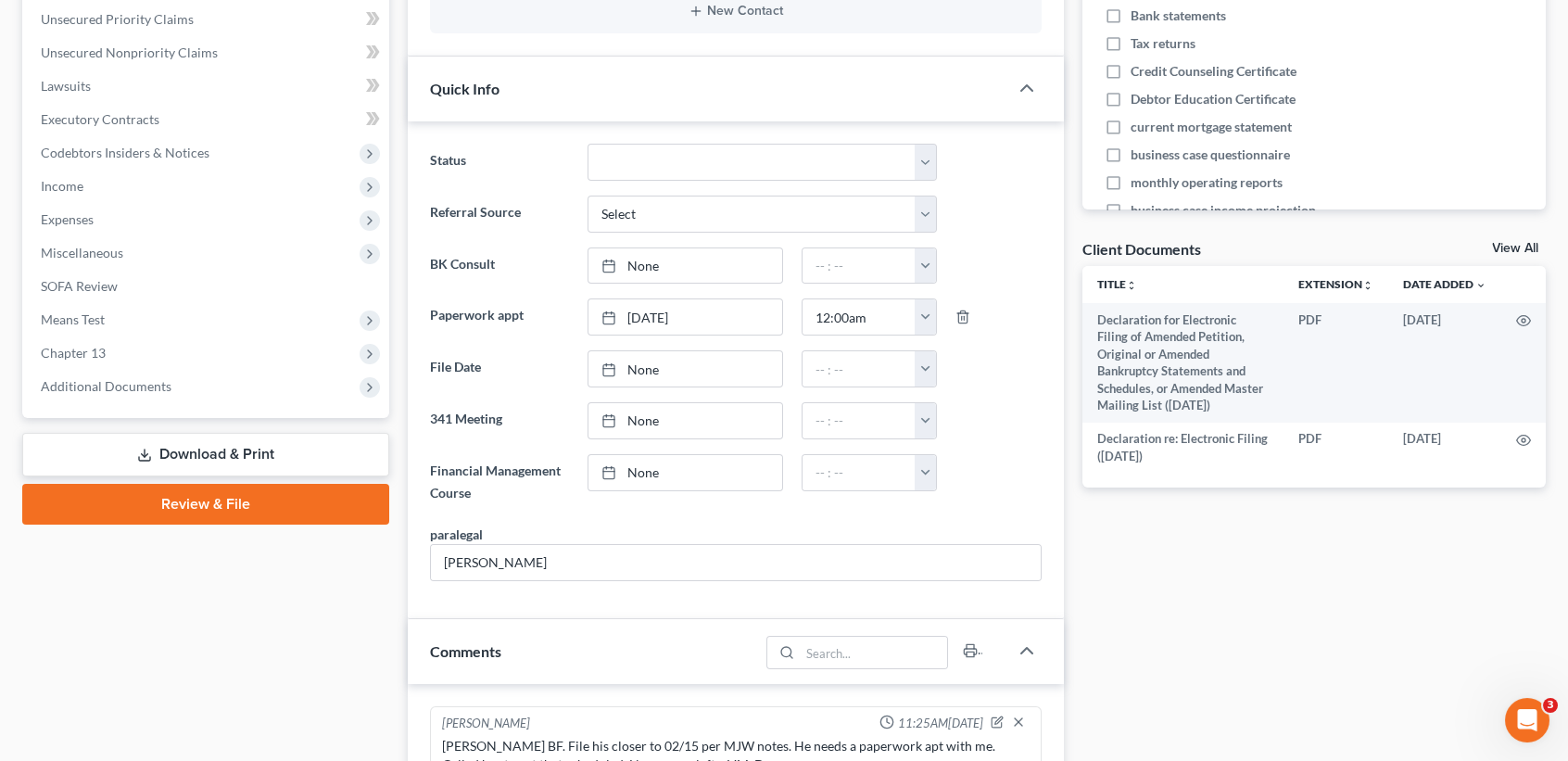
scroll to position [1580, 0]
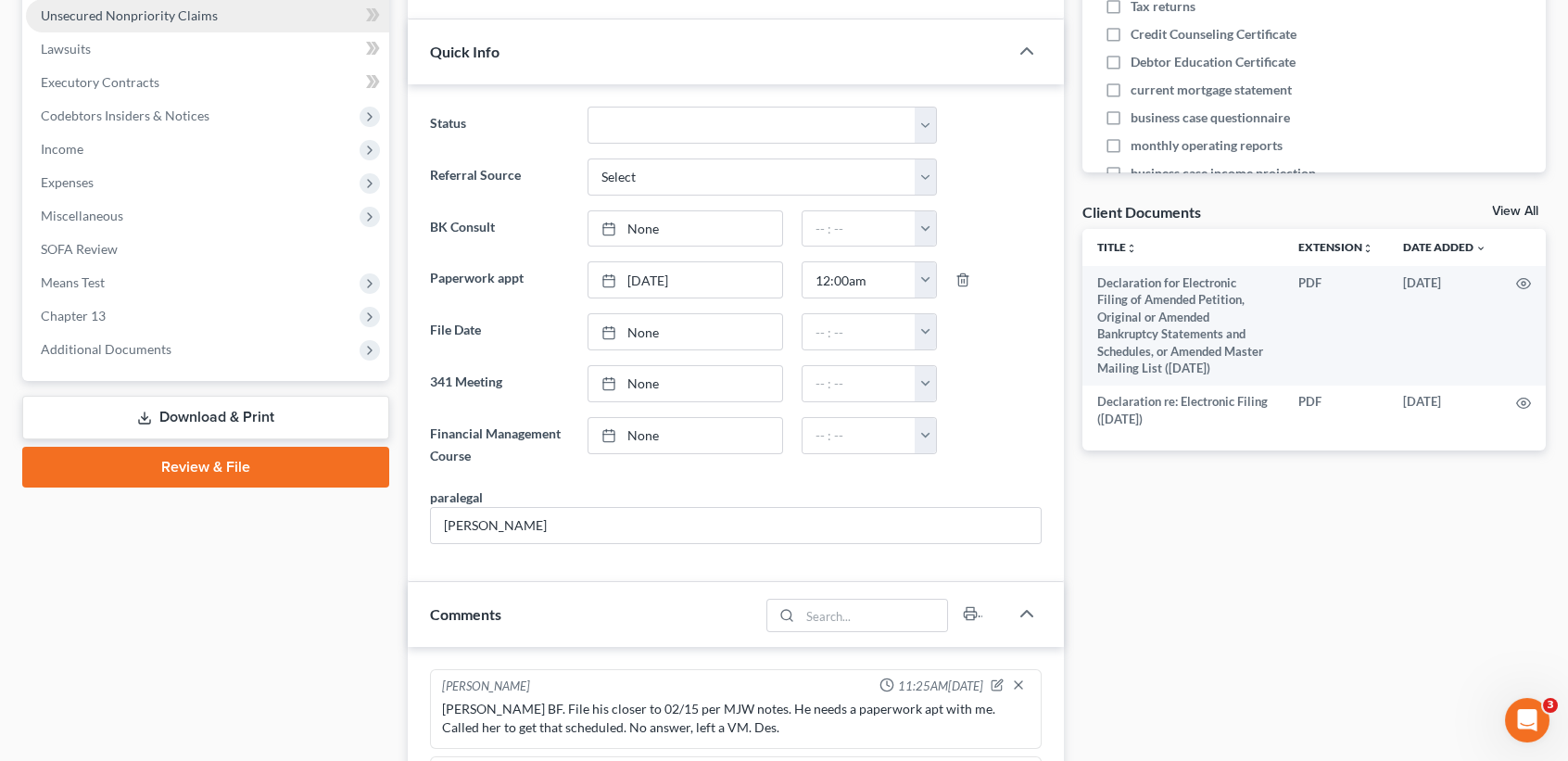
click at [166, 11] on span "Unsecured Nonpriority Claims" at bounding box center [128, 16] width 177 height 16
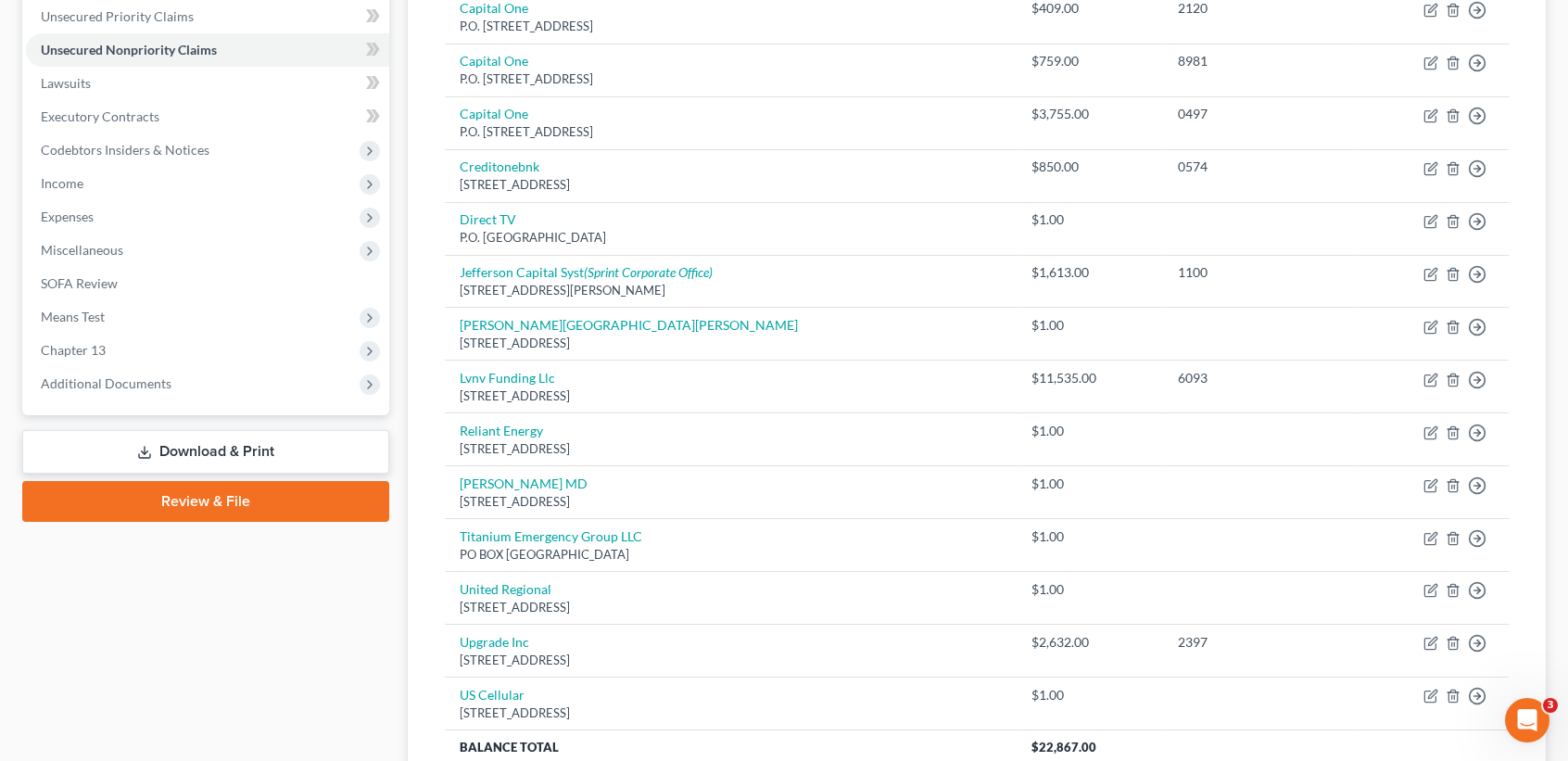
scroll to position [247, 0]
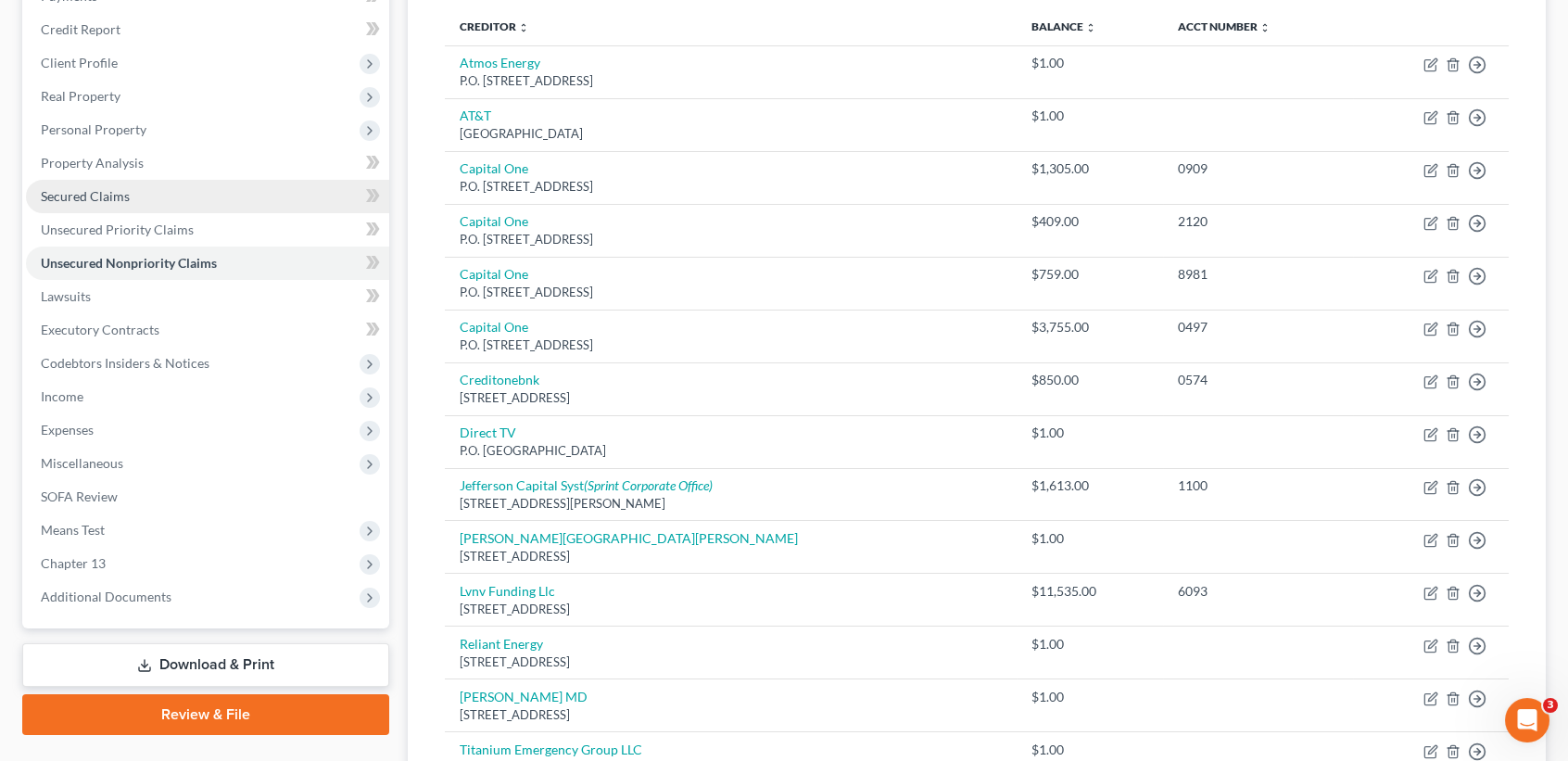
click at [128, 196] on link "Secured Claims" at bounding box center [207, 196] width 363 height 34
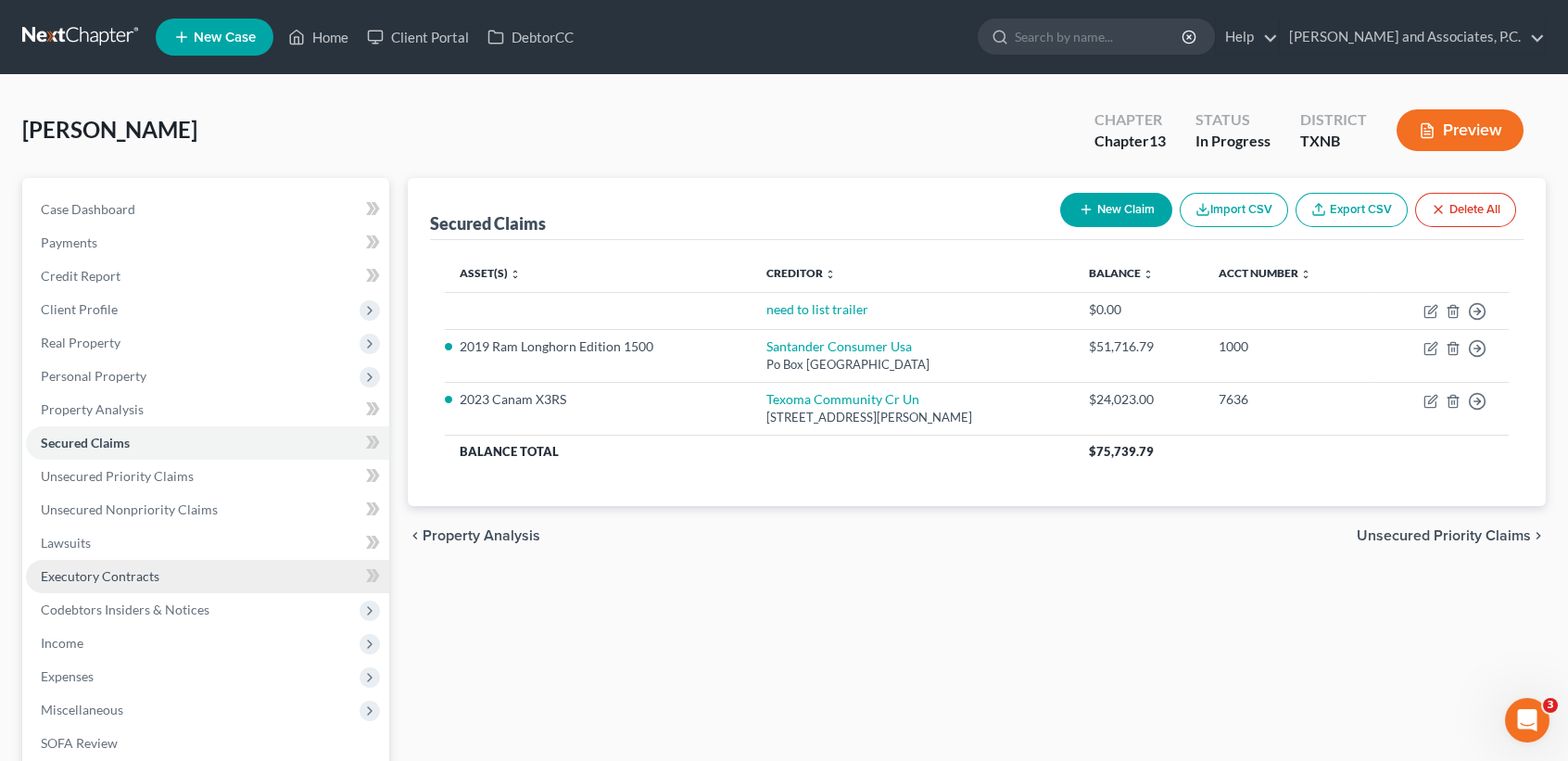
click at [96, 573] on span "Executory Contracts" at bounding box center [100, 575] width 118 height 16
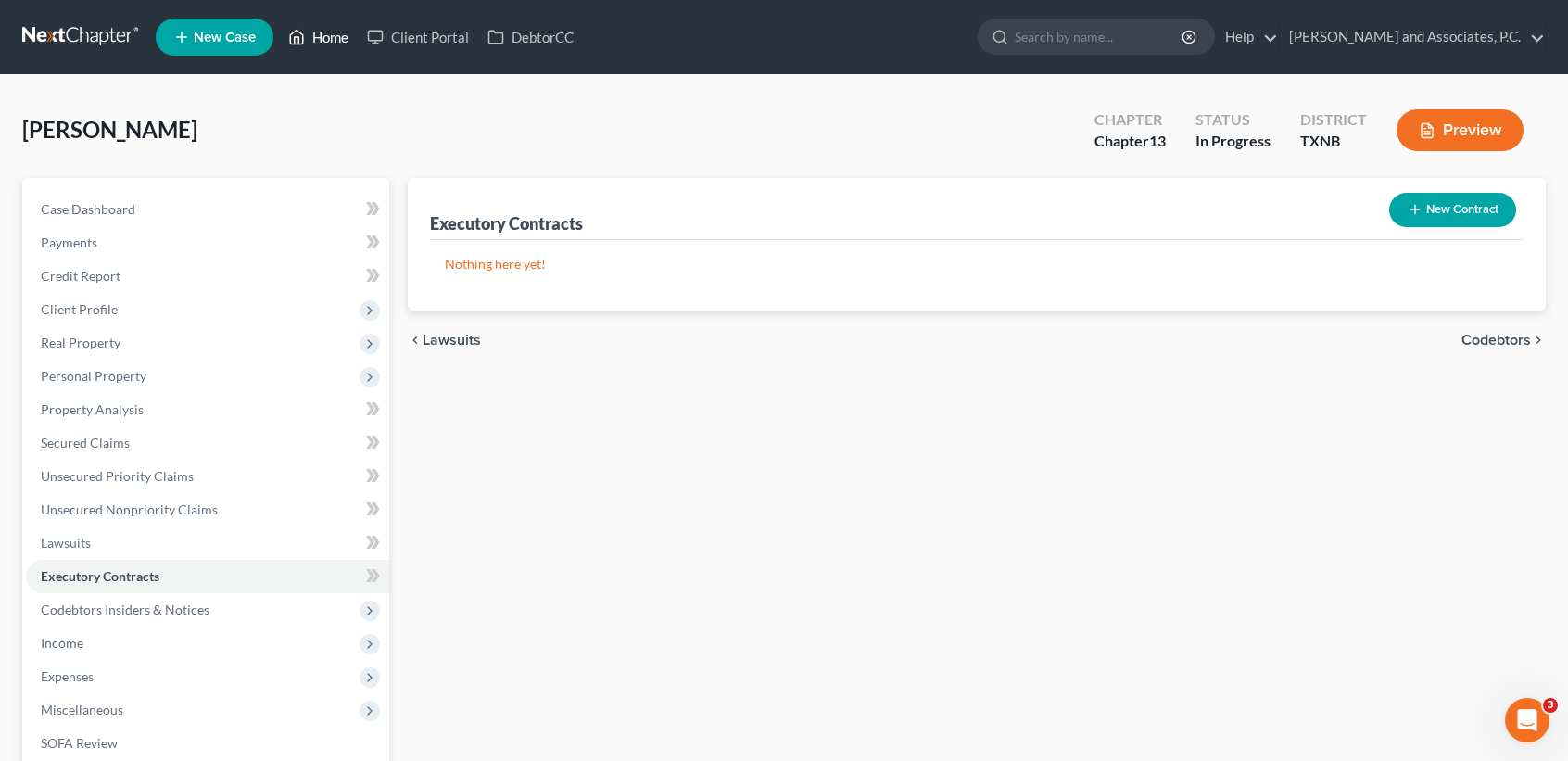
click at [339, 41] on link "Home" at bounding box center [319, 38] width 79 height 34
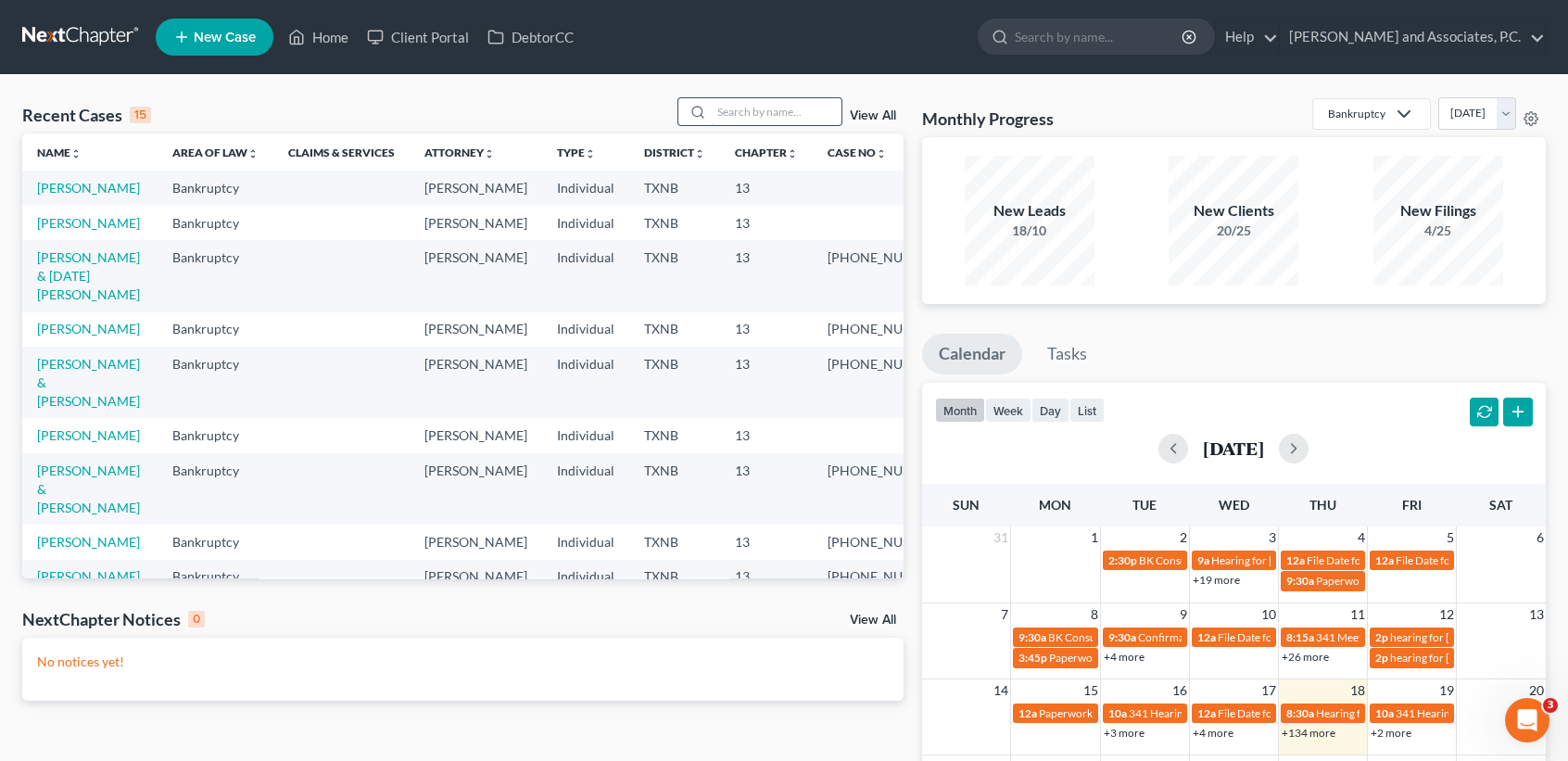
click at [735, 111] on input "search" at bounding box center [776, 112] width 129 height 27
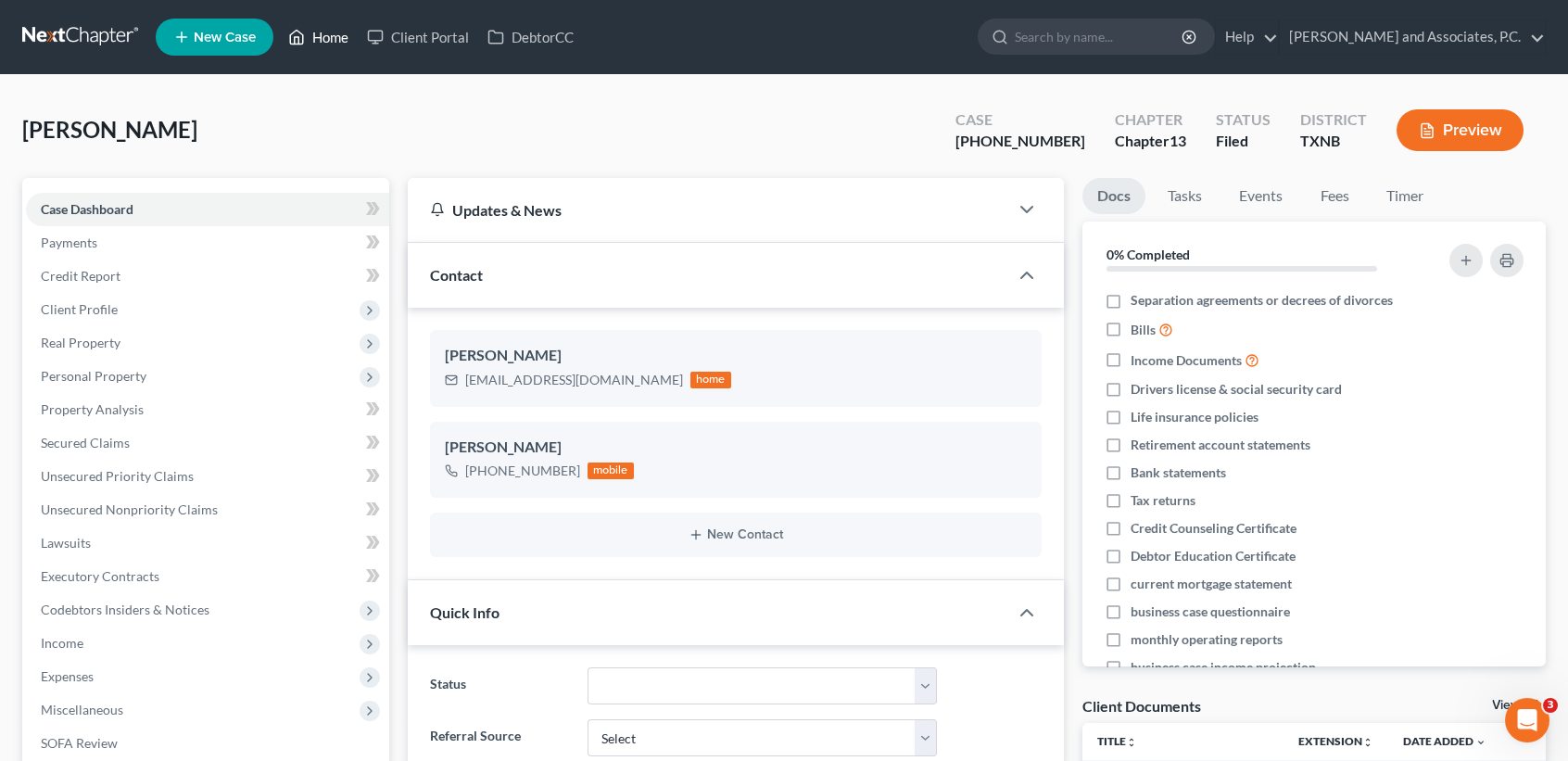
click at [344, 43] on link "Home" at bounding box center [319, 38] width 79 height 34
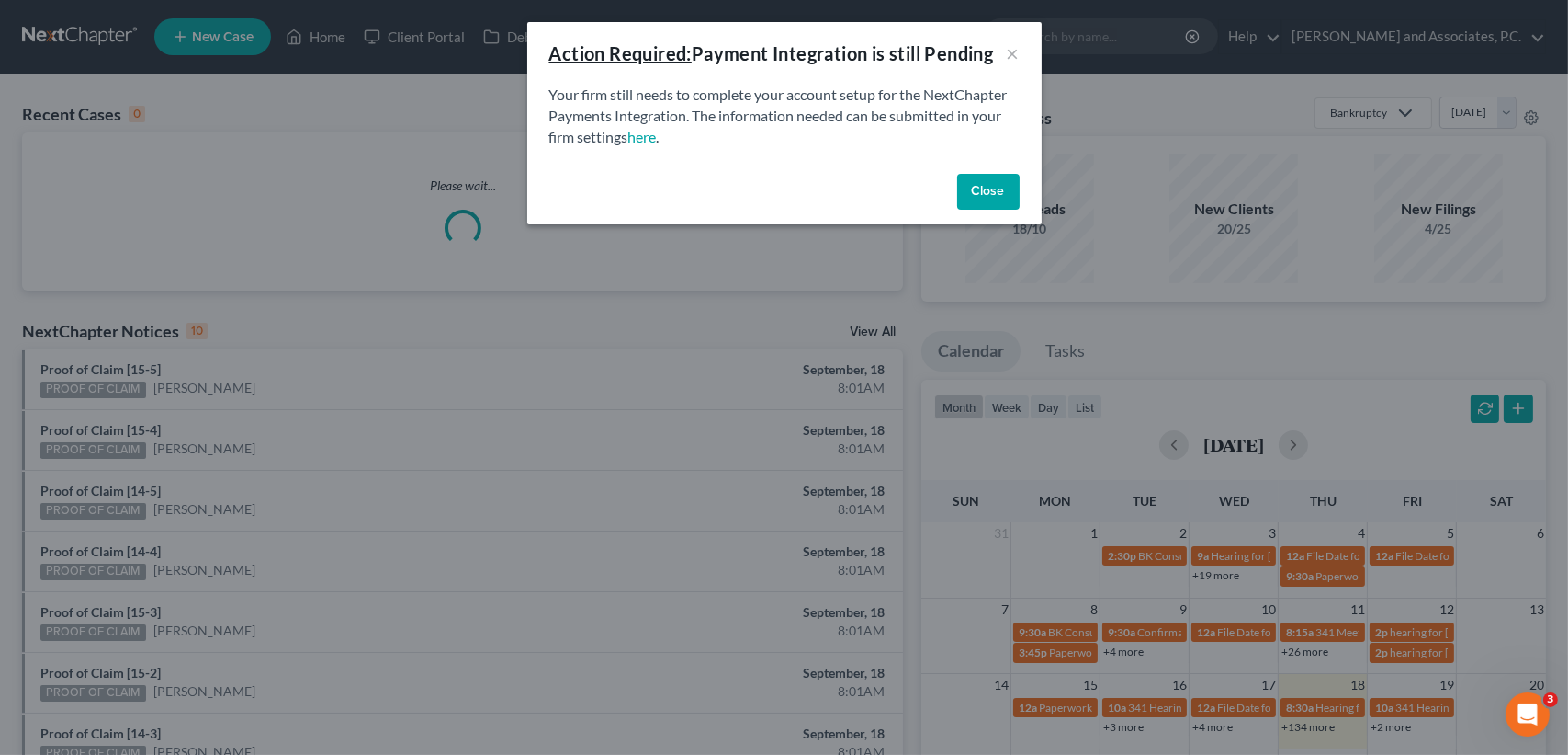
click at [1007, 185] on button "Close" at bounding box center [989, 192] width 63 height 37
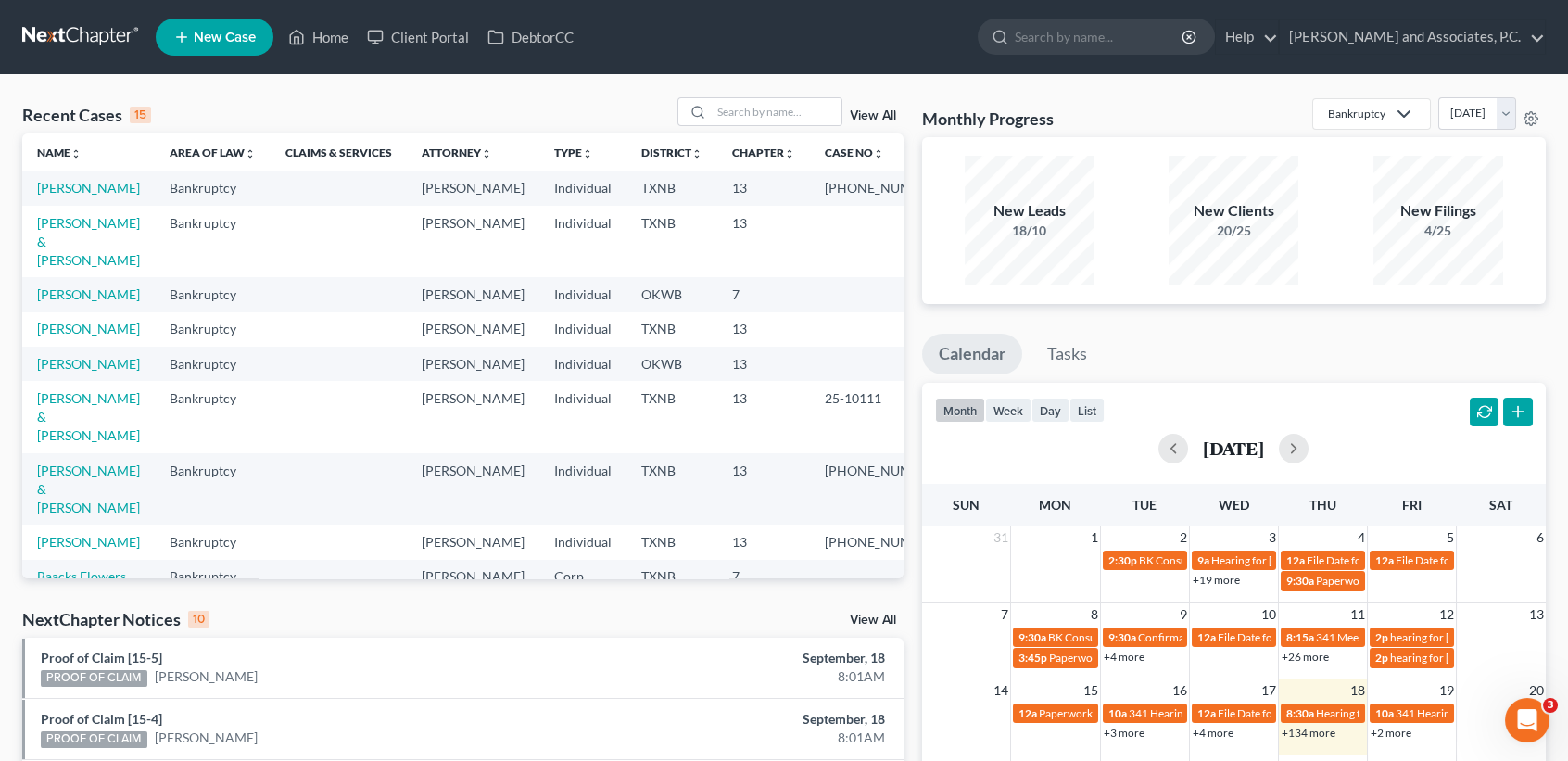
click at [771, 95] on div "Recent Cases 15 View All Name unfold_more expand_more expand_less Area of Law u…" at bounding box center [784, 687] width 1568 height 1225
click at [768, 114] on input "search" at bounding box center [776, 112] width 129 height 27
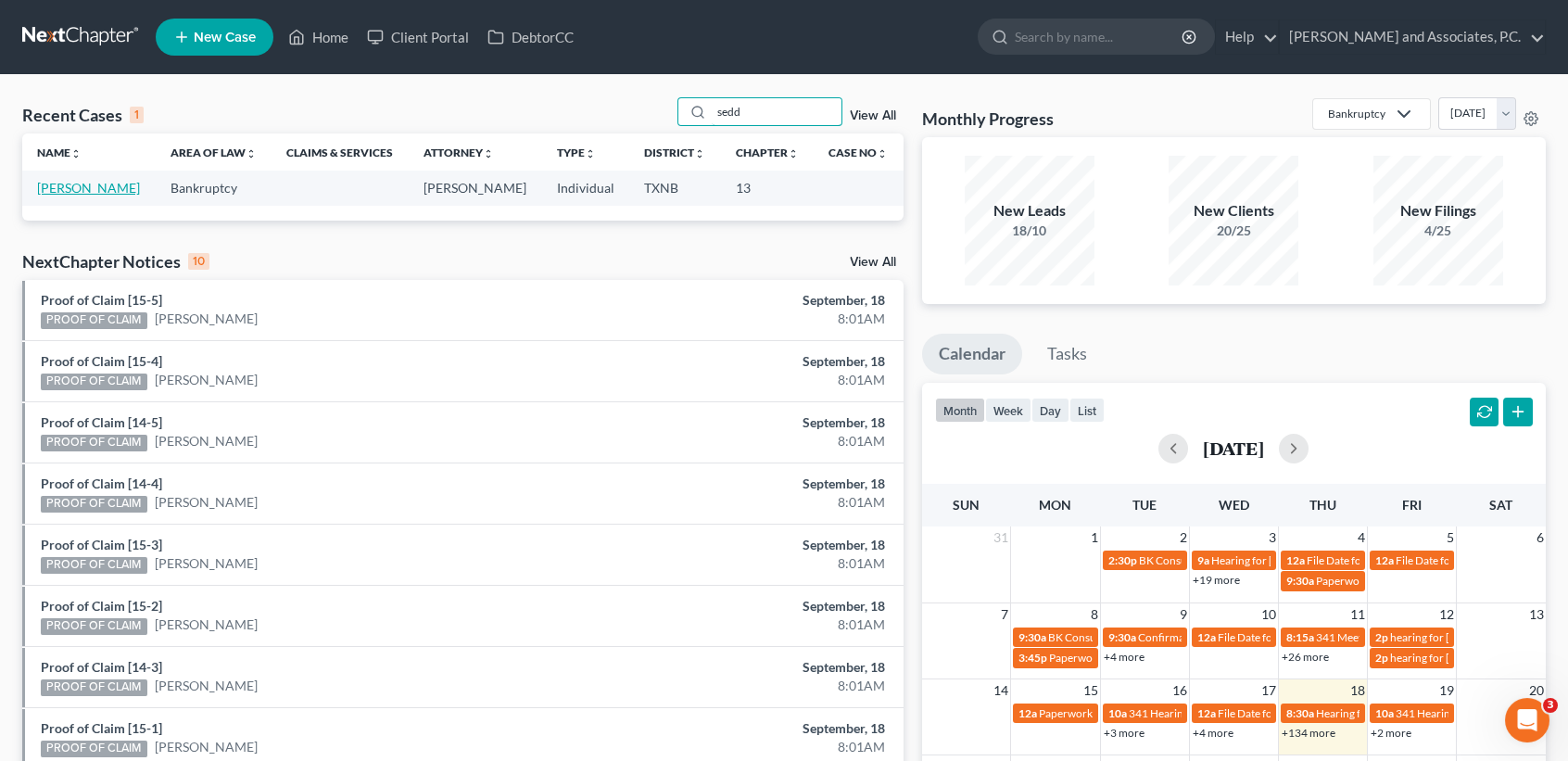
type input "sedd"
click at [101, 182] on link "[PERSON_NAME]" at bounding box center [89, 188] width 103 height 16
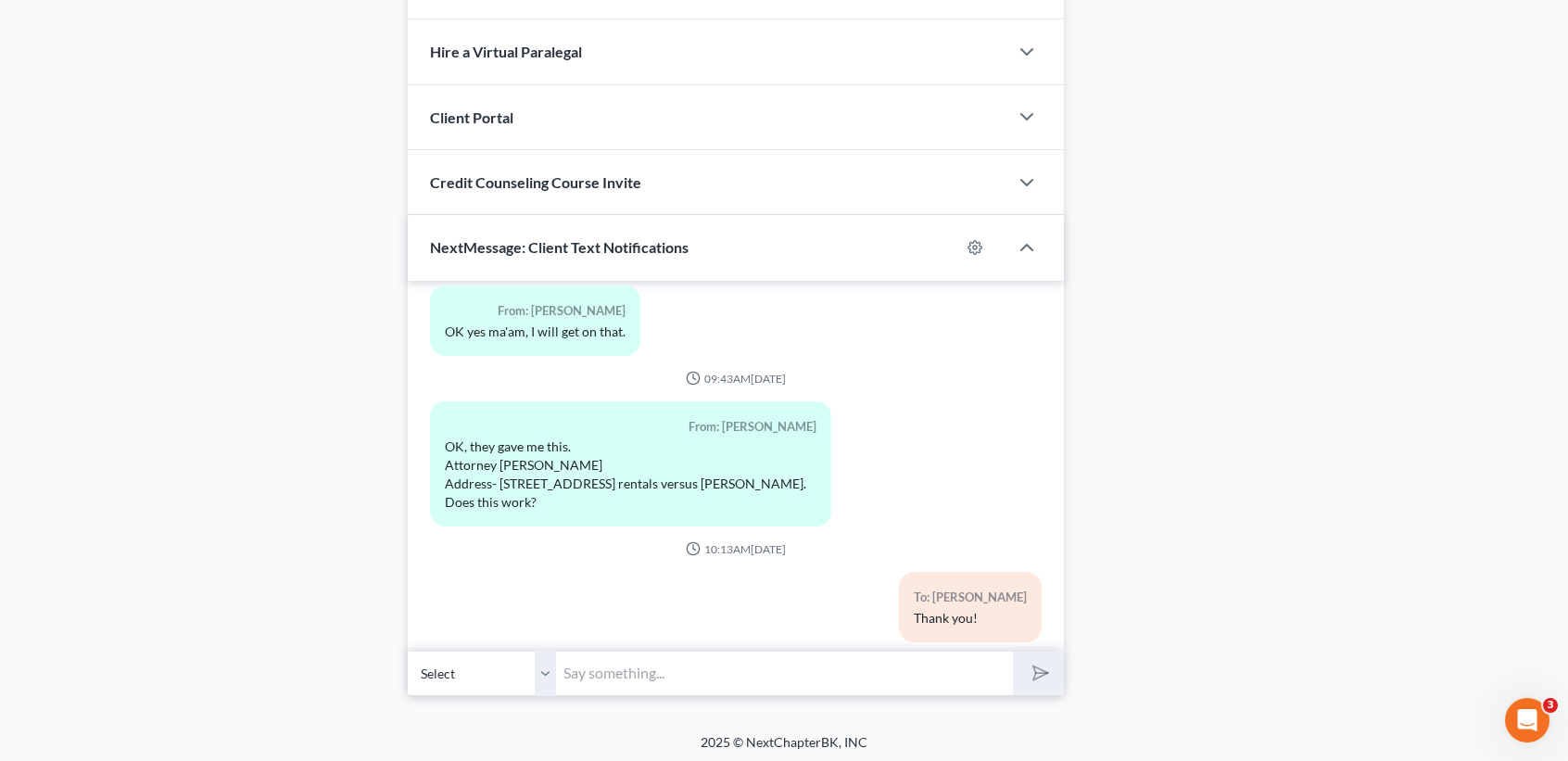
scroll to position [1664, 0]
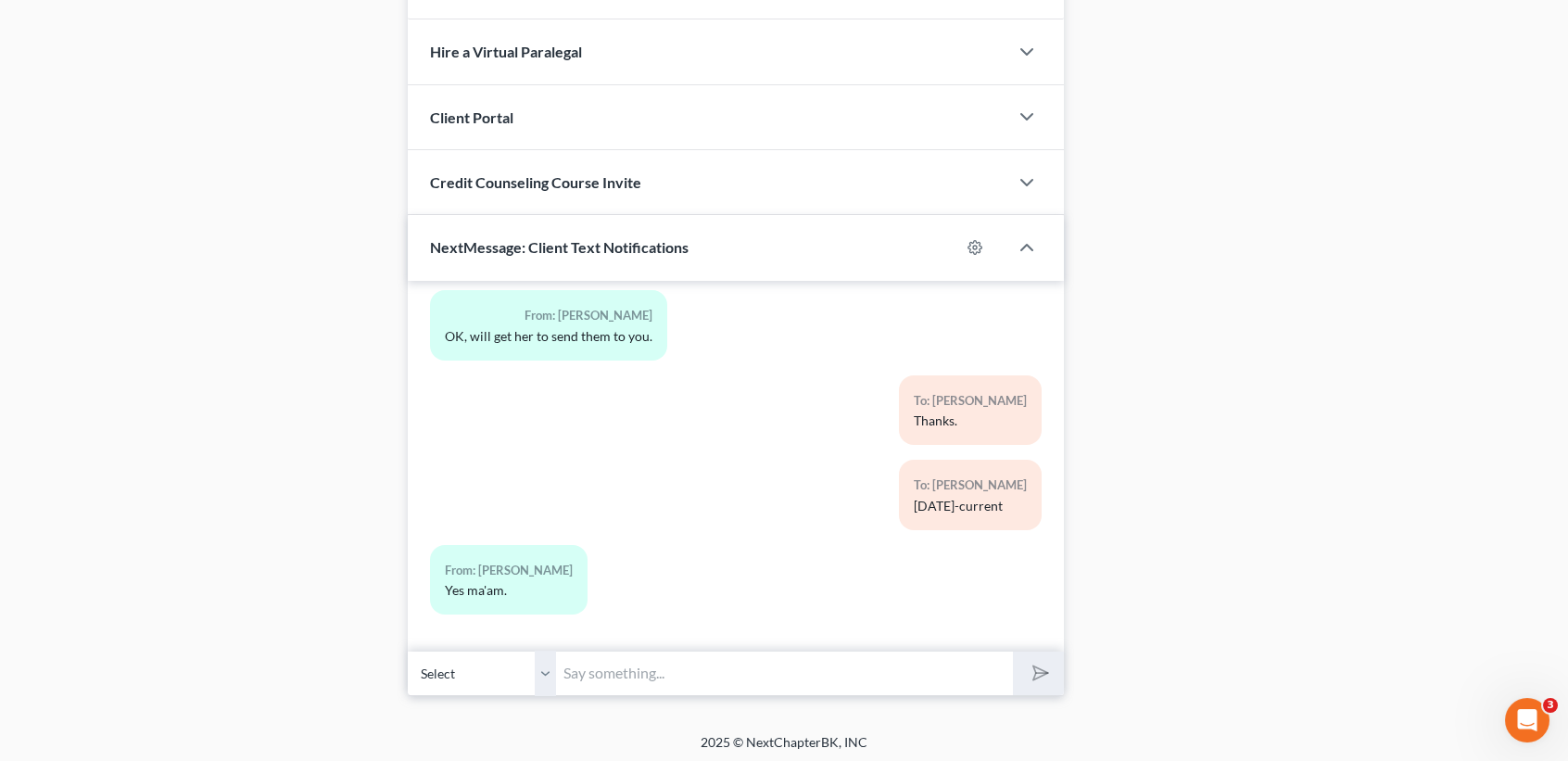
click at [793, 681] on input "text" at bounding box center [784, 673] width 457 height 45
type input "One more thing, I also still need a statement on the creditor Blue House on the…"
click at [1013, 651] on button "submit" at bounding box center [1039, 673] width 51 height 43
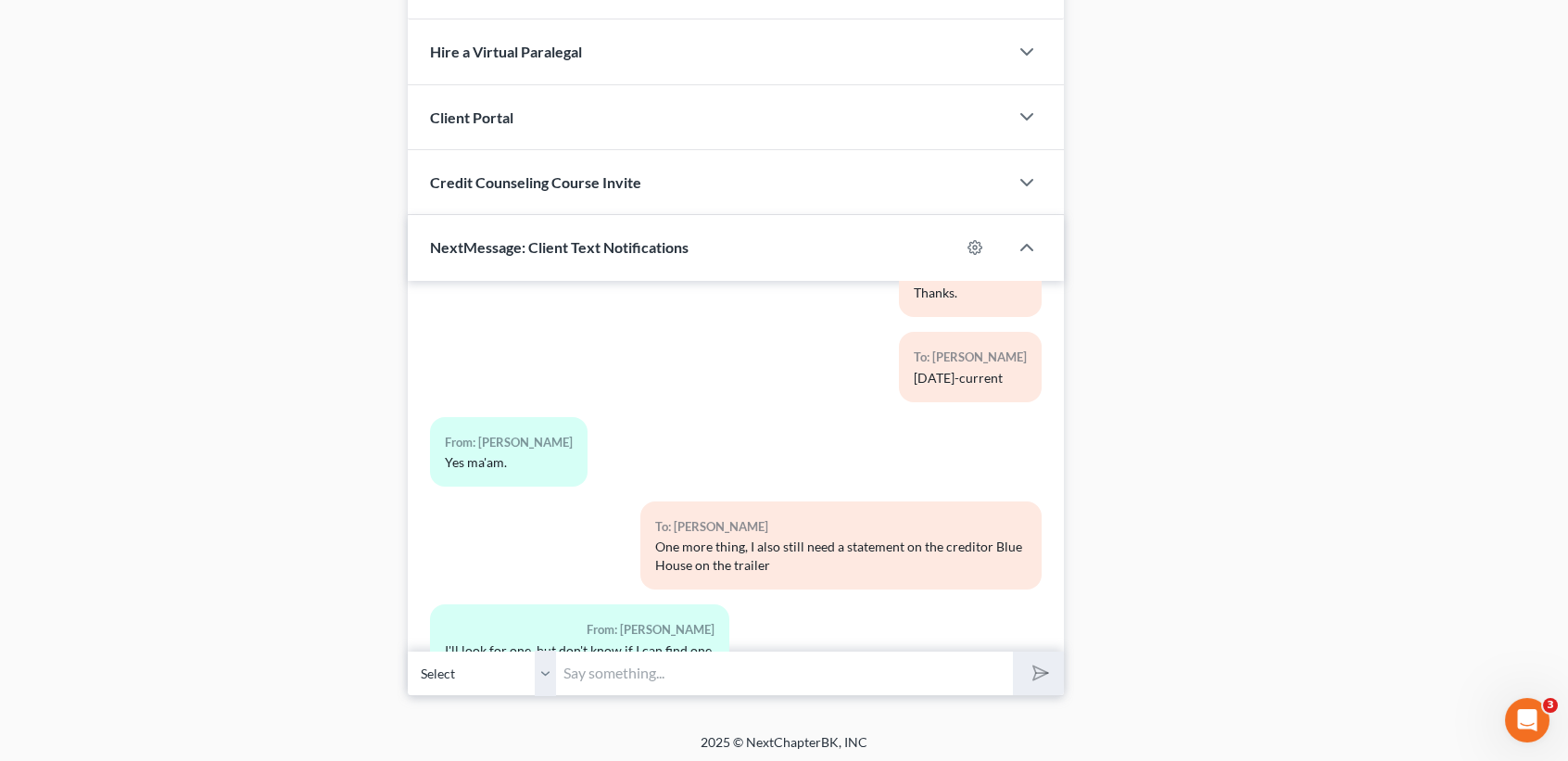
scroll to position [1853, 0]
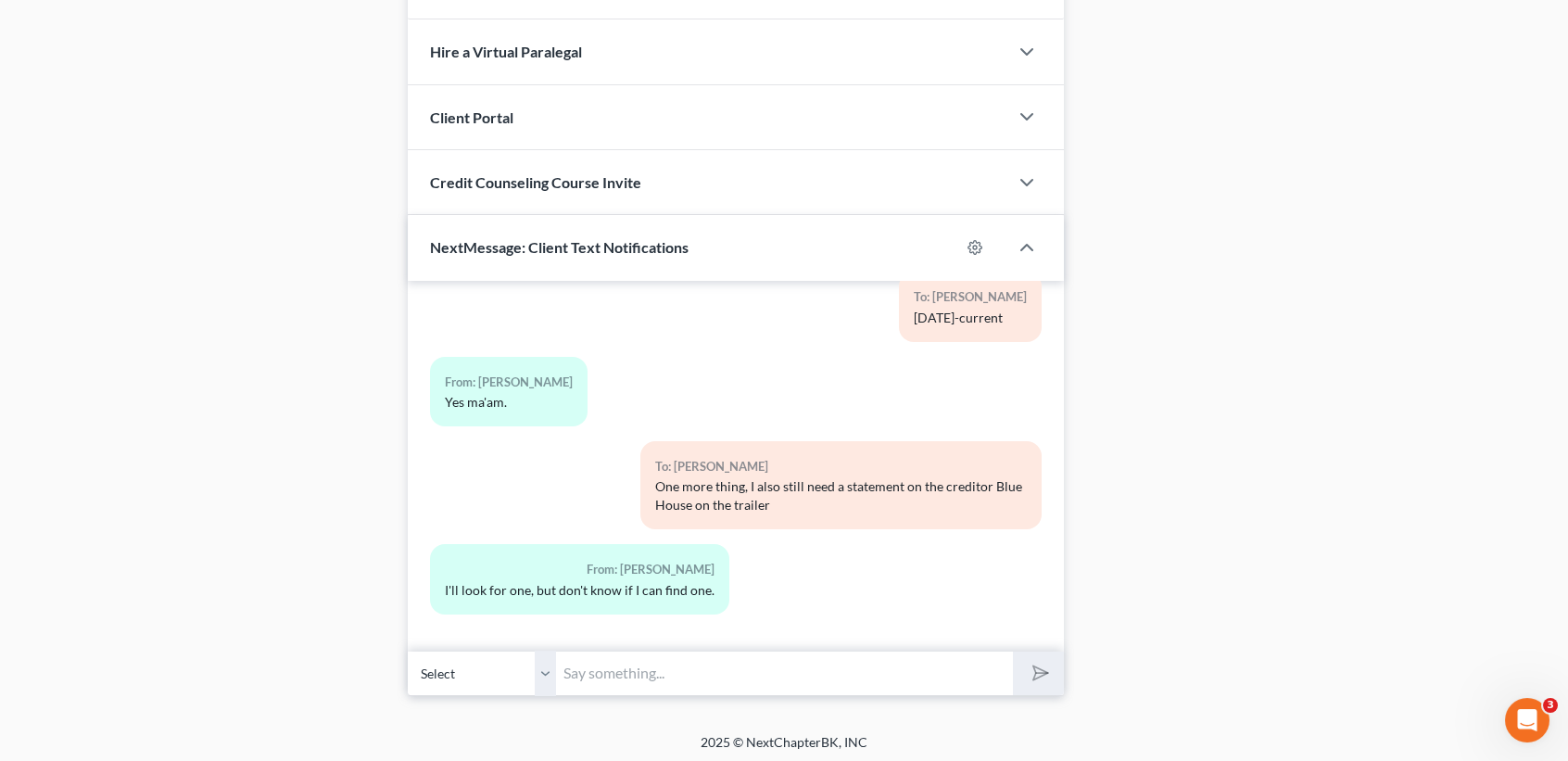
click at [702, 653] on input "text" at bounding box center [784, 673] width 457 height 45
type input "I"
type input "without it, it will be hard to list the debt. I need a good address for them"
click at [1013, 651] on button "submit" at bounding box center [1039, 673] width 51 height 43
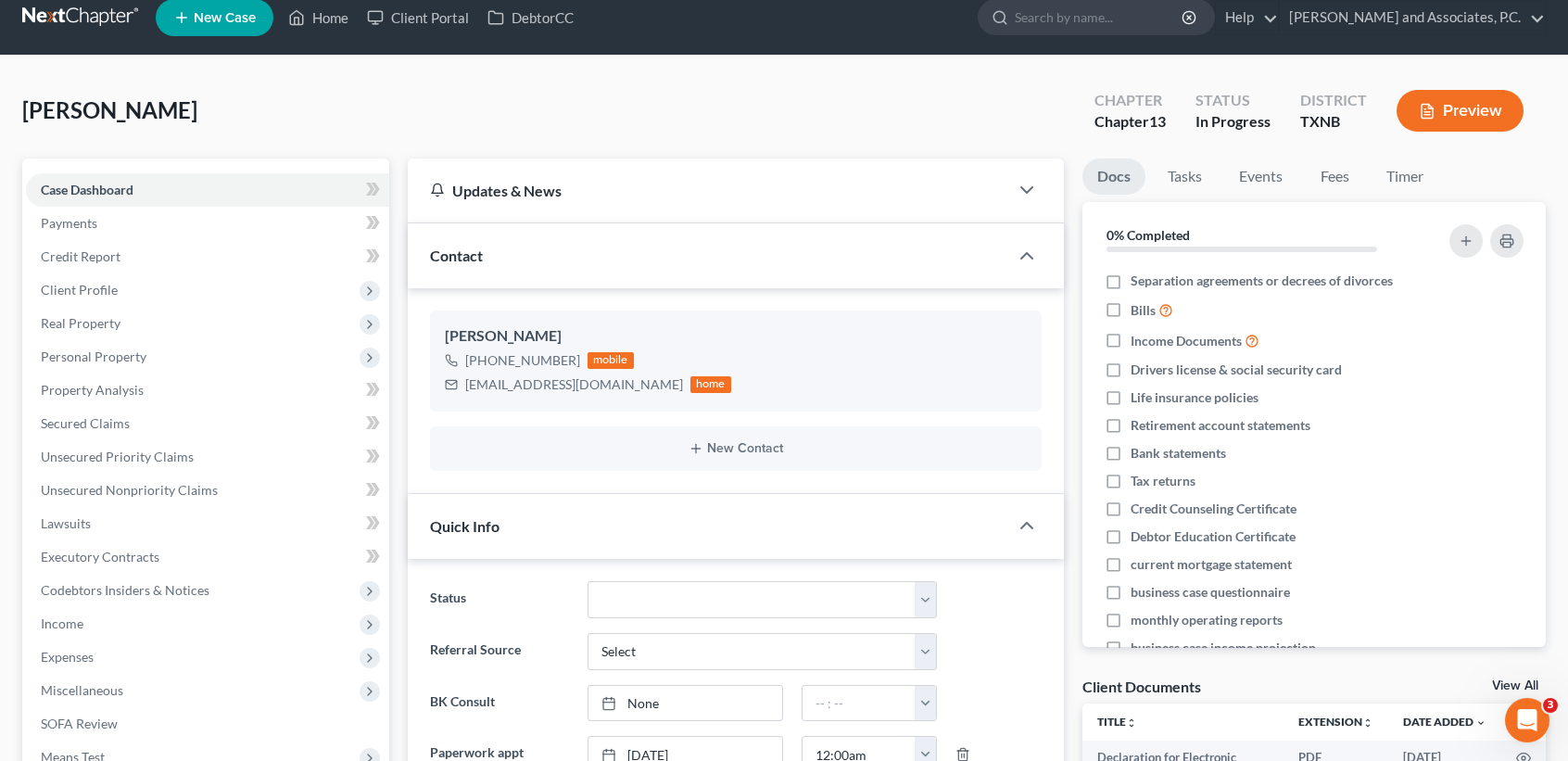
scroll to position [0, 0]
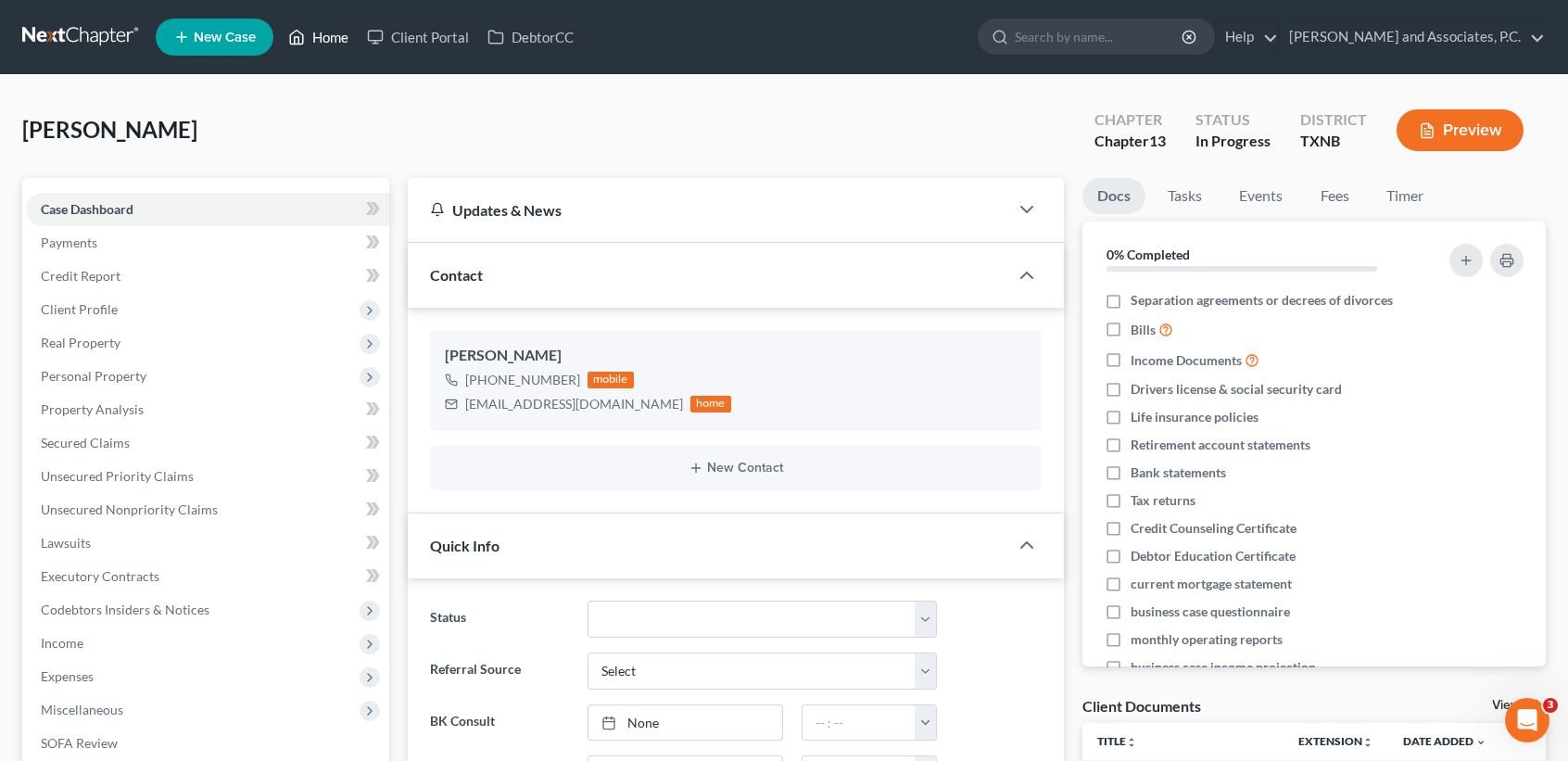
click at [351, 47] on link "Home" at bounding box center [319, 38] width 79 height 34
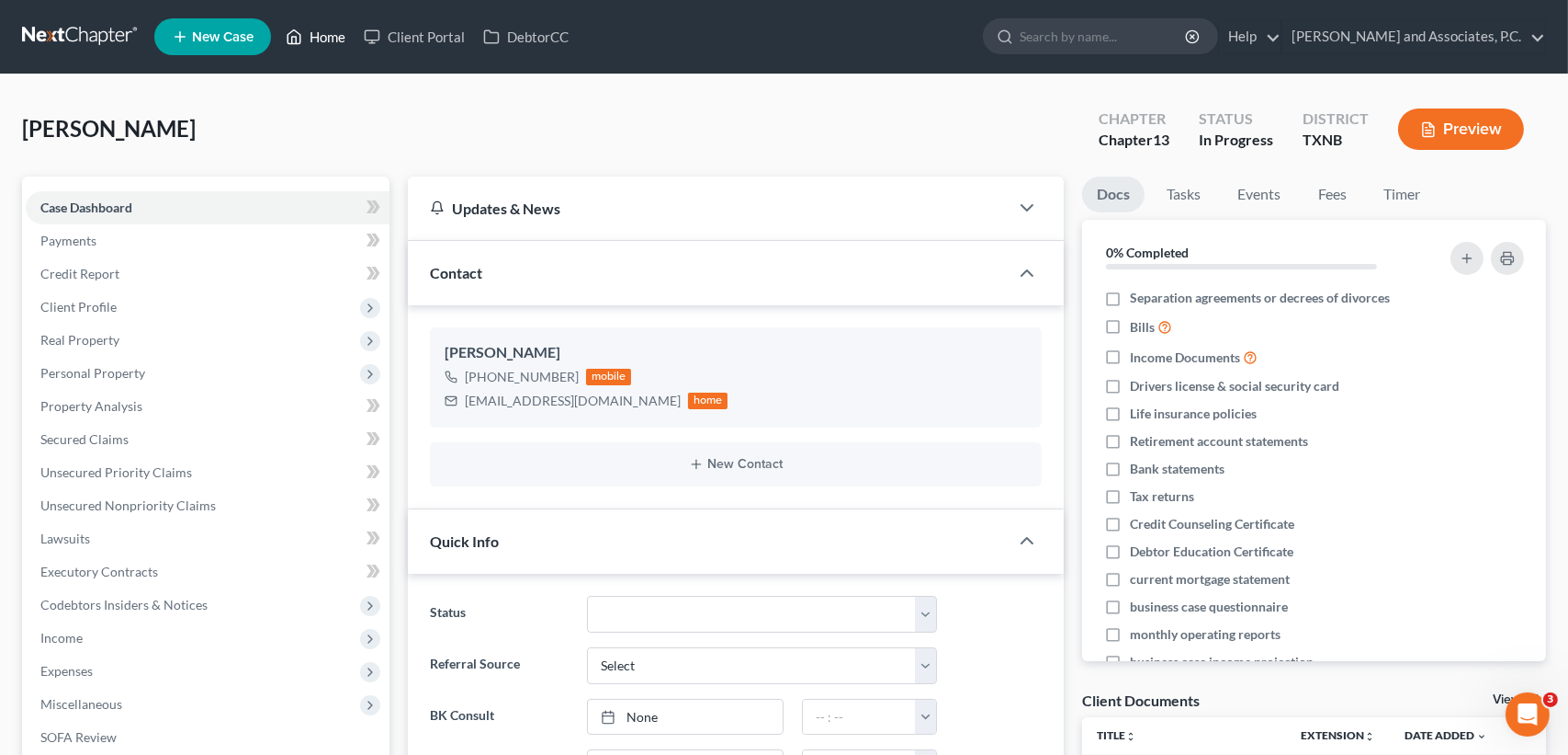
click at [343, 42] on link "Home" at bounding box center [316, 37] width 78 height 33
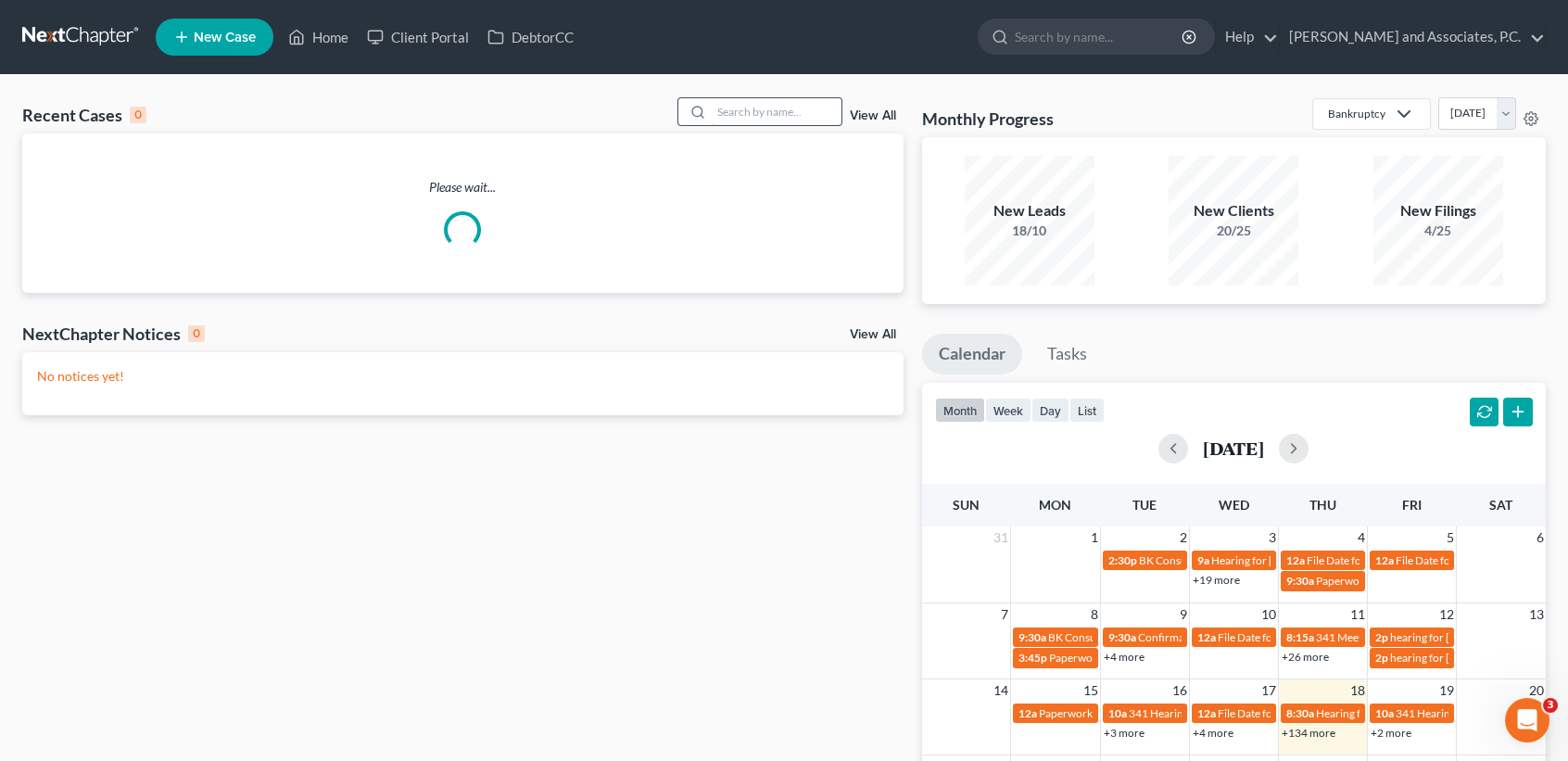
click at [807, 114] on input "search" at bounding box center [776, 112] width 129 height 27
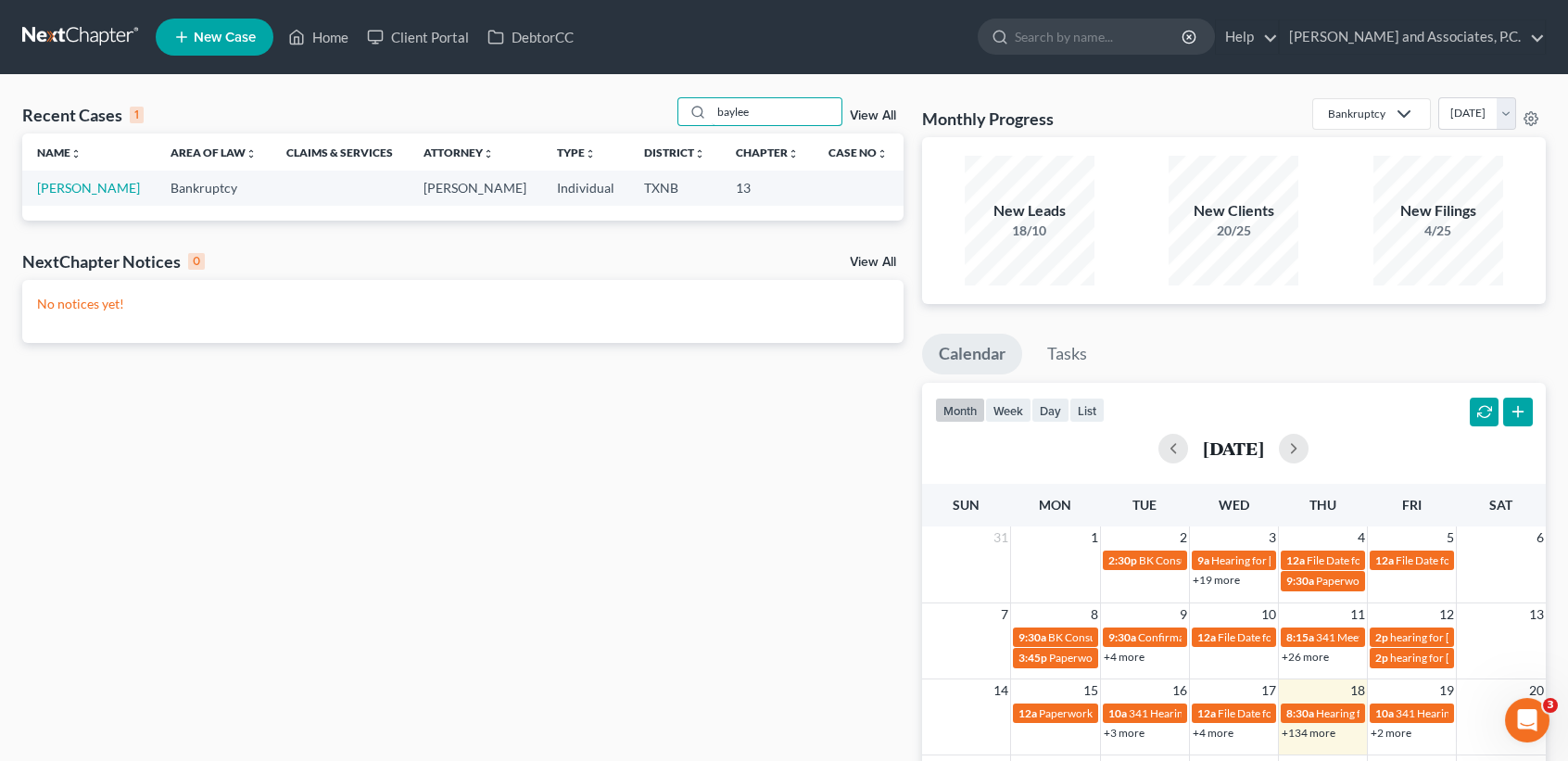
type input "baylee"
click at [85, 192] on link "[PERSON_NAME]" at bounding box center [89, 188] width 103 height 16
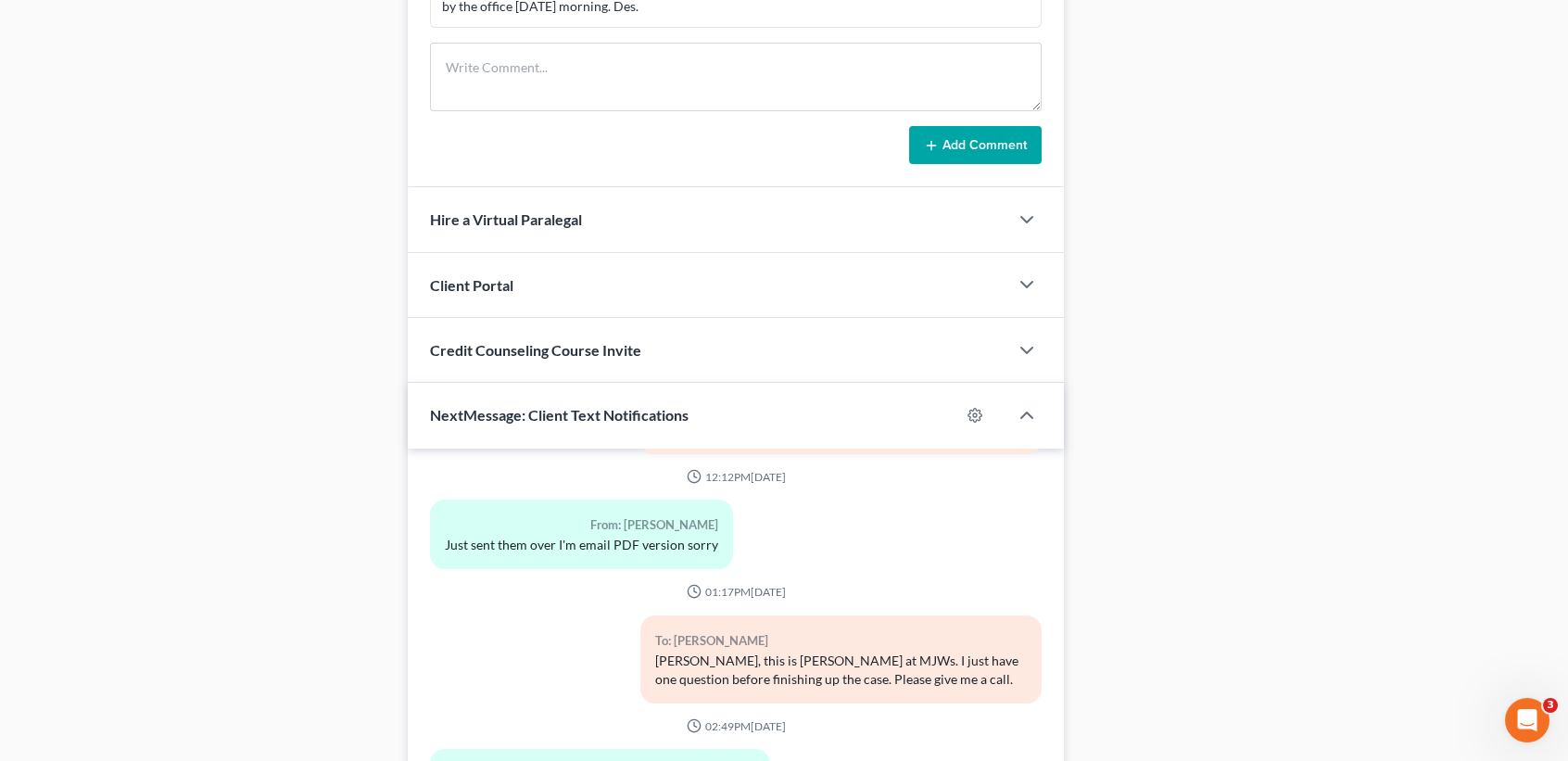
scroll to position [1470, 0]
